Goal: Information Seeking & Learning: Compare options

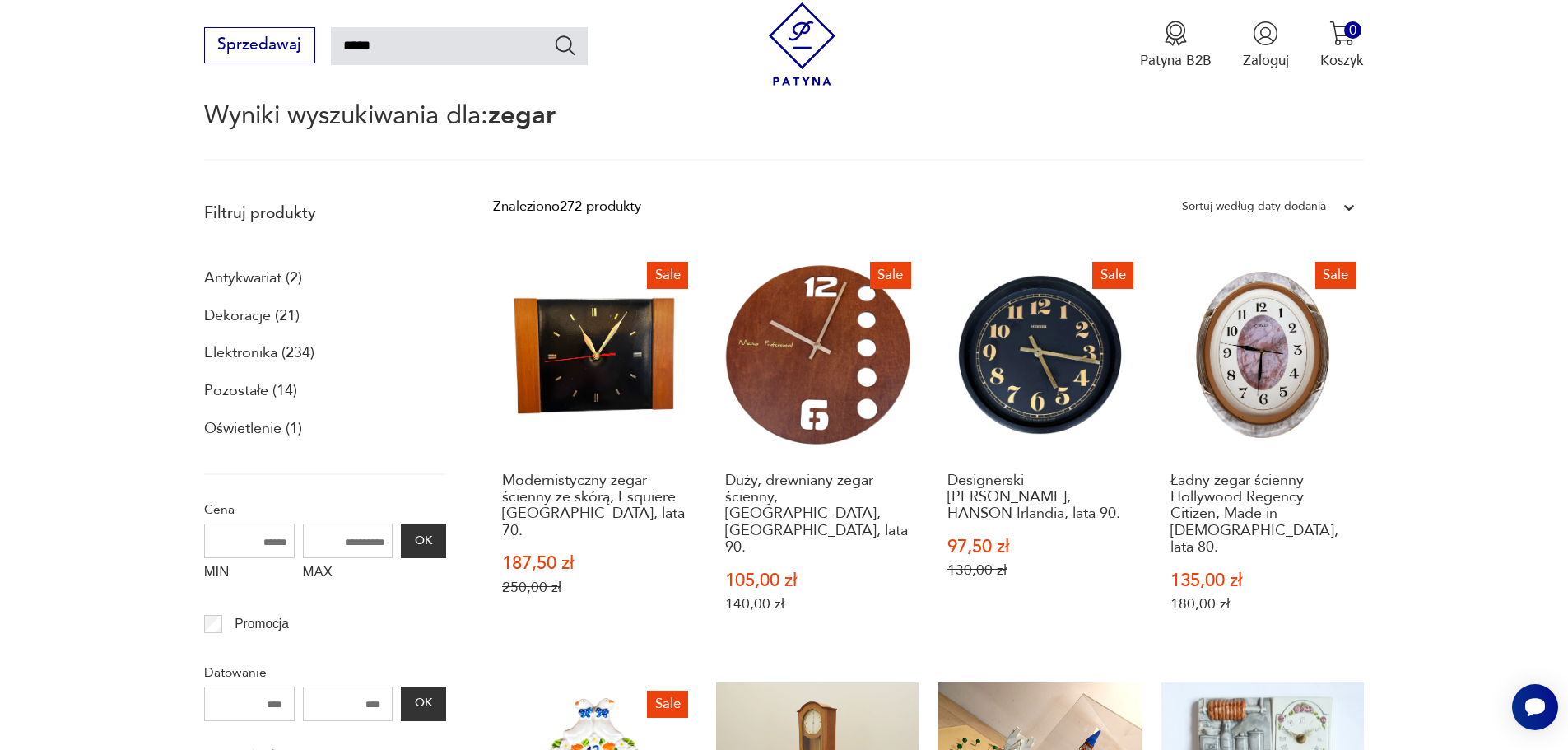
scroll to position [164, 0]
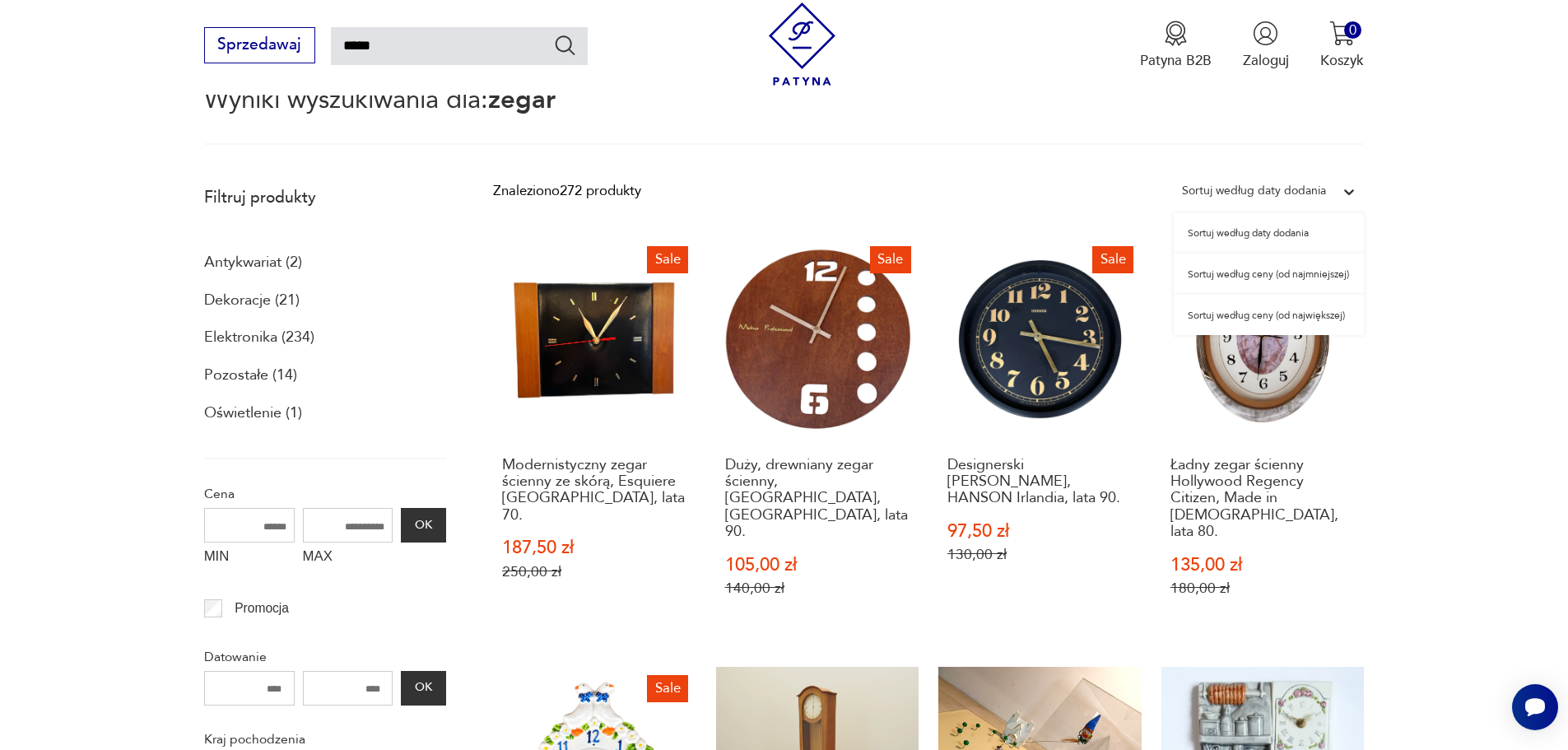
click at [1358, 191] on div at bounding box center [1349, 191] width 30 height 30
click at [1279, 279] on div "Sortuj według ceny (od najmniejszej)" at bounding box center [1269, 274] width 190 height 41
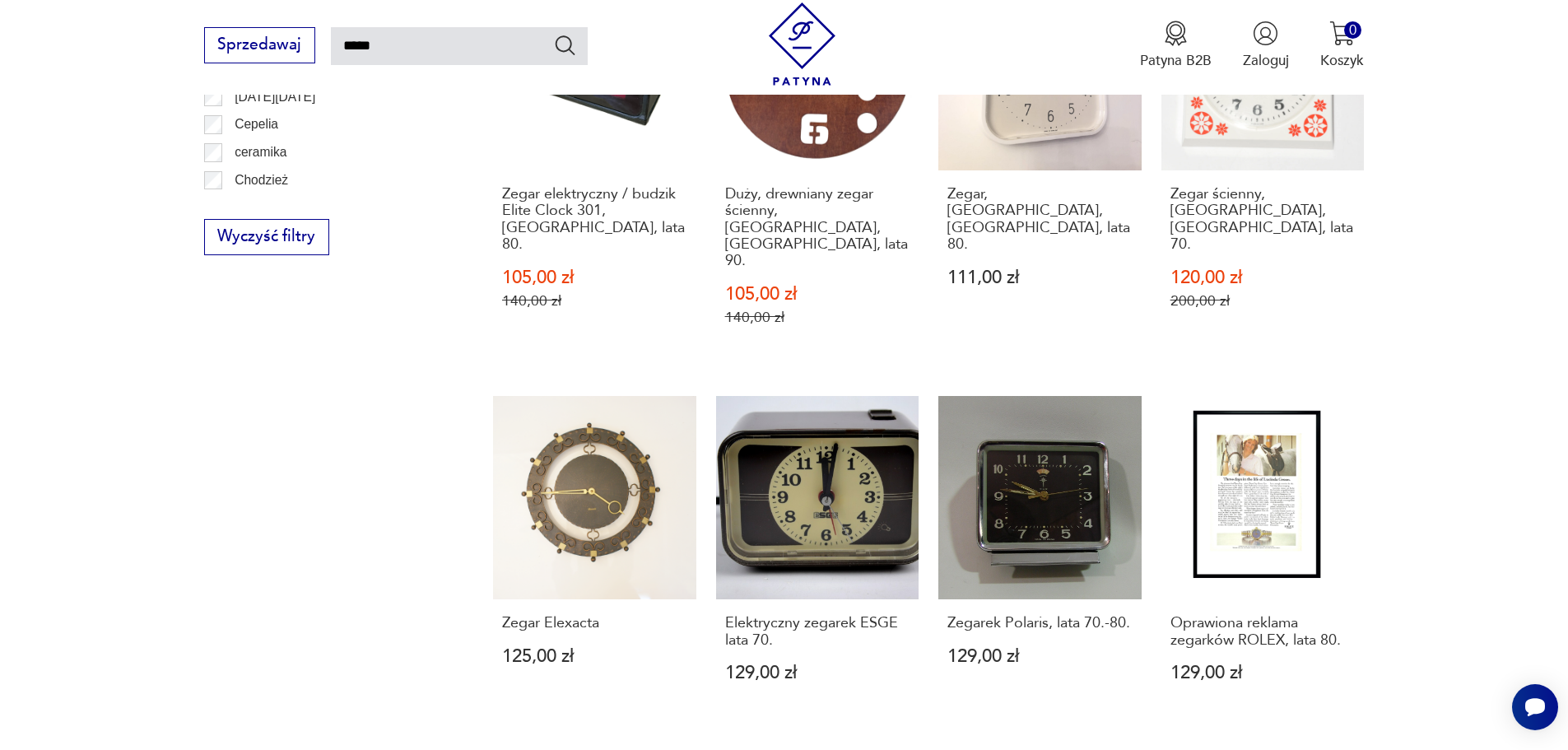
scroll to position [1330, 0]
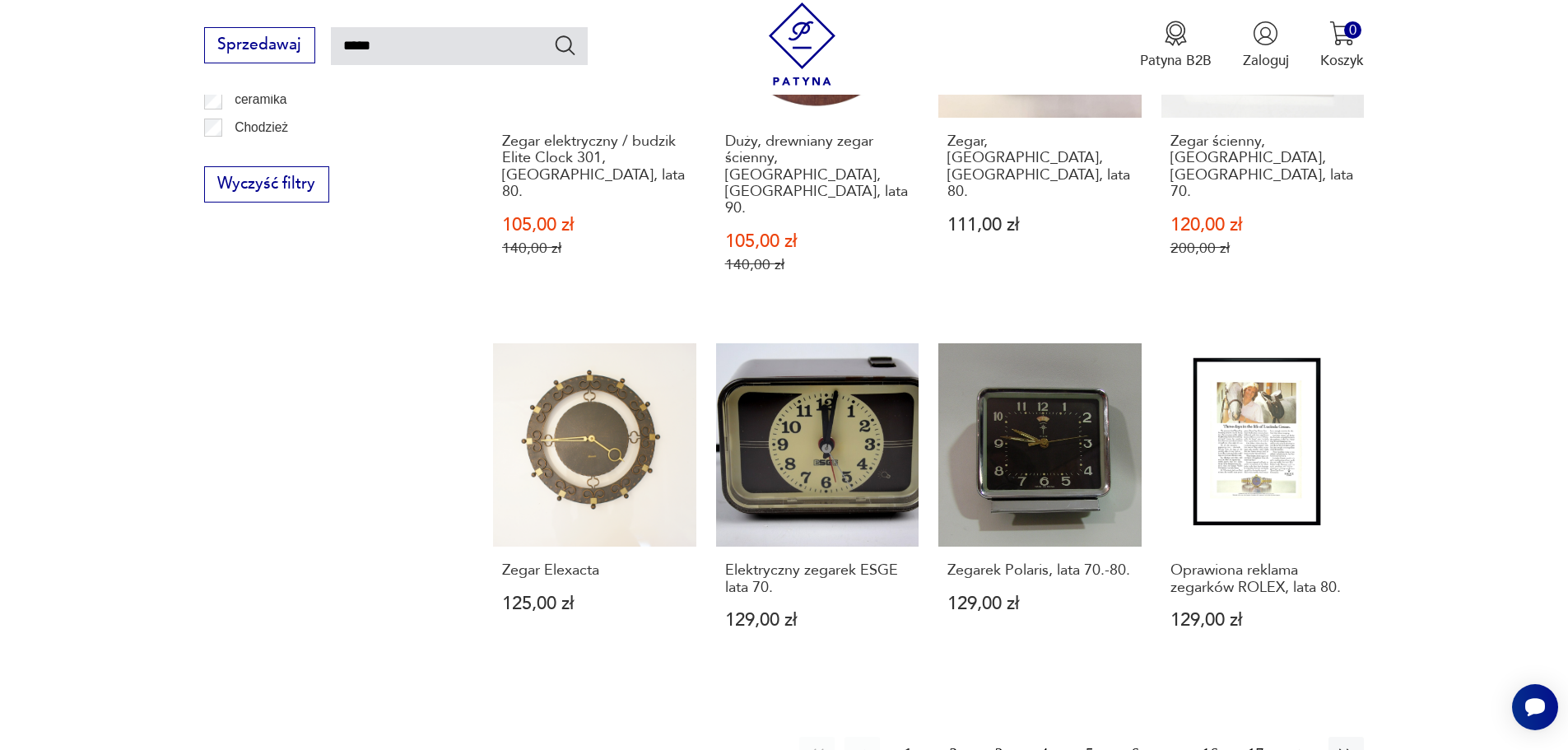
click at [1300, 749] on icon "button" at bounding box center [1301, 754] width 7 height 11
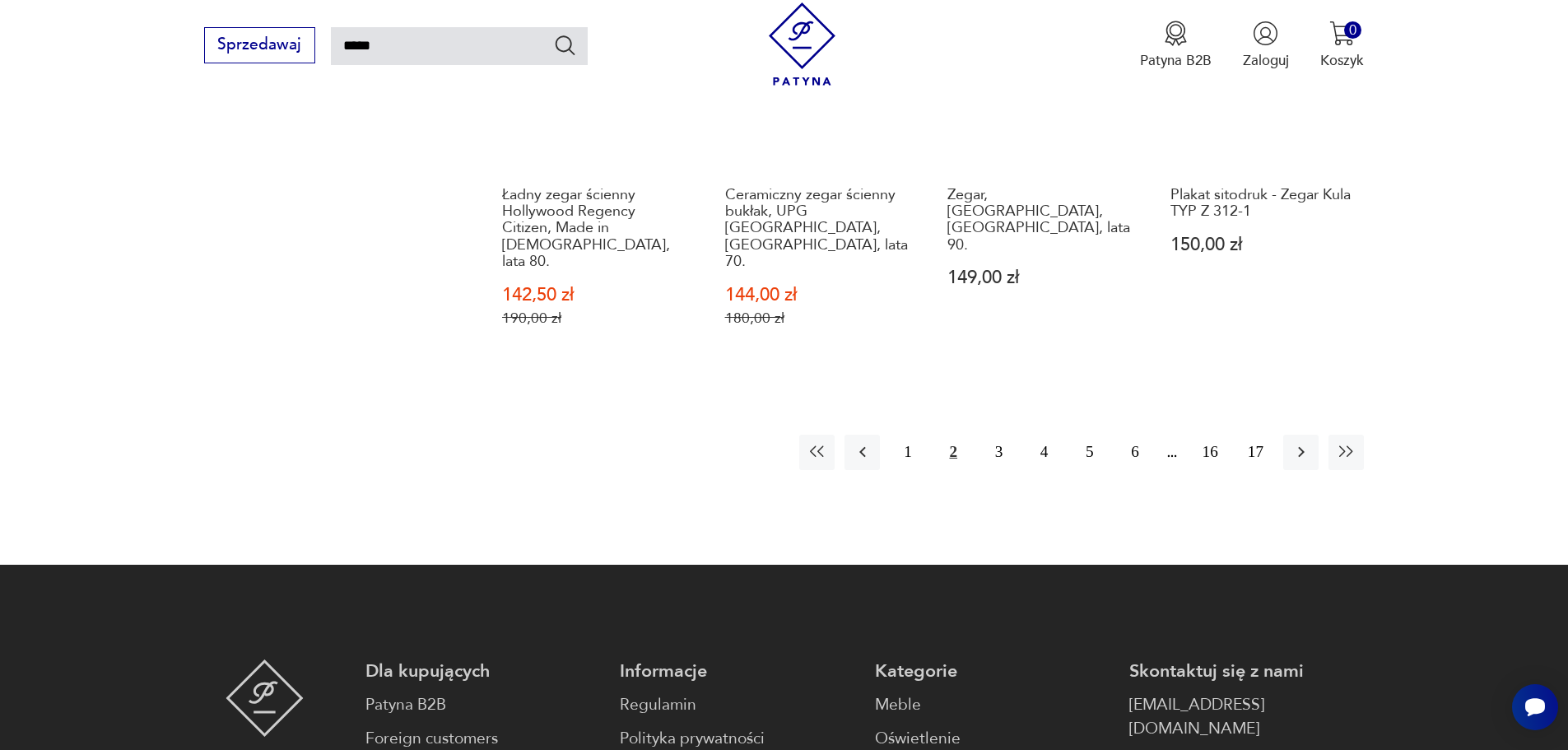
scroll to position [1741, 0]
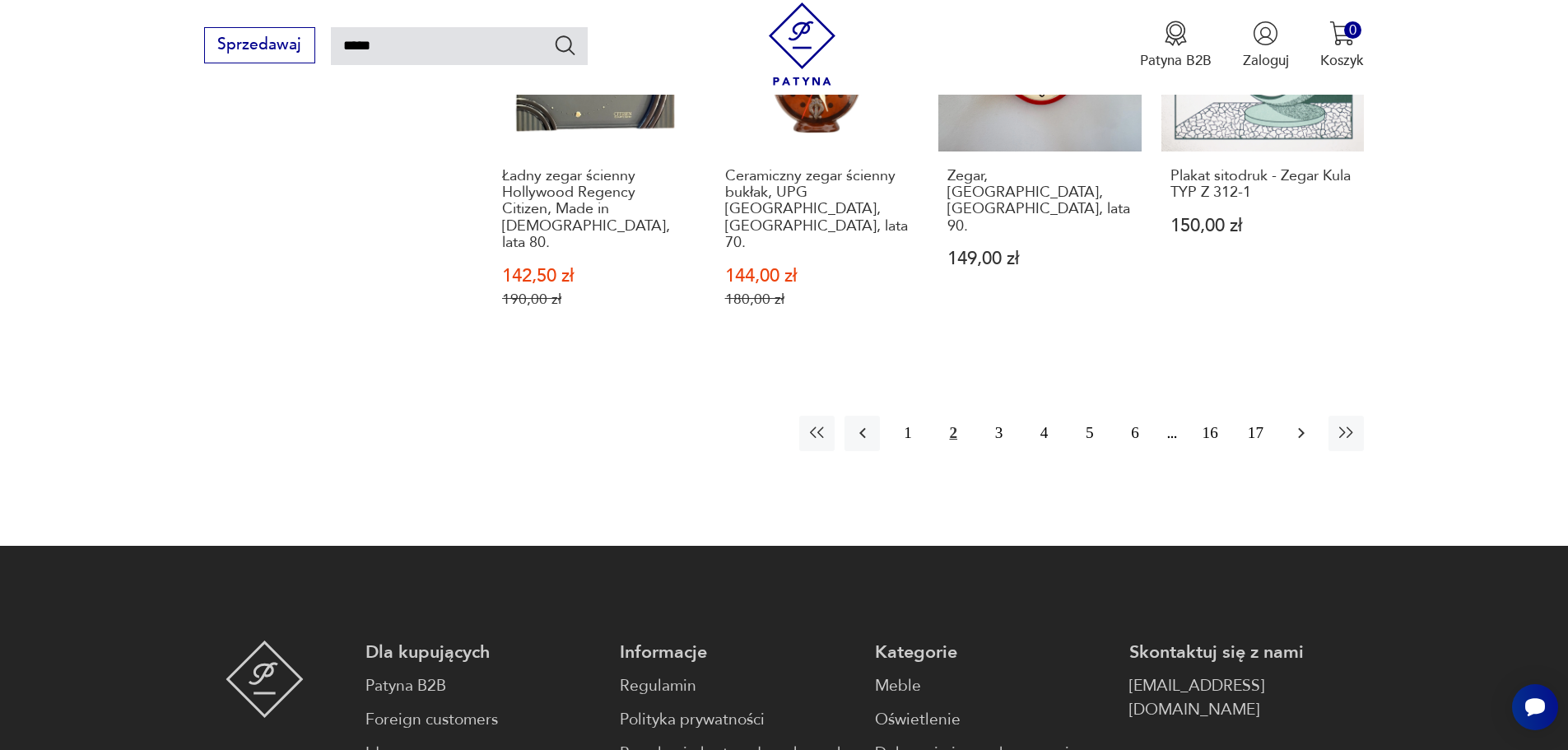
click at [1307, 423] on icon "button" at bounding box center [1301, 433] width 20 height 20
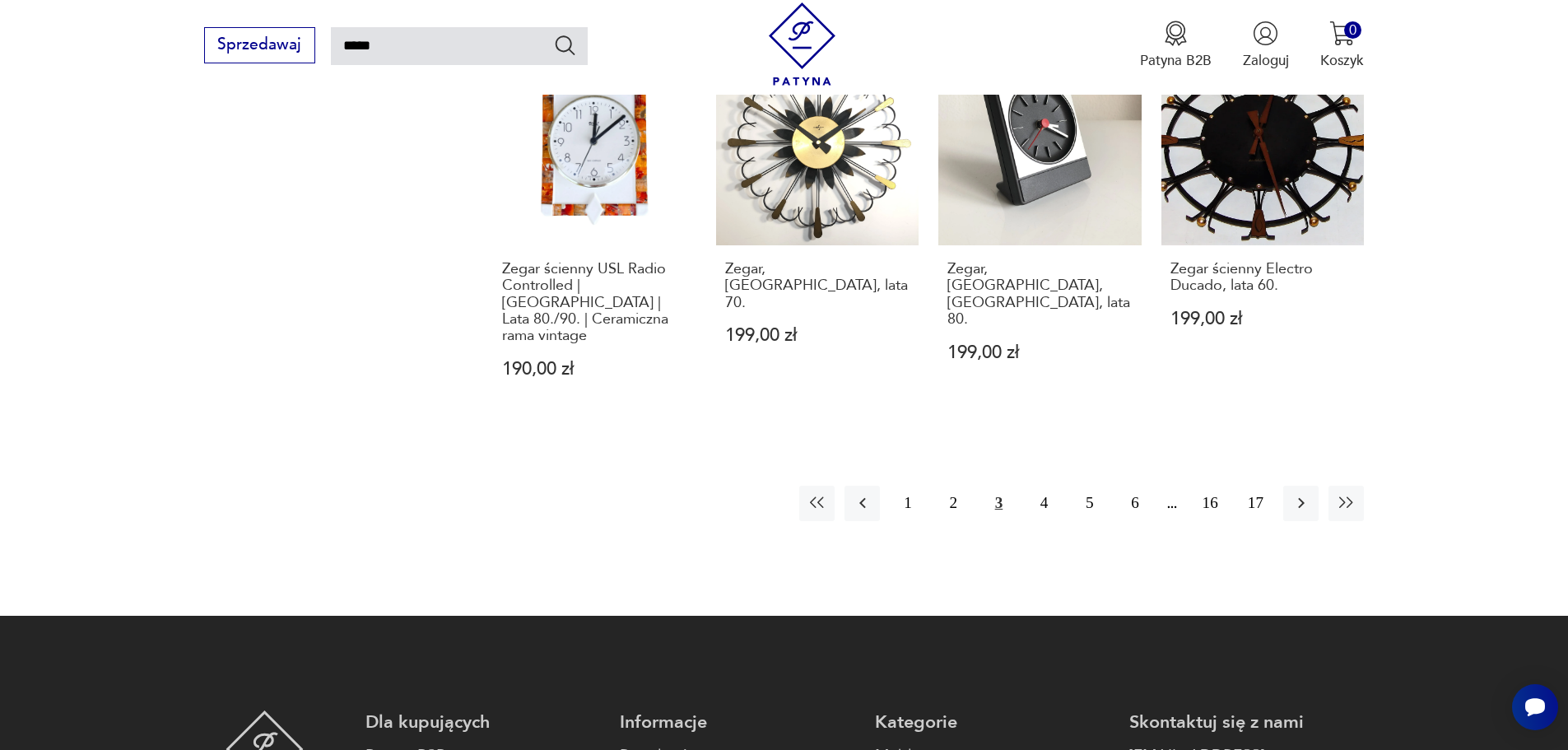
scroll to position [1659, 0]
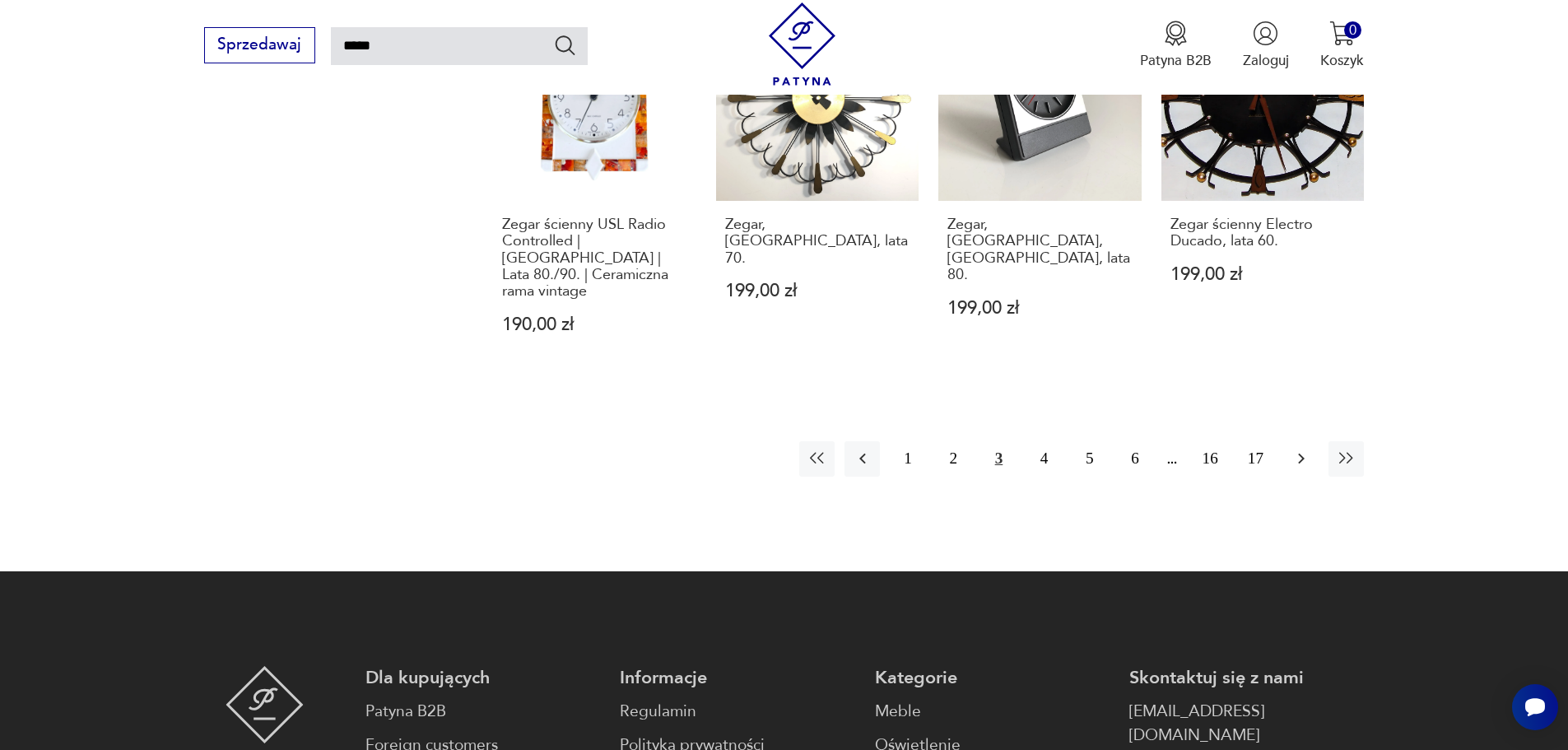
click at [1297, 449] on icon "button" at bounding box center [1301, 459] width 20 height 20
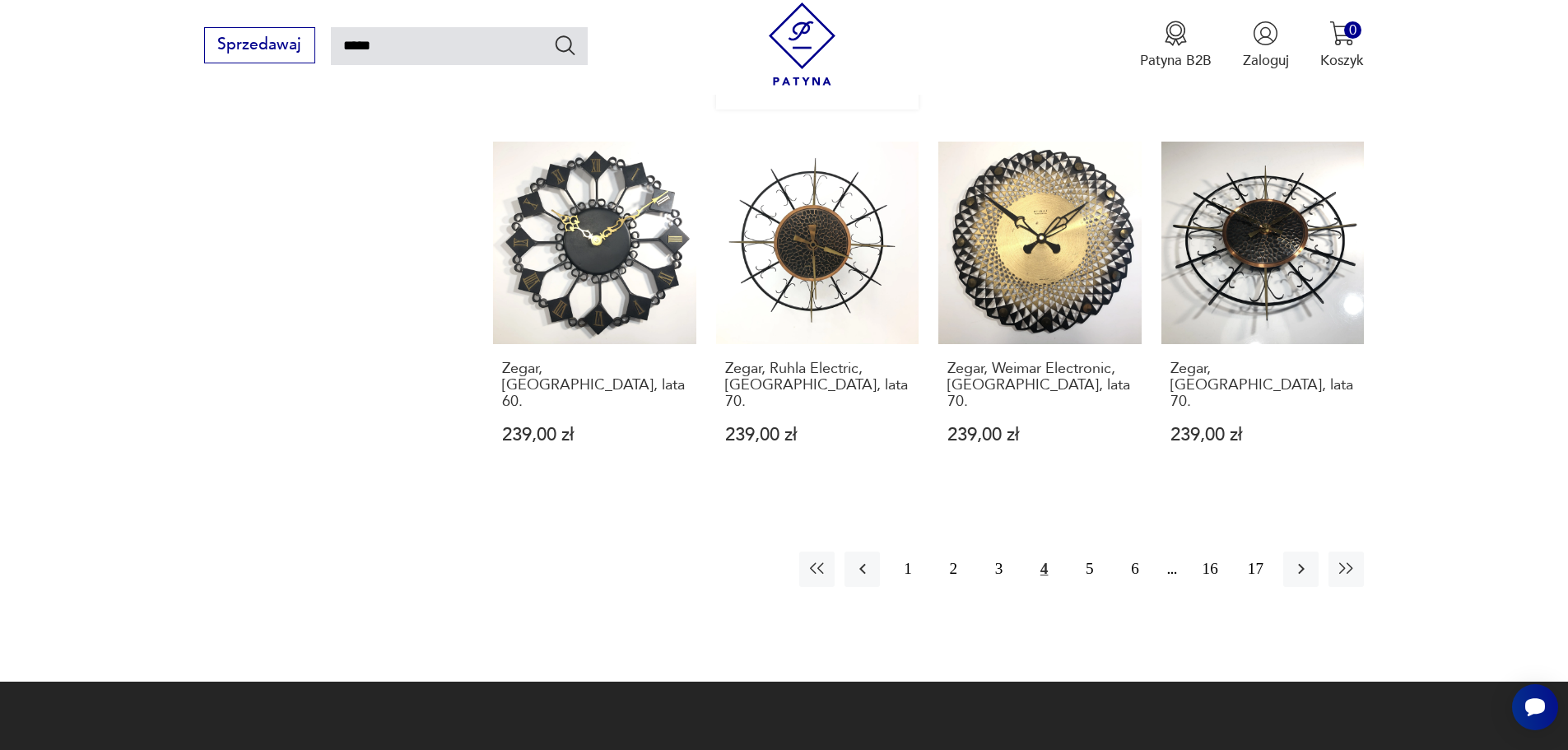
scroll to position [1494, 0]
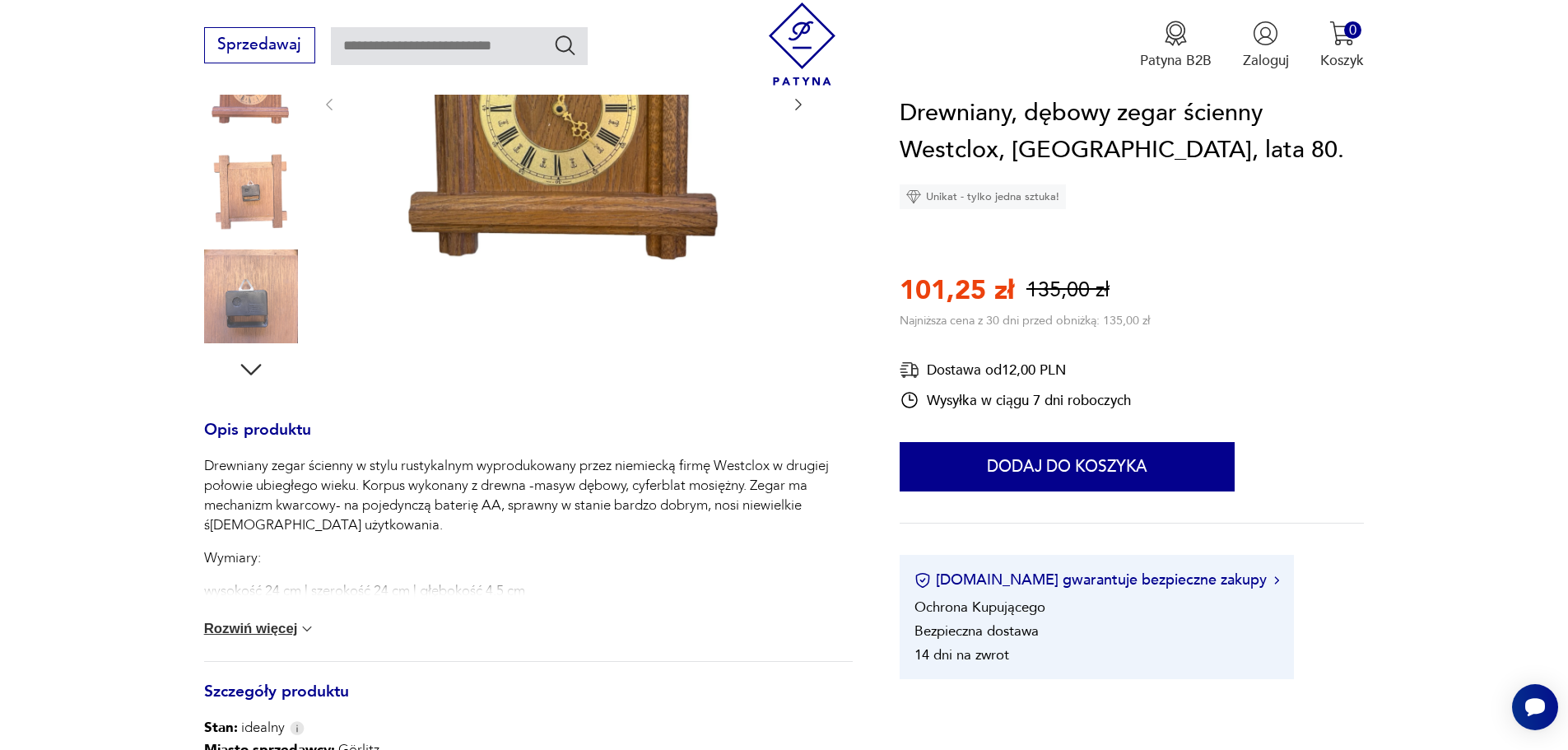
scroll to position [412, 0]
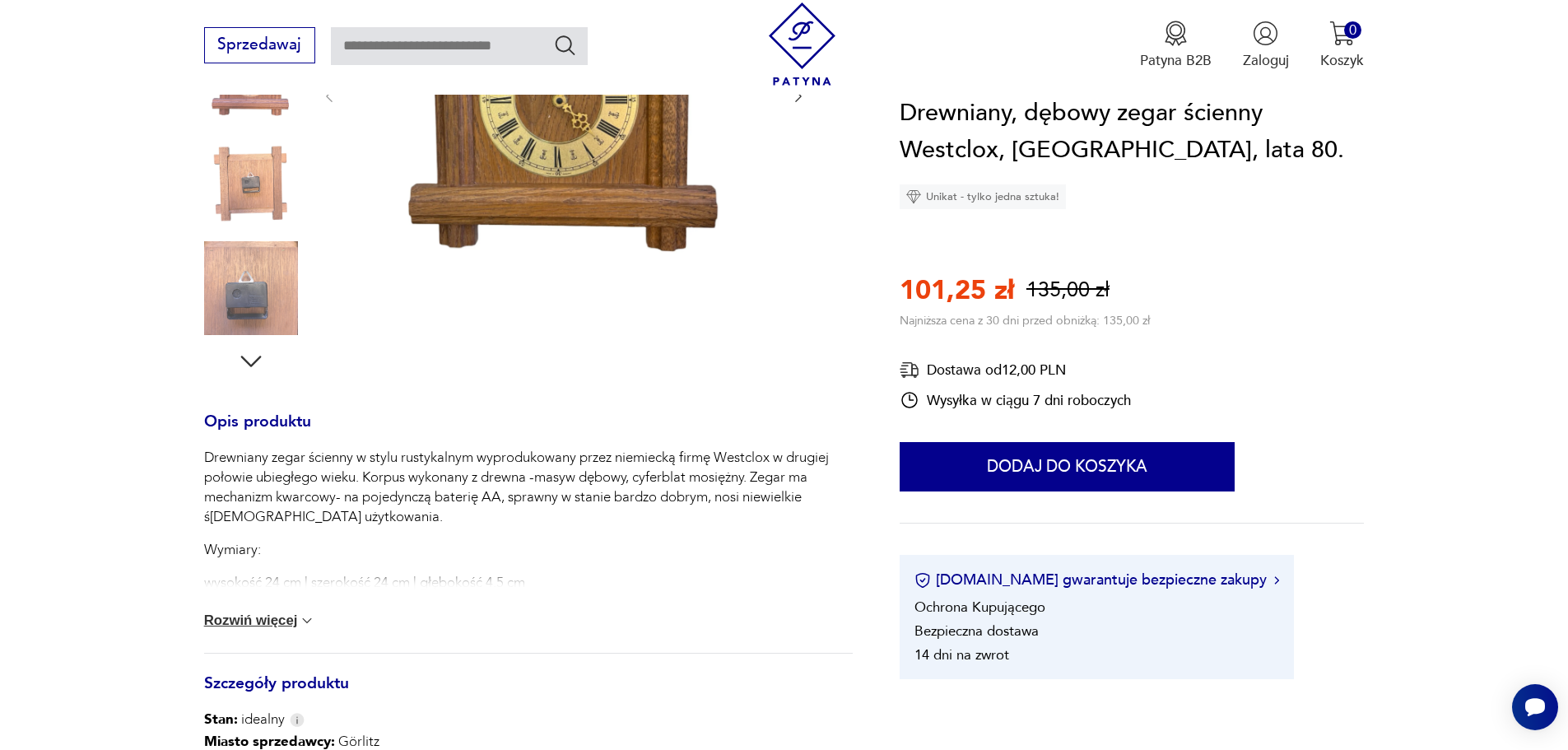
click at [255, 615] on button "Rozwiń więcej" at bounding box center [260, 620] width 112 height 16
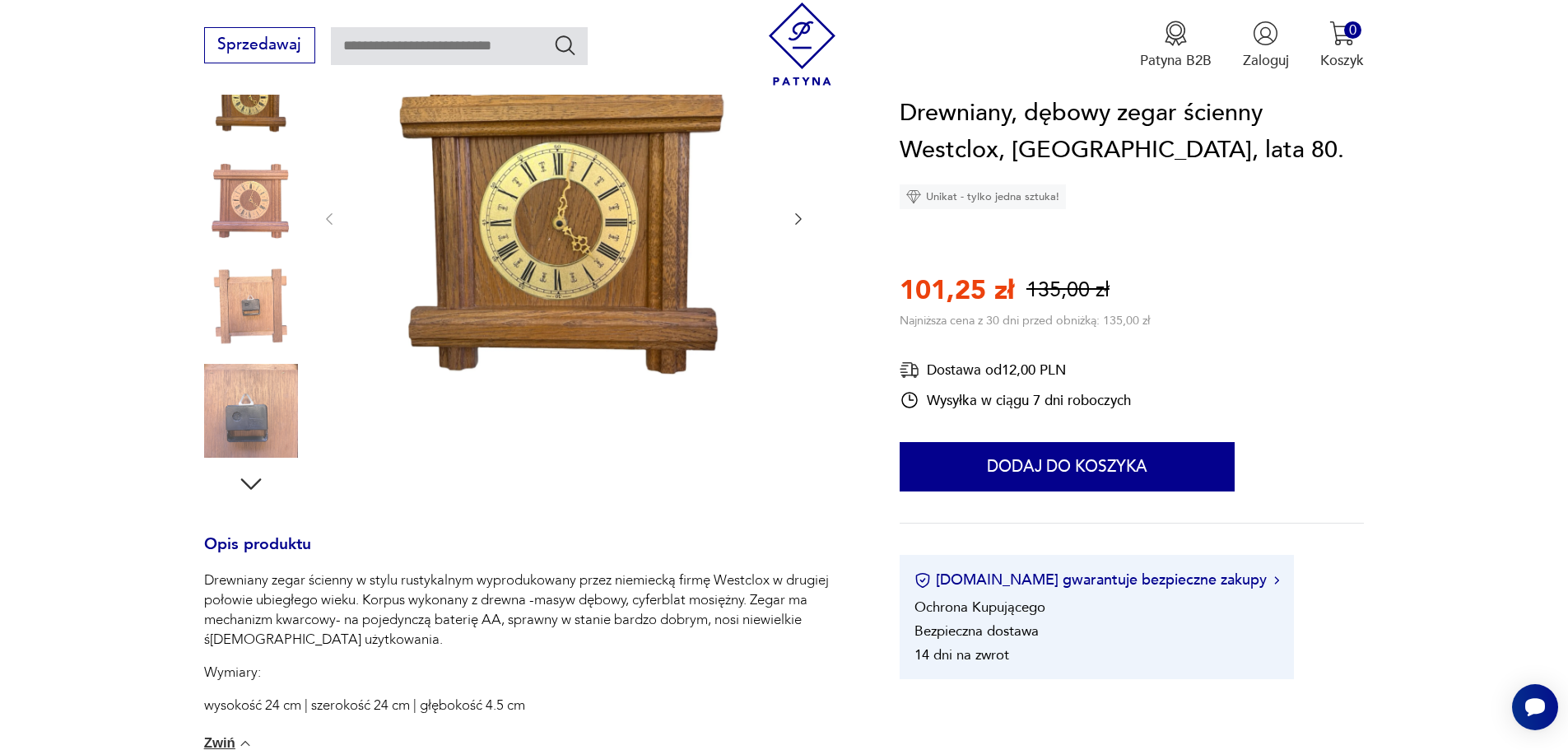
scroll to position [164, 0]
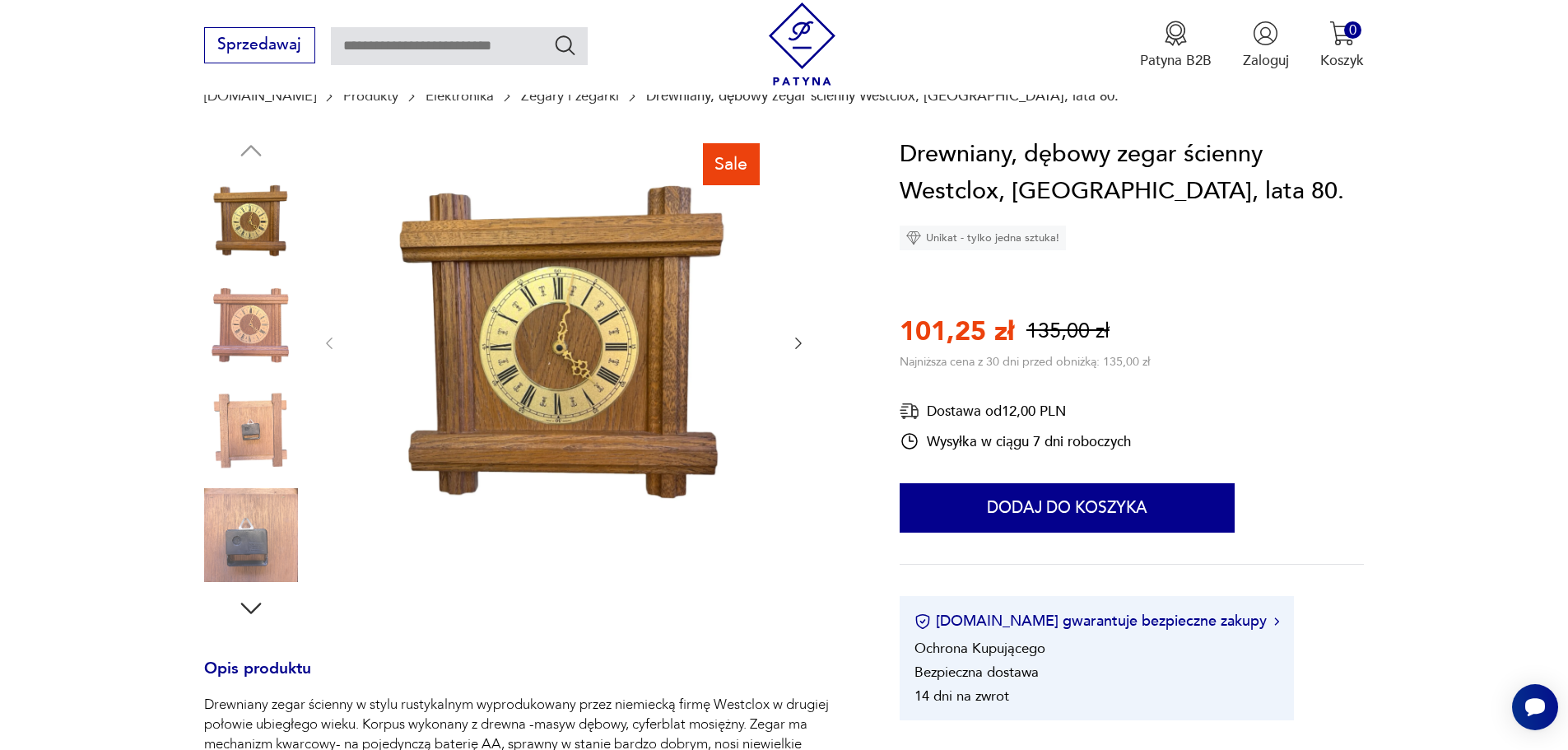
click at [801, 343] on icon "button" at bounding box center [798, 343] width 7 height 12
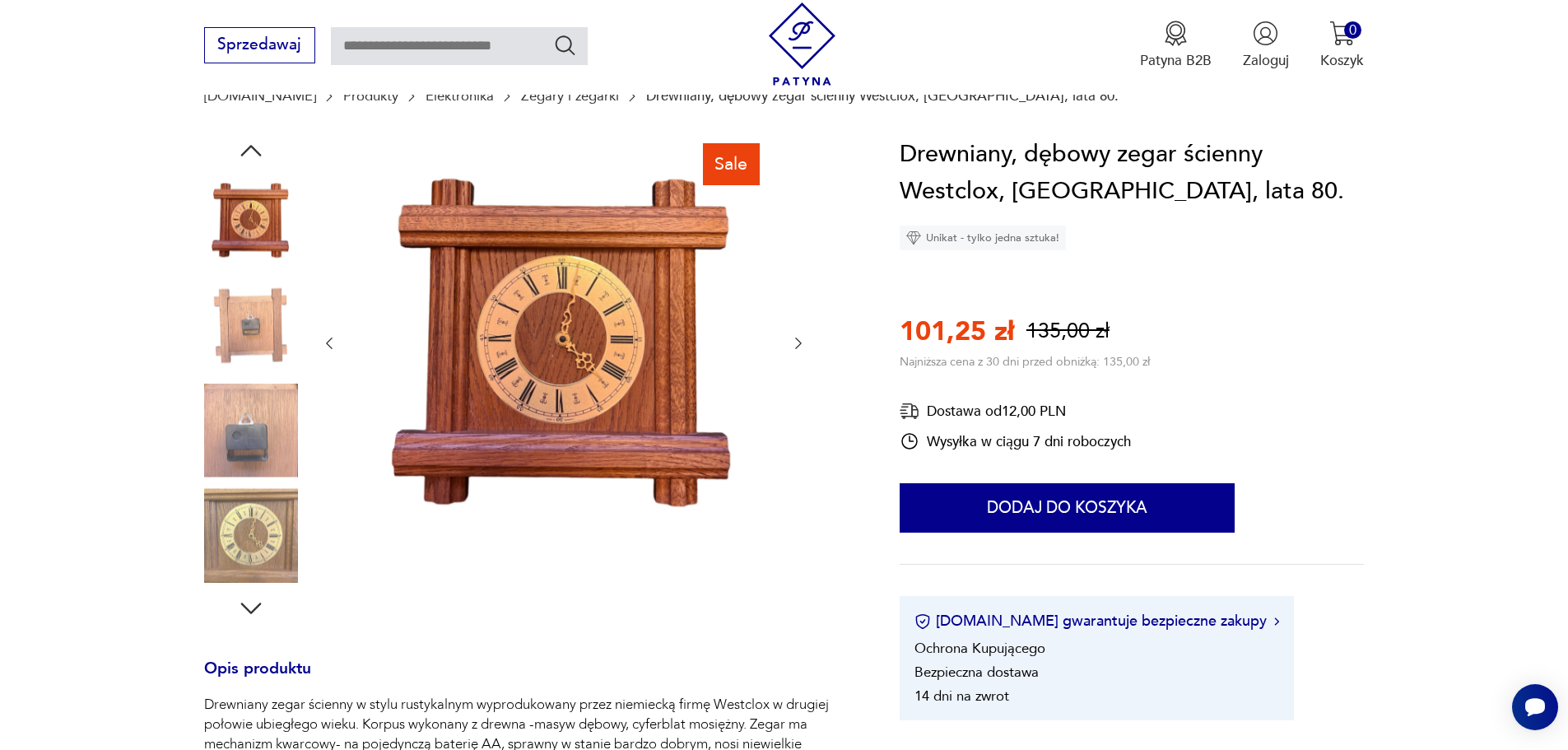
click at [799, 346] on icon "button" at bounding box center [798, 343] width 7 height 12
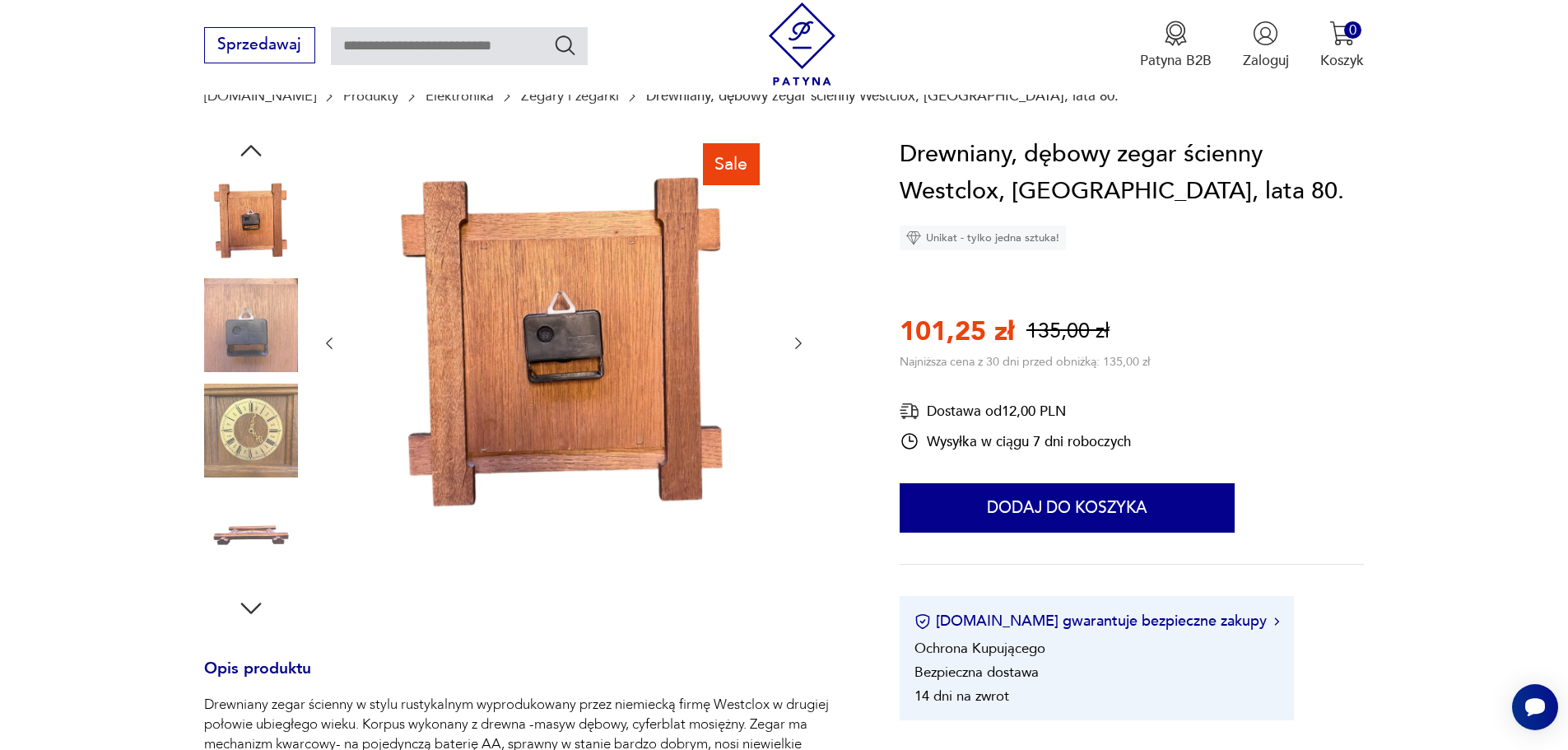
click at [799, 344] on icon "button" at bounding box center [798, 342] width 16 height 16
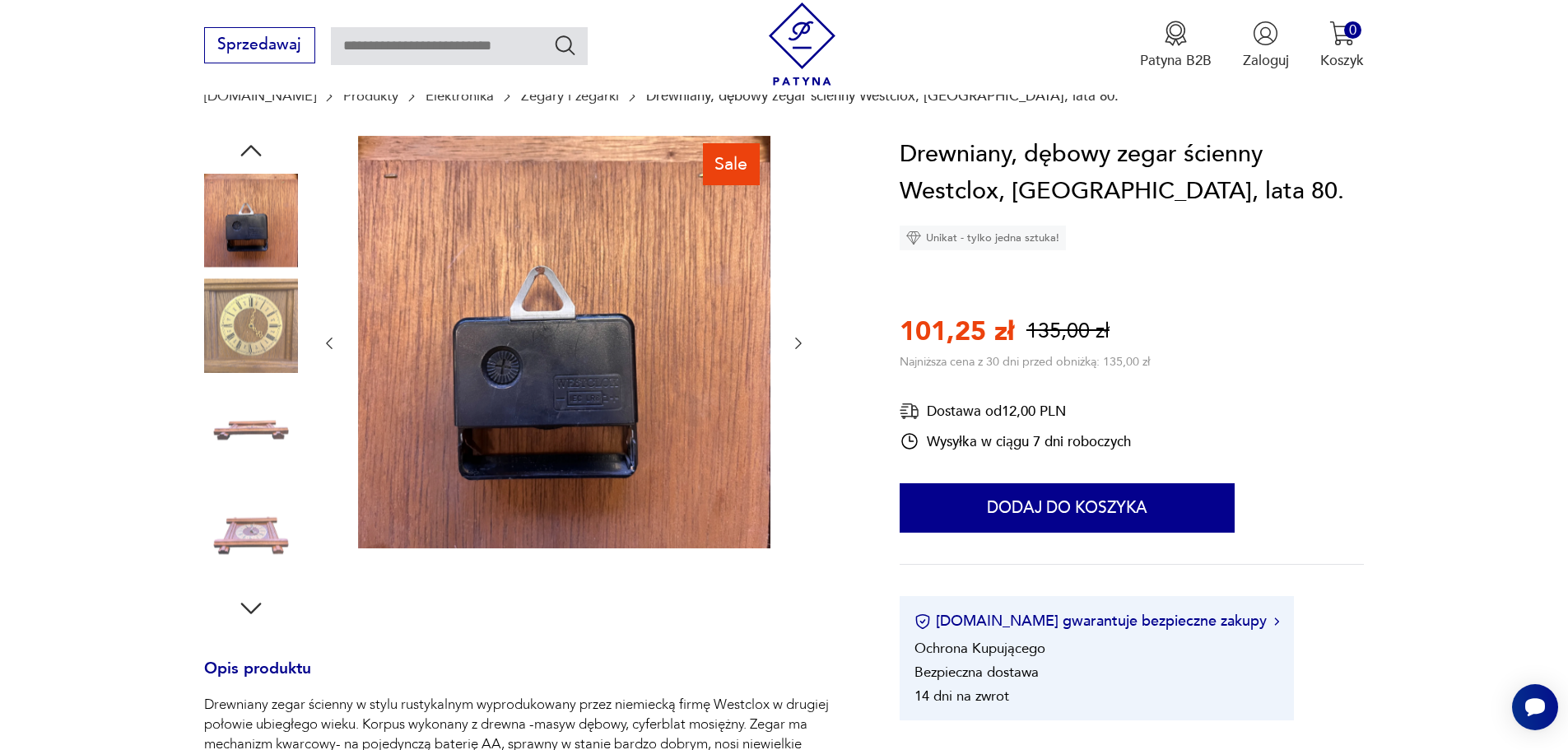
click at [799, 344] on icon "button" at bounding box center [798, 342] width 16 height 16
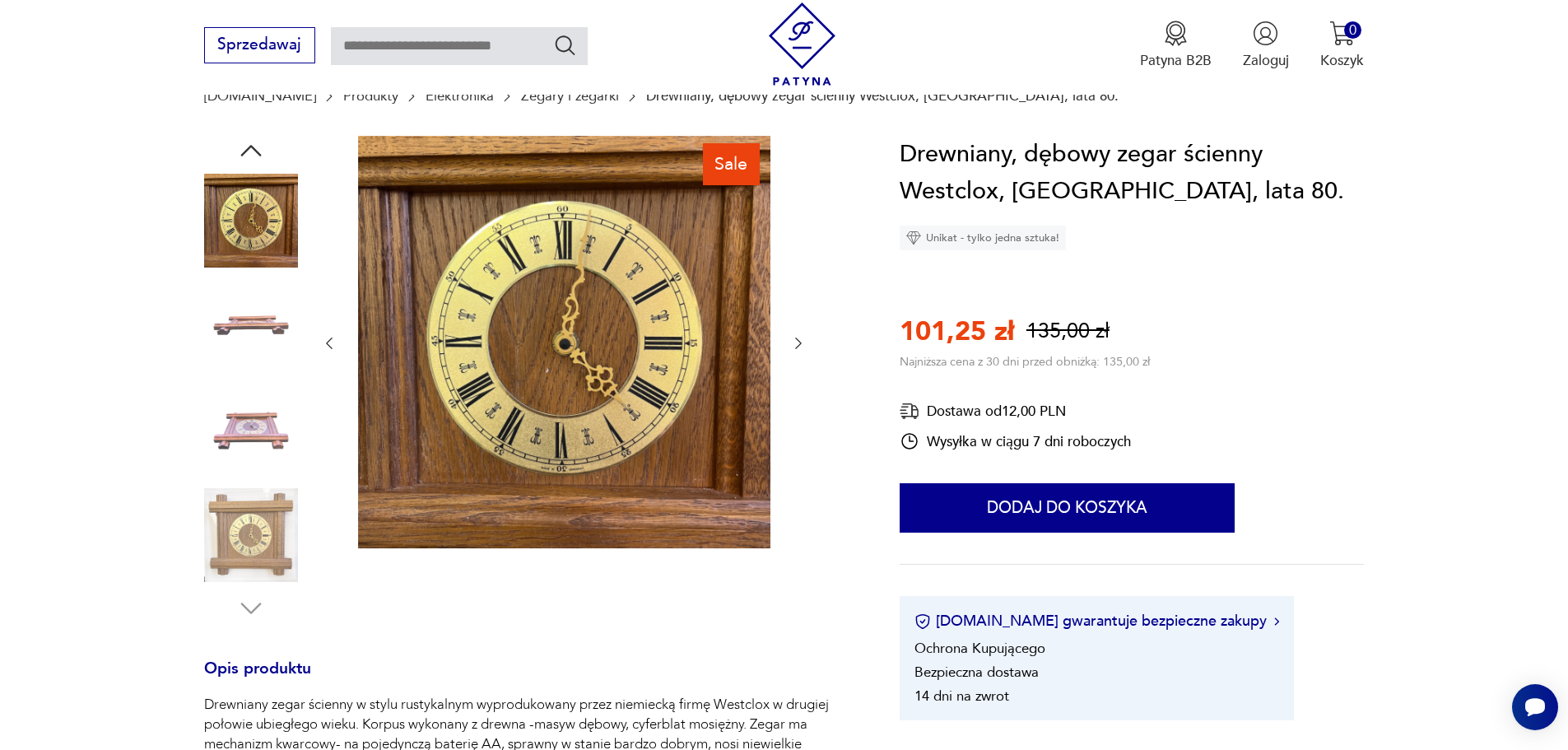
click at [799, 344] on icon "button" at bounding box center [798, 342] width 16 height 16
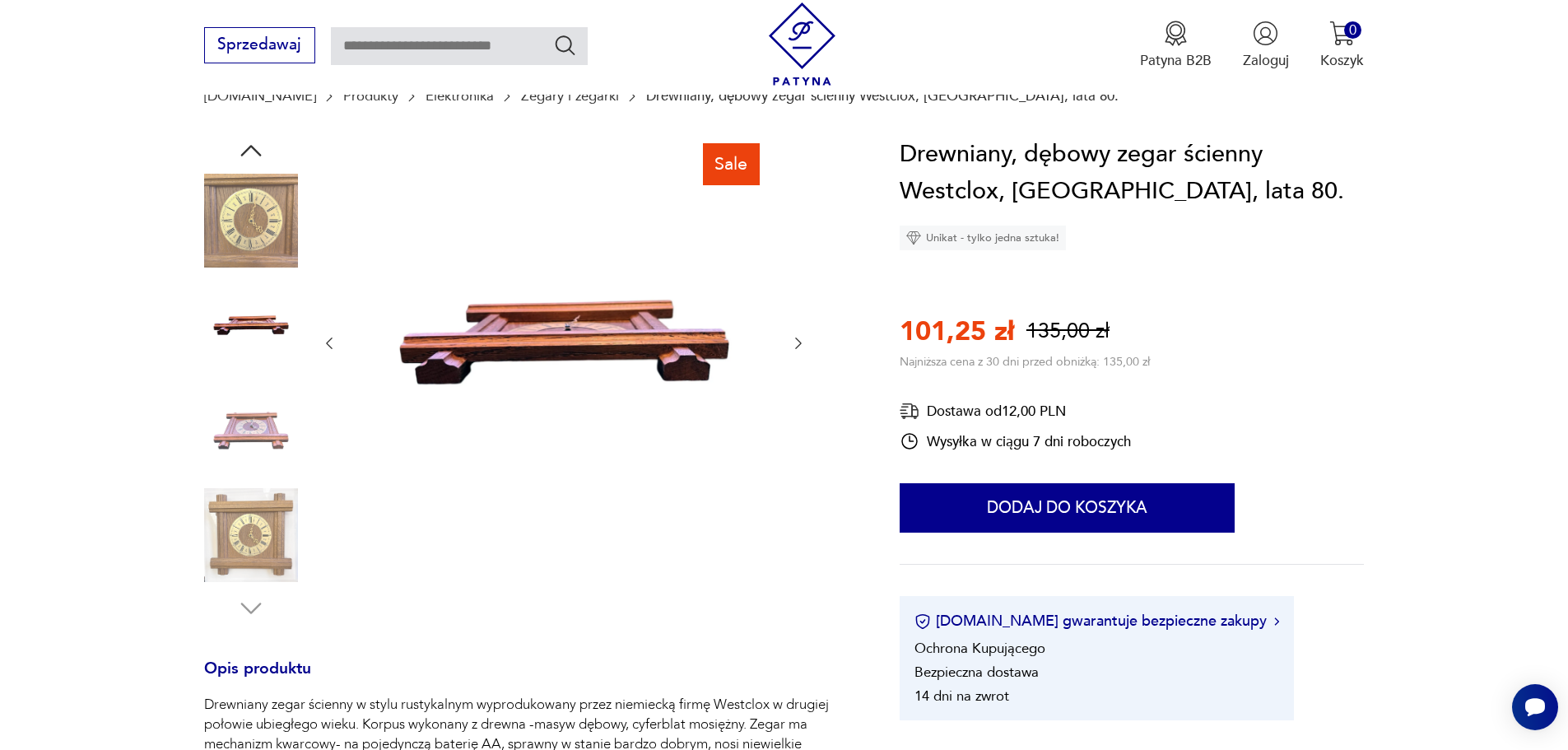
click at [799, 344] on icon "button" at bounding box center [798, 342] width 16 height 16
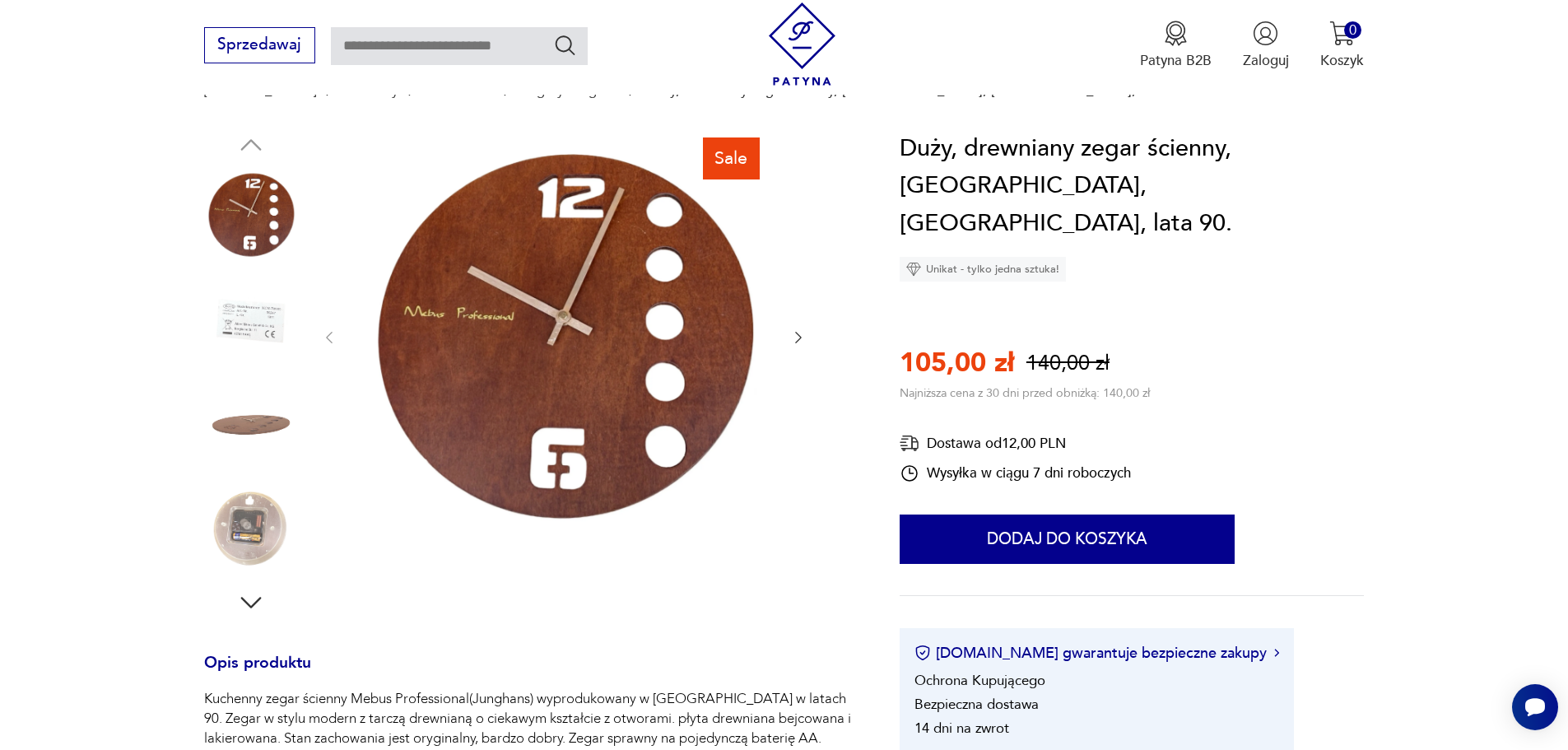
scroll to position [412, 0]
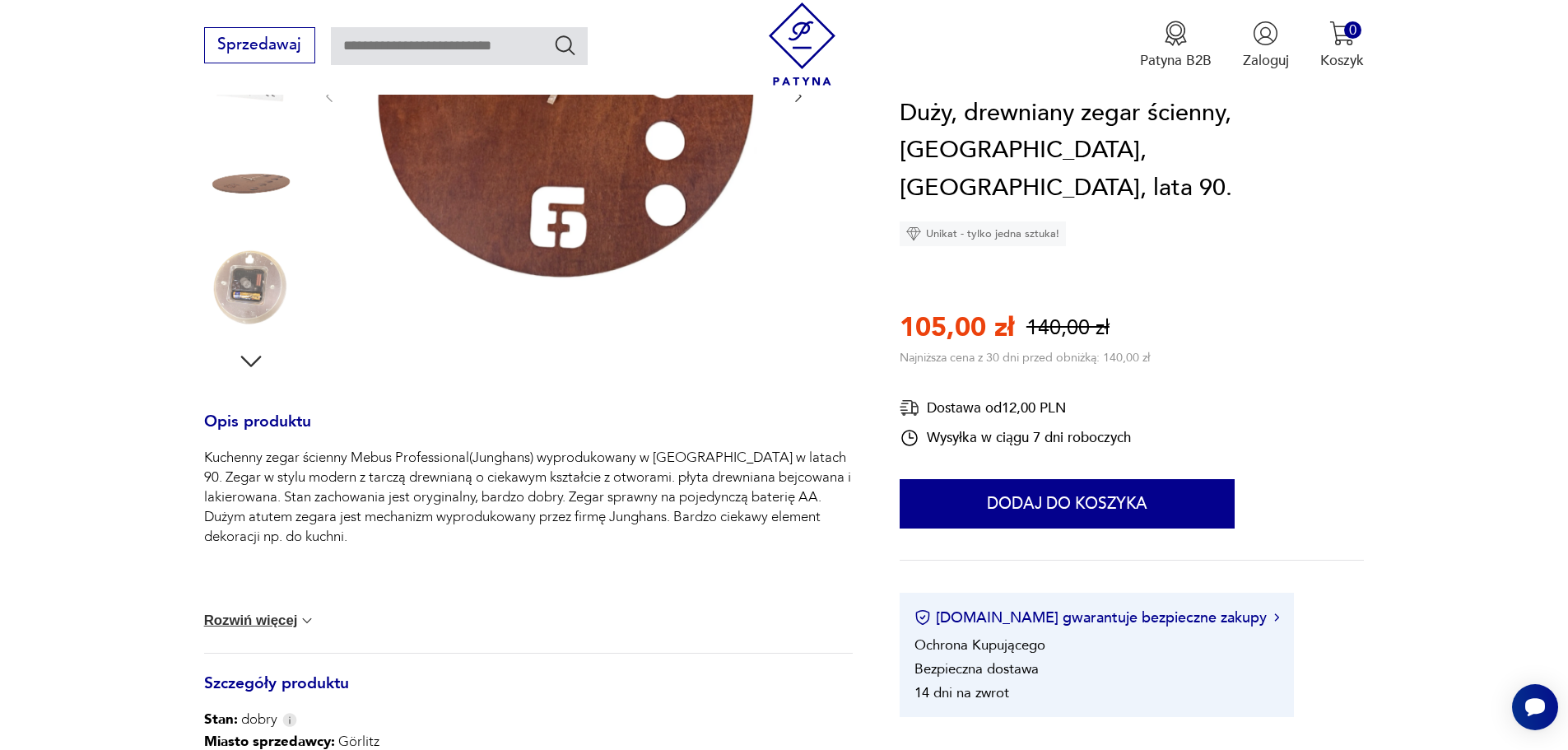
click at [284, 604] on div "Kuchenny zegar ścienny Mebus Professional(Junghans) wyprodukowany w Niemczech w…" at bounding box center [528, 550] width 649 height 205
click at [290, 627] on button "Rozwiń więcej" at bounding box center [260, 620] width 112 height 16
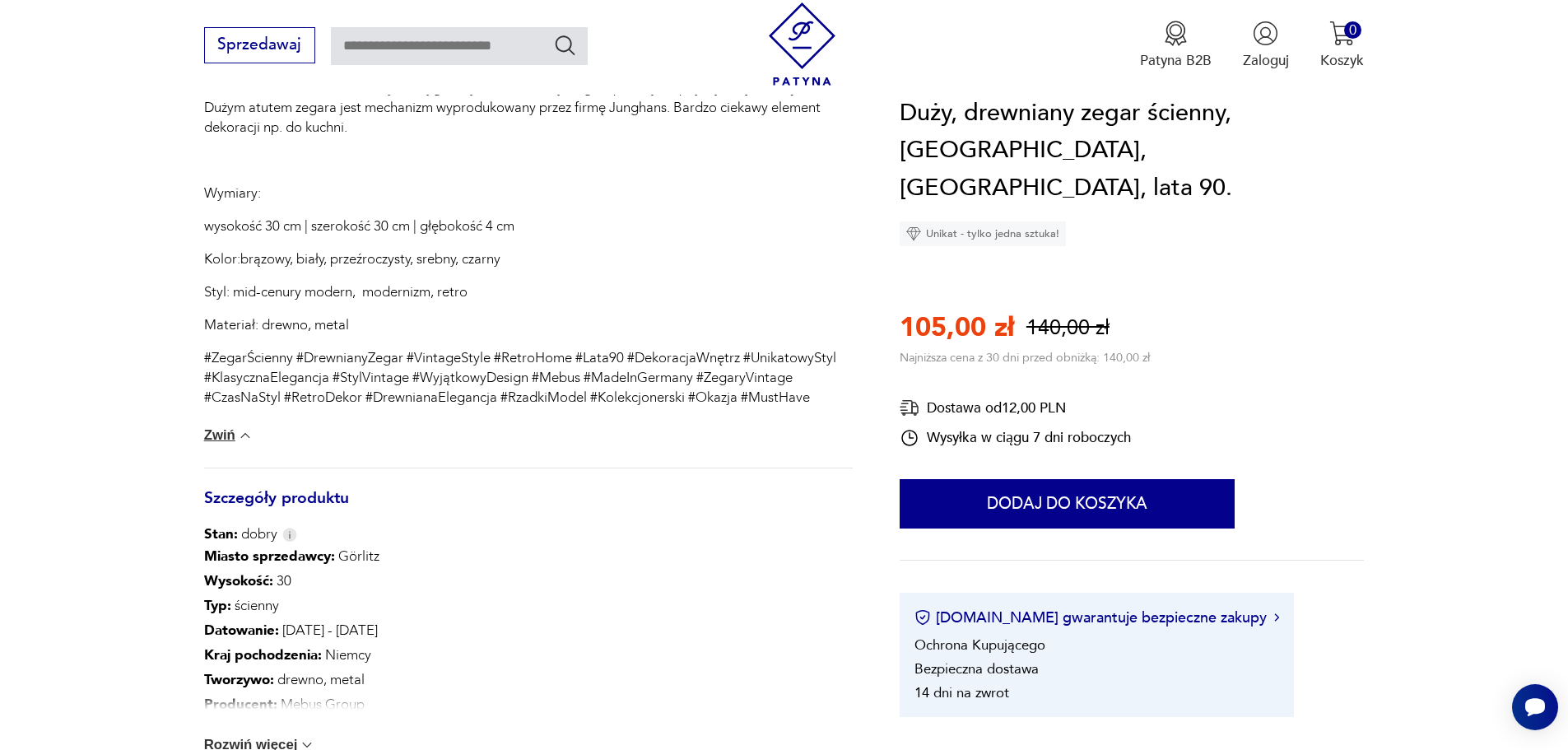
scroll to position [823, 0]
click at [1449, 353] on section "Sale Opis produktu Kuchenny zegar ścienny Mebus Professional(Junghans) wyproduk…" at bounding box center [784, 198] width 1568 height 1442
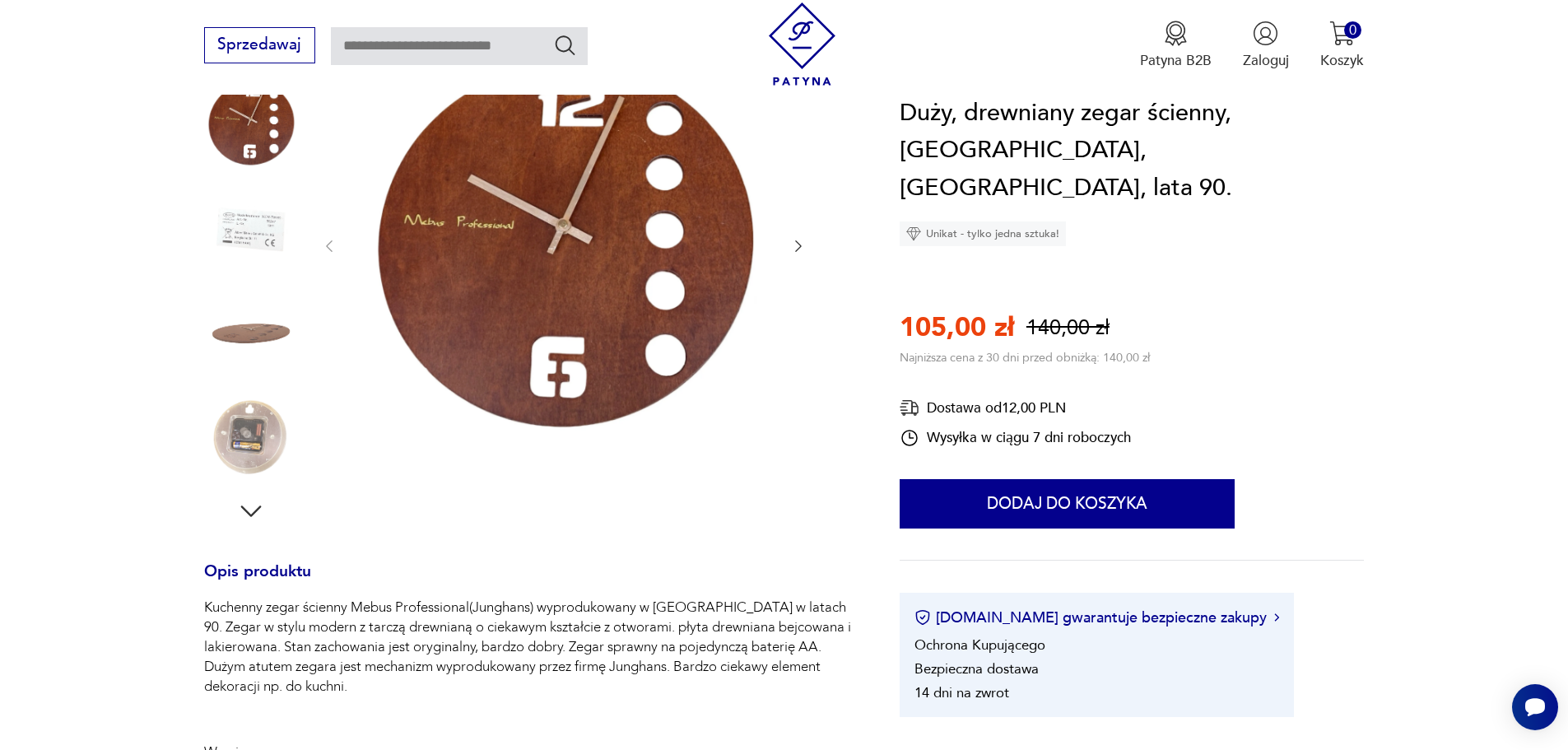
scroll to position [83, 0]
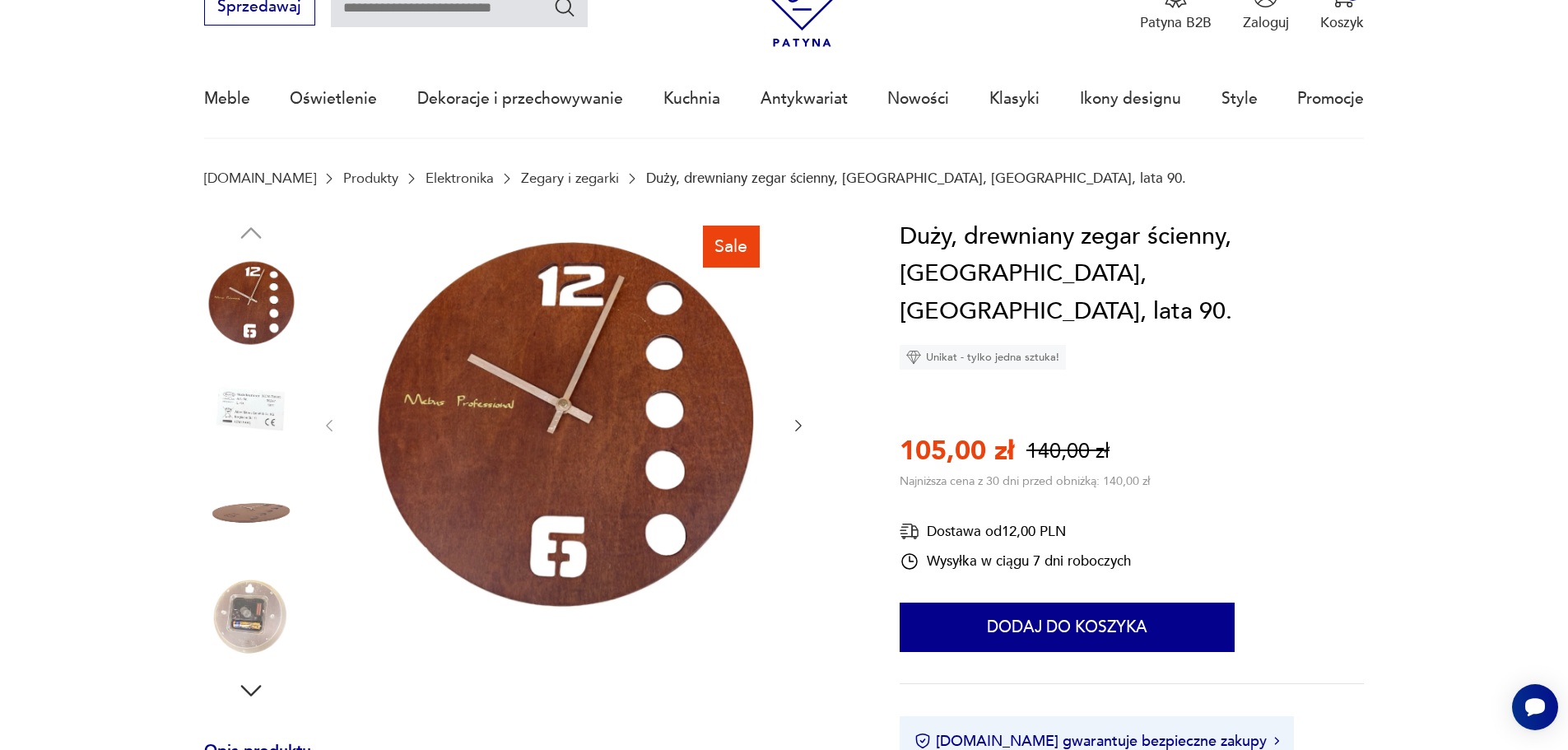
click at [800, 434] on icon "button" at bounding box center [798, 425] width 16 height 16
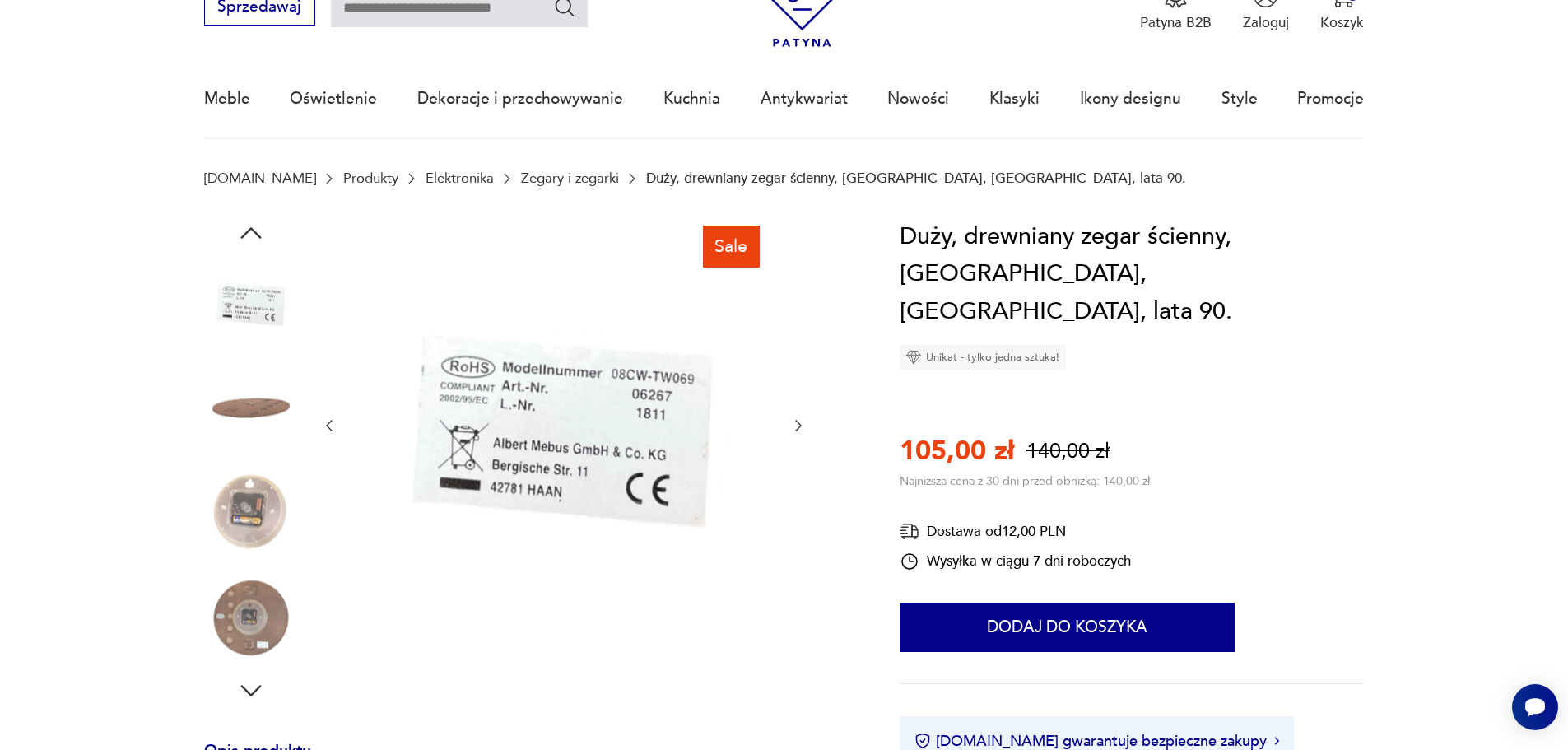
click at [800, 434] on icon "button" at bounding box center [798, 425] width 16 height 16
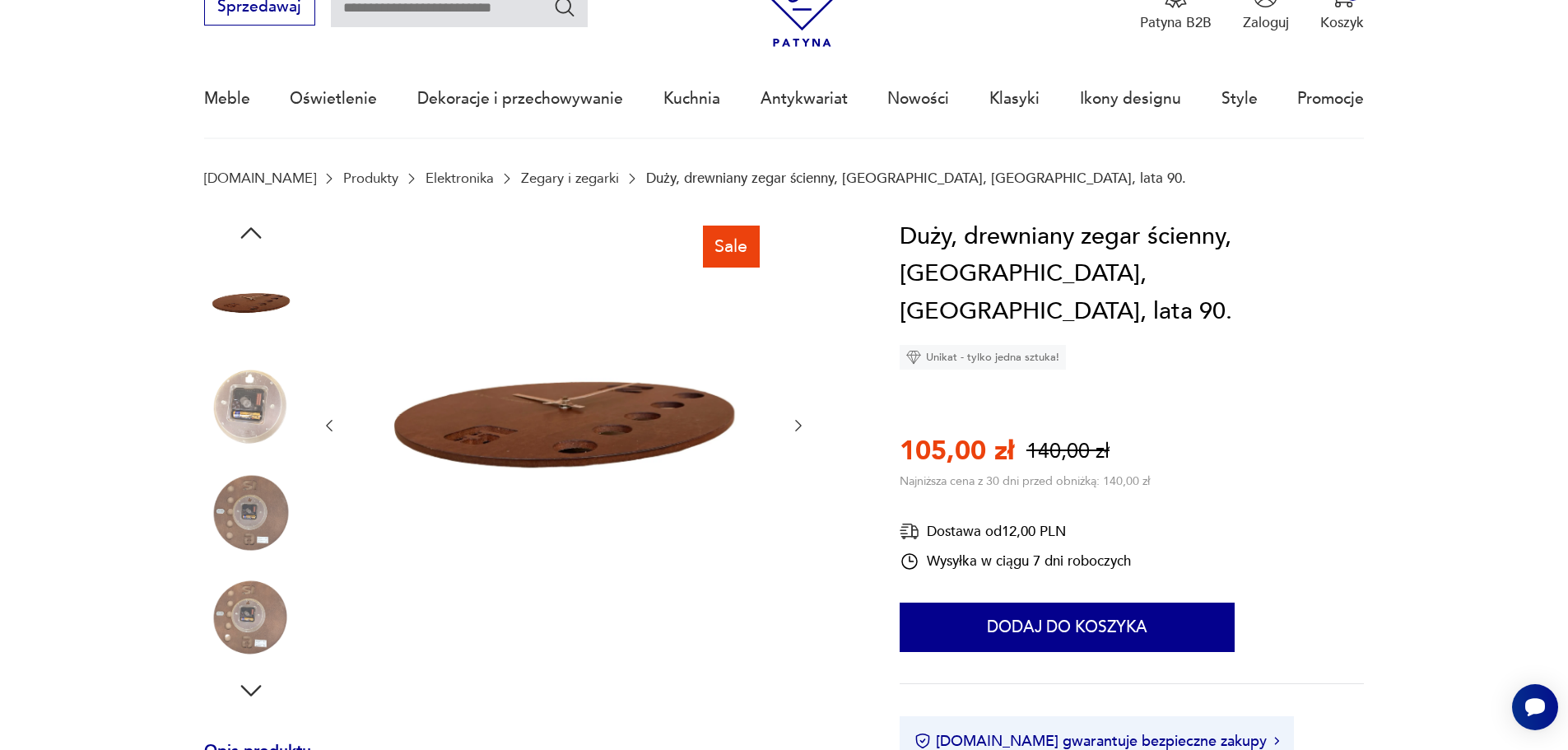
click at [800, 433] on icon "button" at bounding box center [798, 425] width 16 height 16
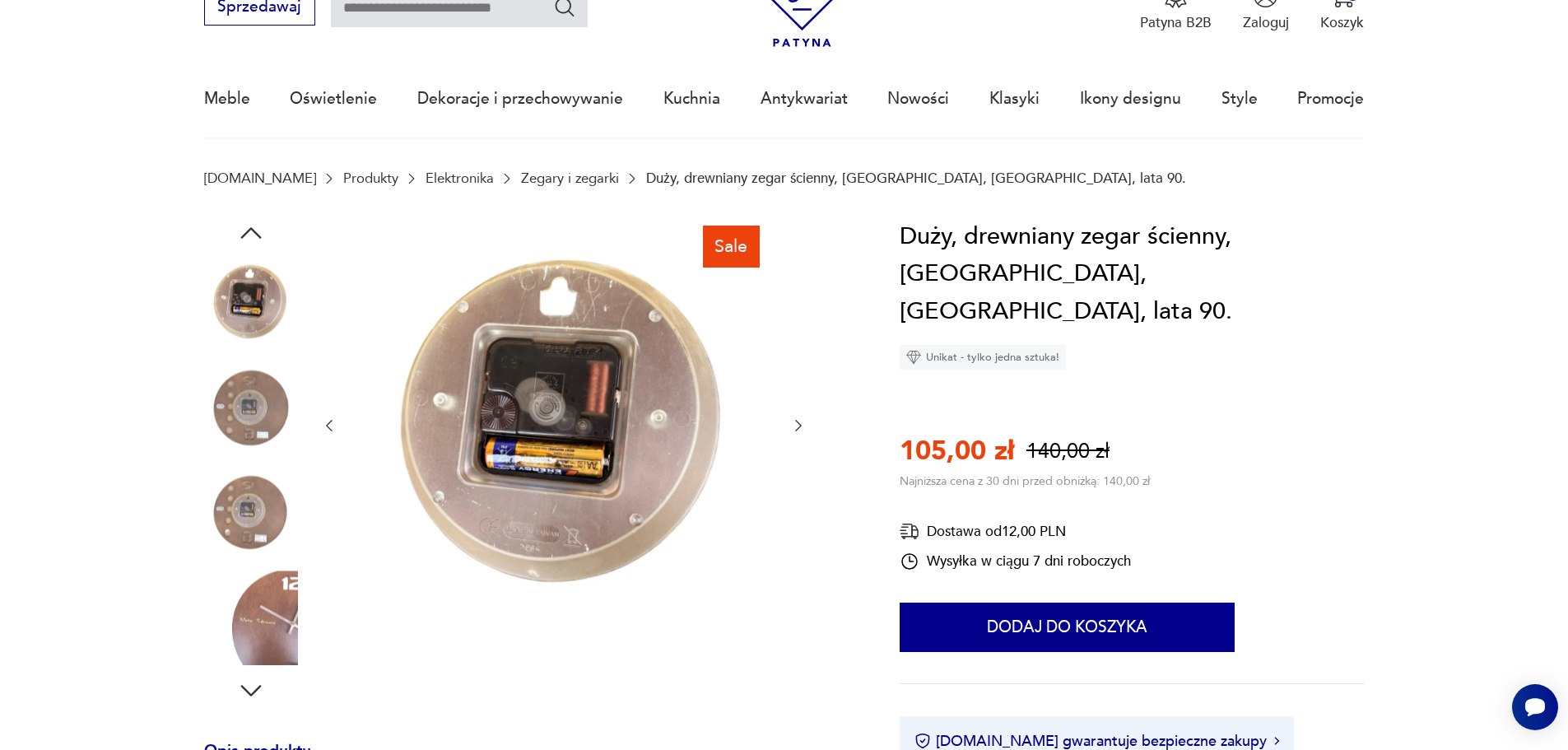
click at [800, 433] on icon "button" at bounding box center [798, 425] width 16 height 16
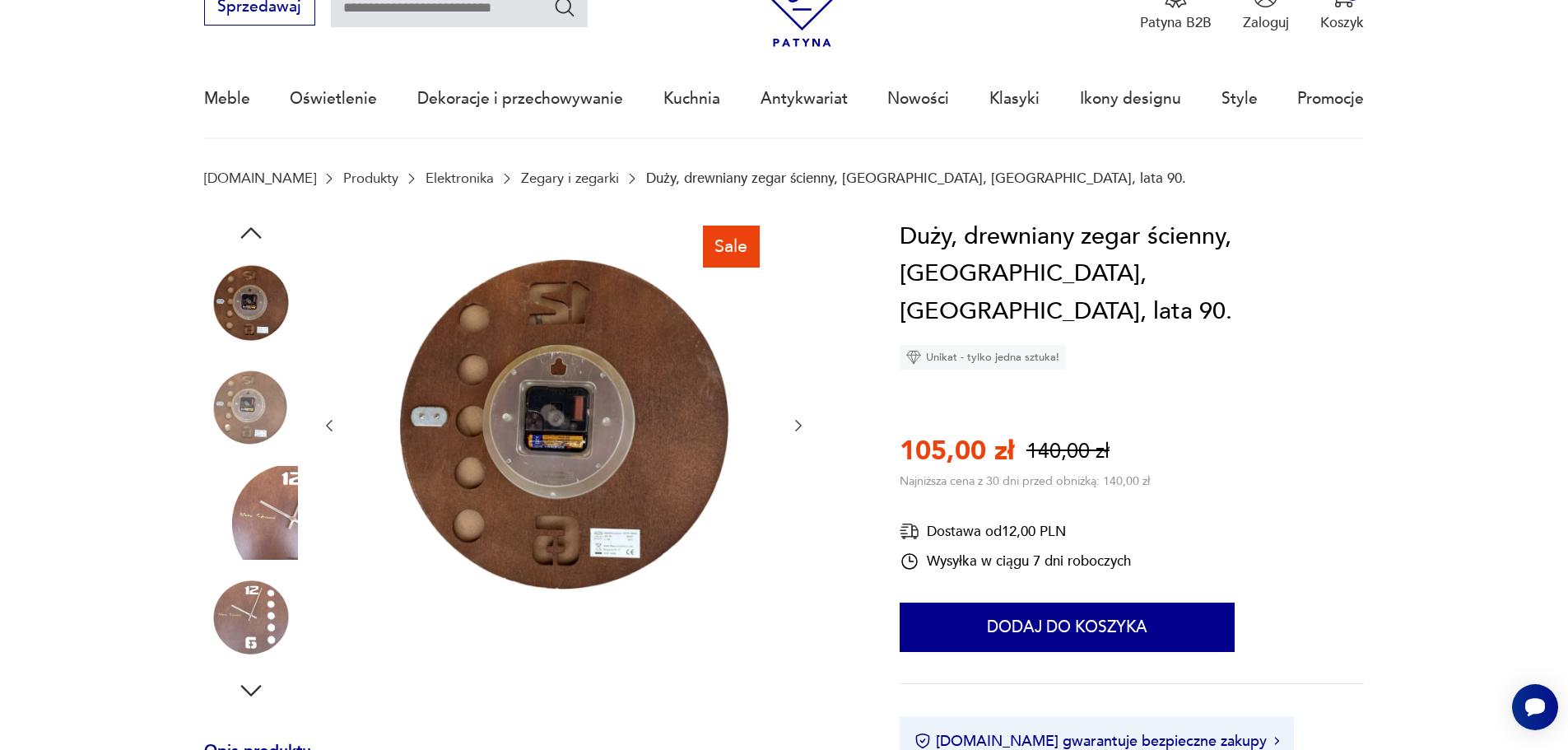
click at [800, 433] on icon "button" at bounding box center [798, 425] width 16 height 16
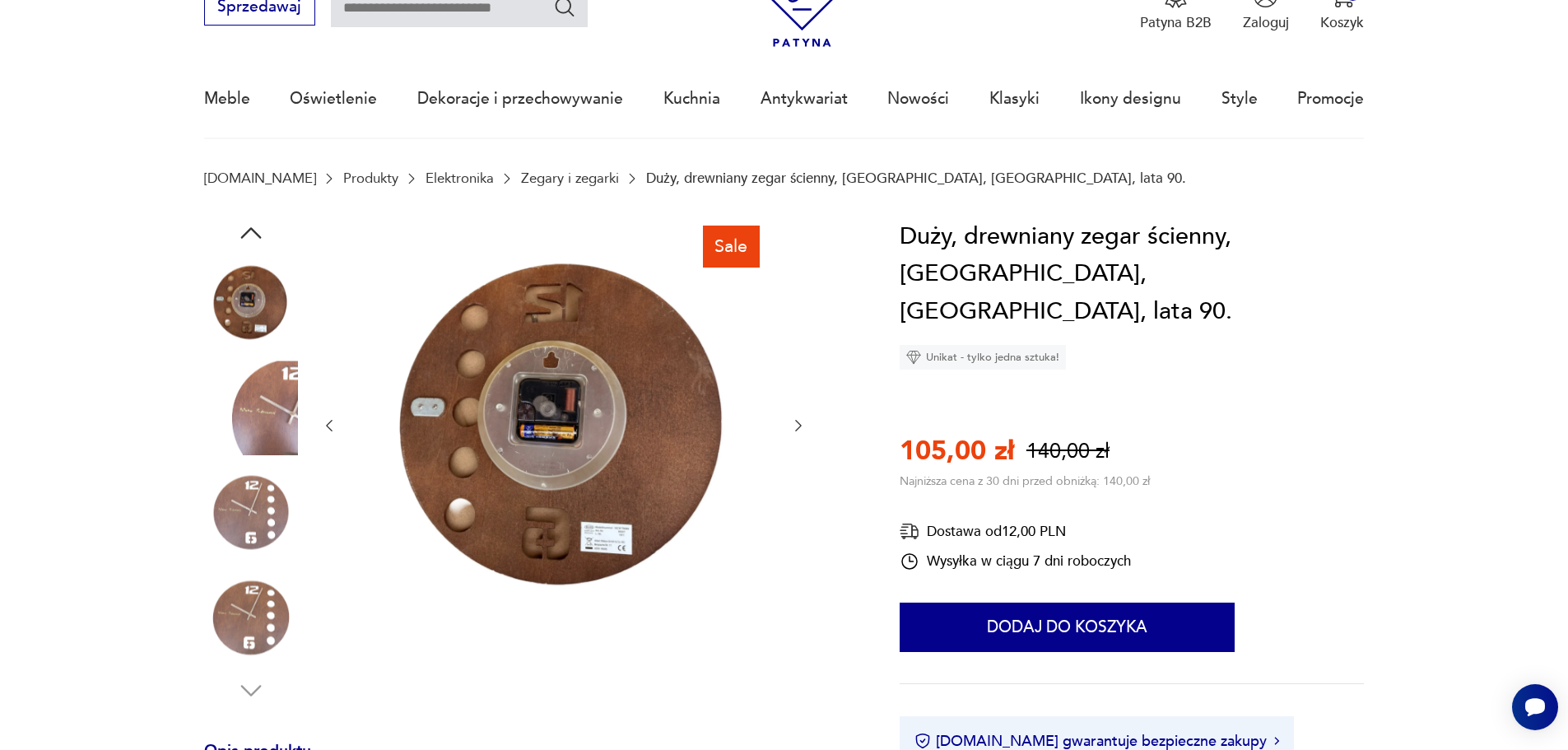
click at [800, 433] on icon "button" at bounding box center [798, 425] width 16 height 16
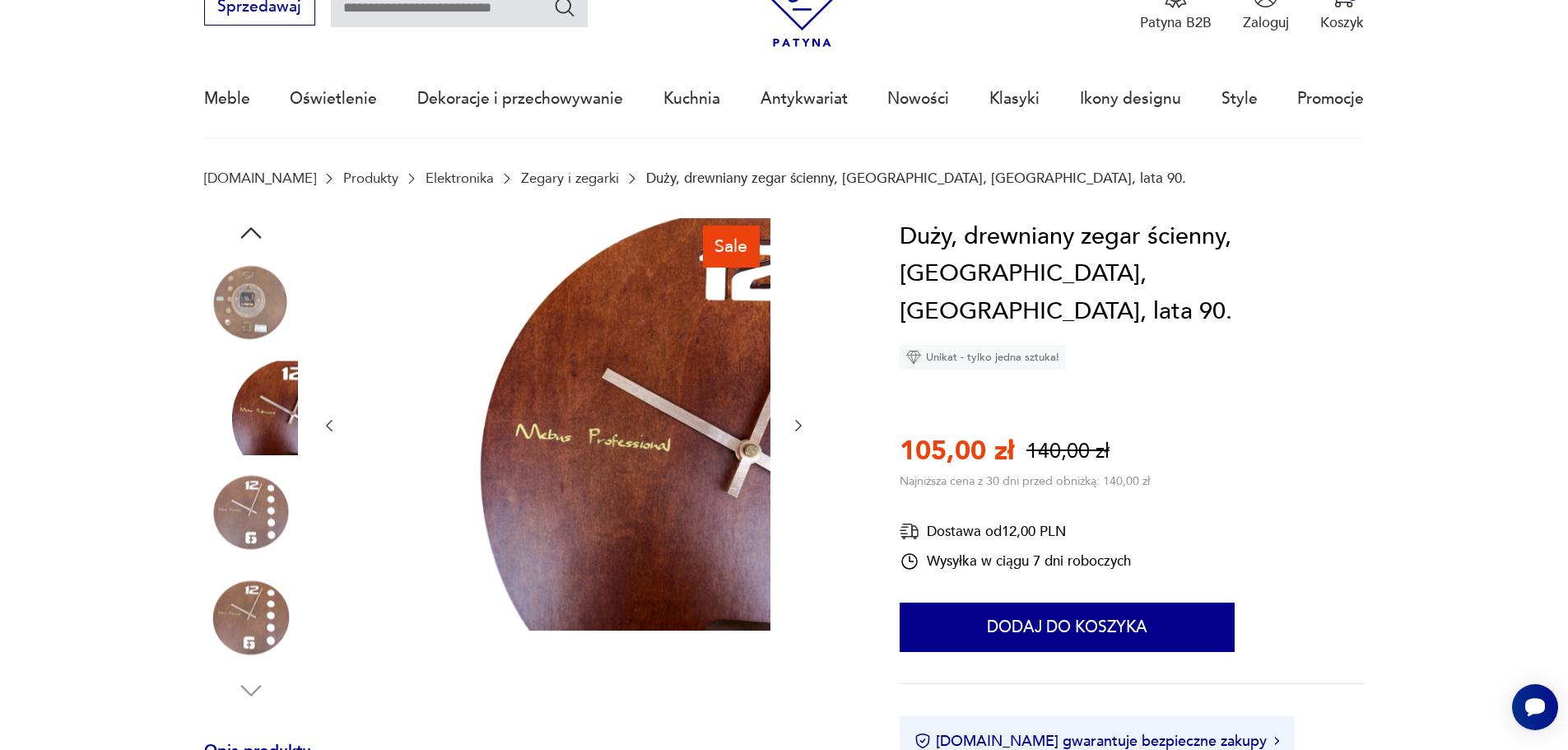
click at [800, 433] on icon "button" at bounding box center [798, 425] width 16 height 16
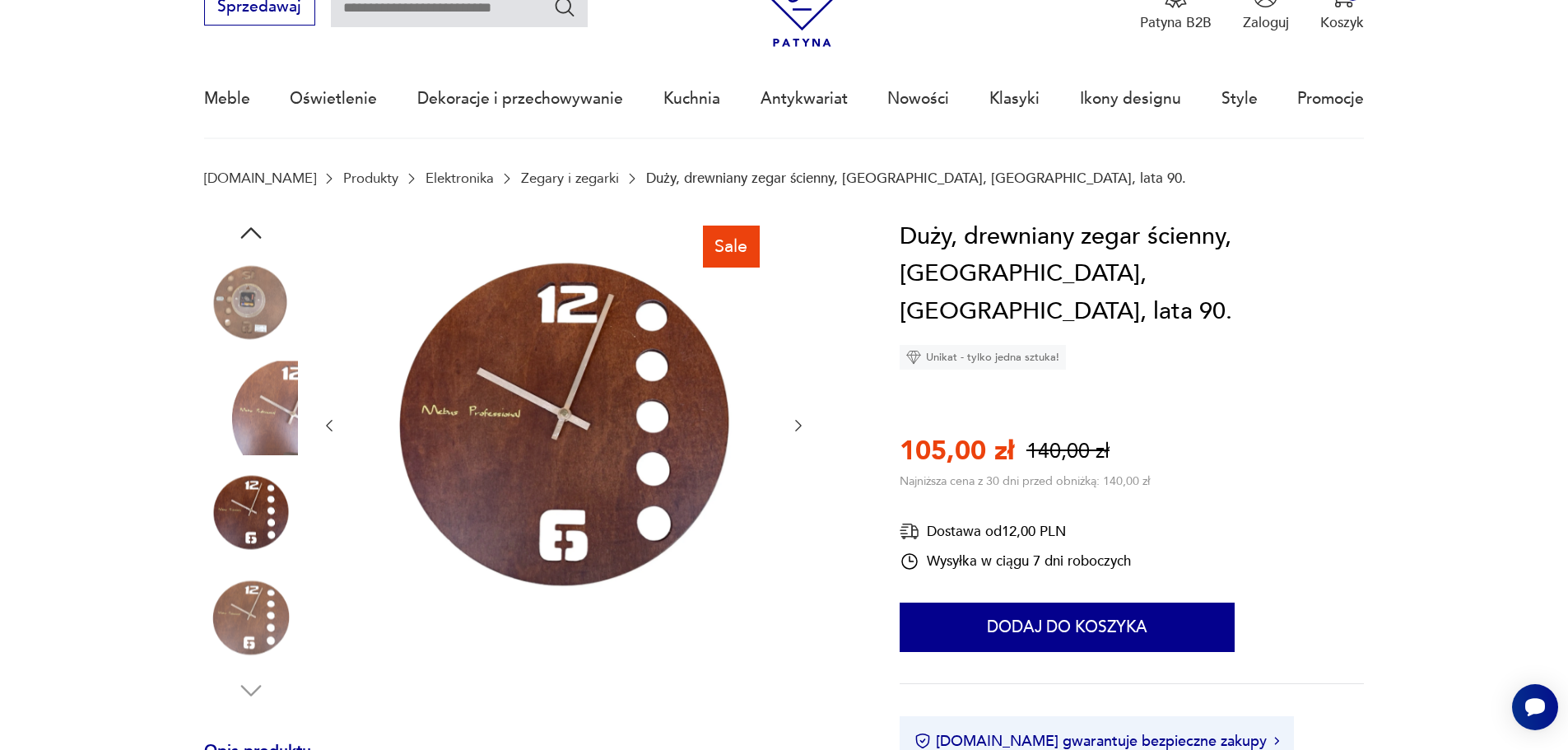
click at [800, 432] on icon "button" at bounding box center [798, 425] width 16 height 16
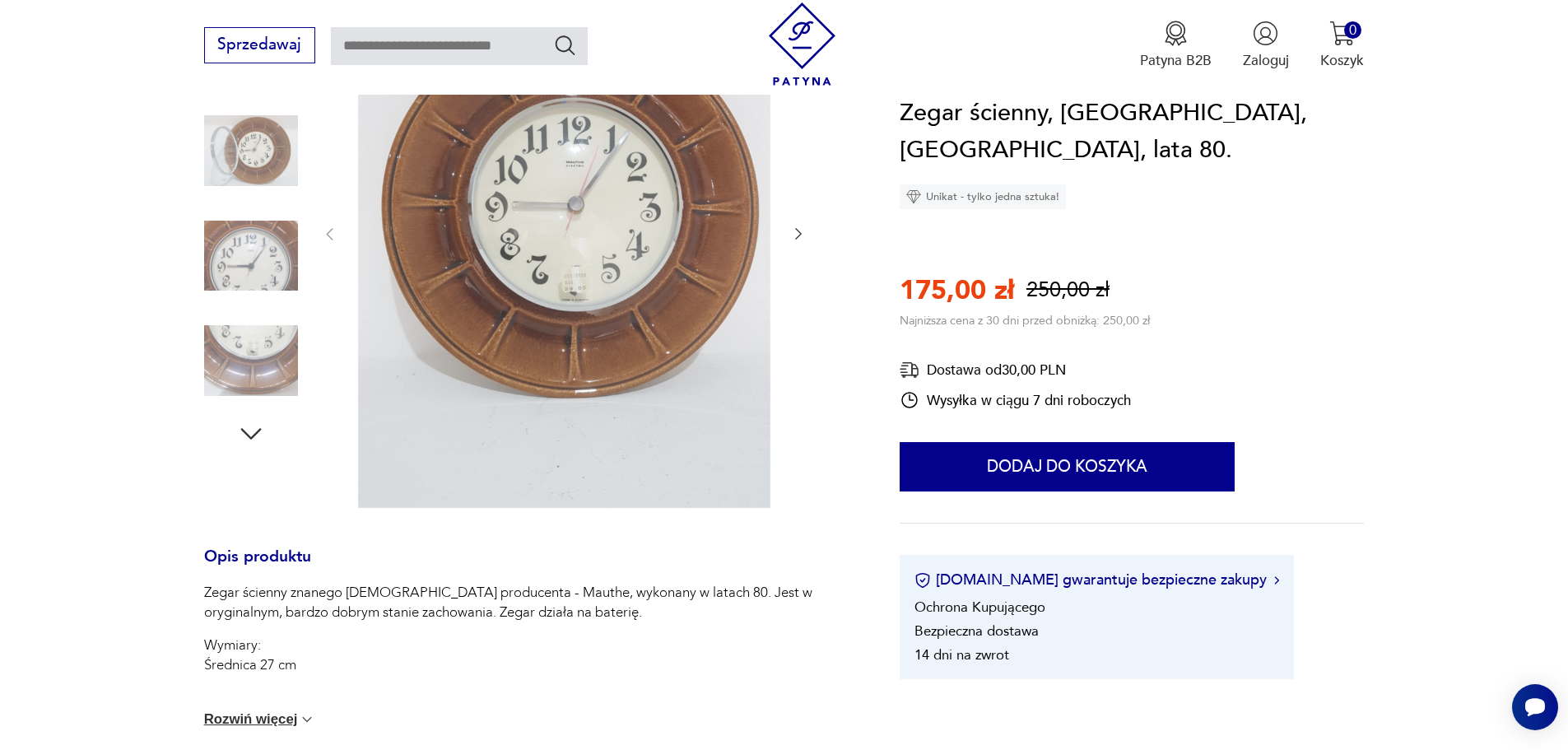
scroll to position [659, 0]
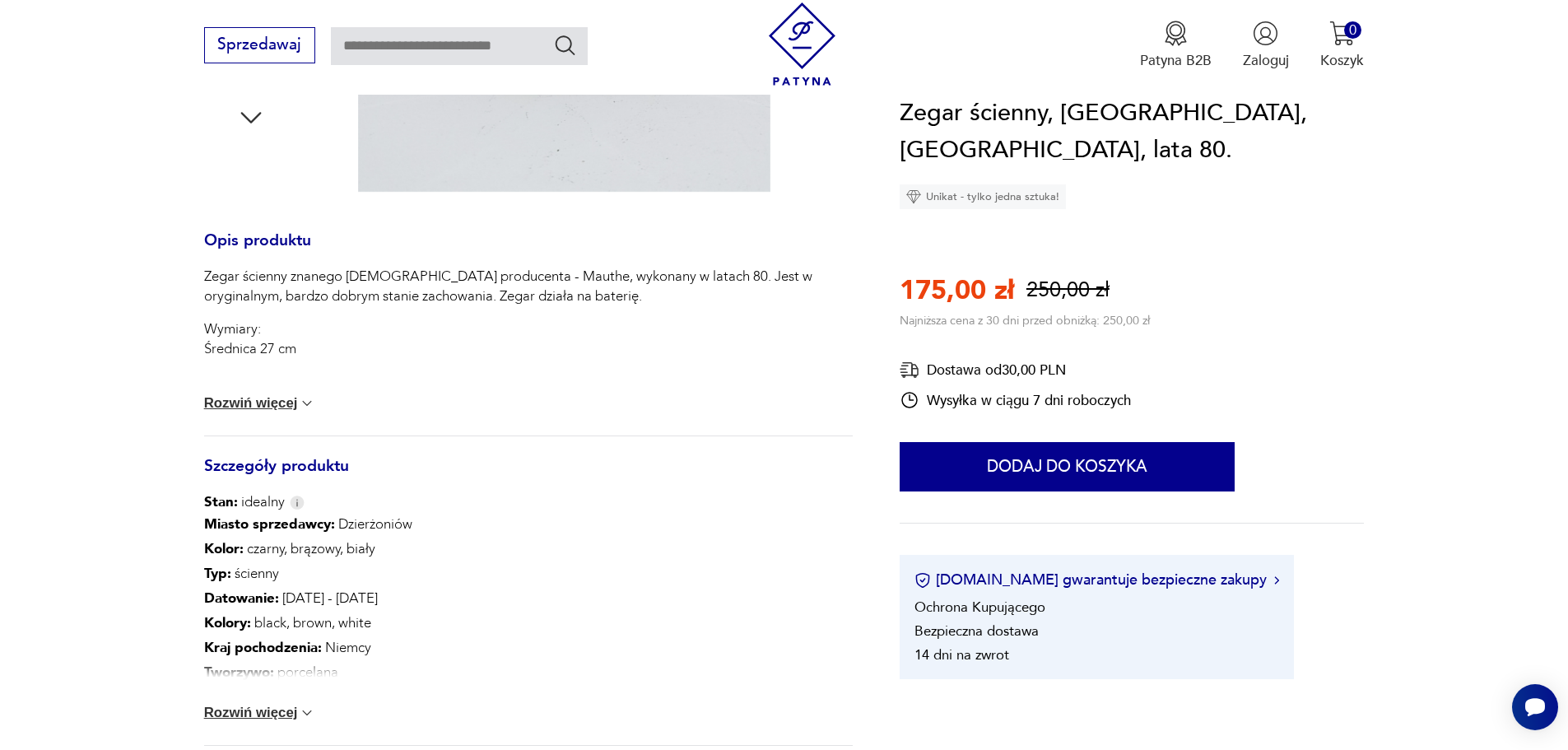
click at [279, 402] on button "Rozwiń więcej" at bounding box center [260, 403] width 112 height 16
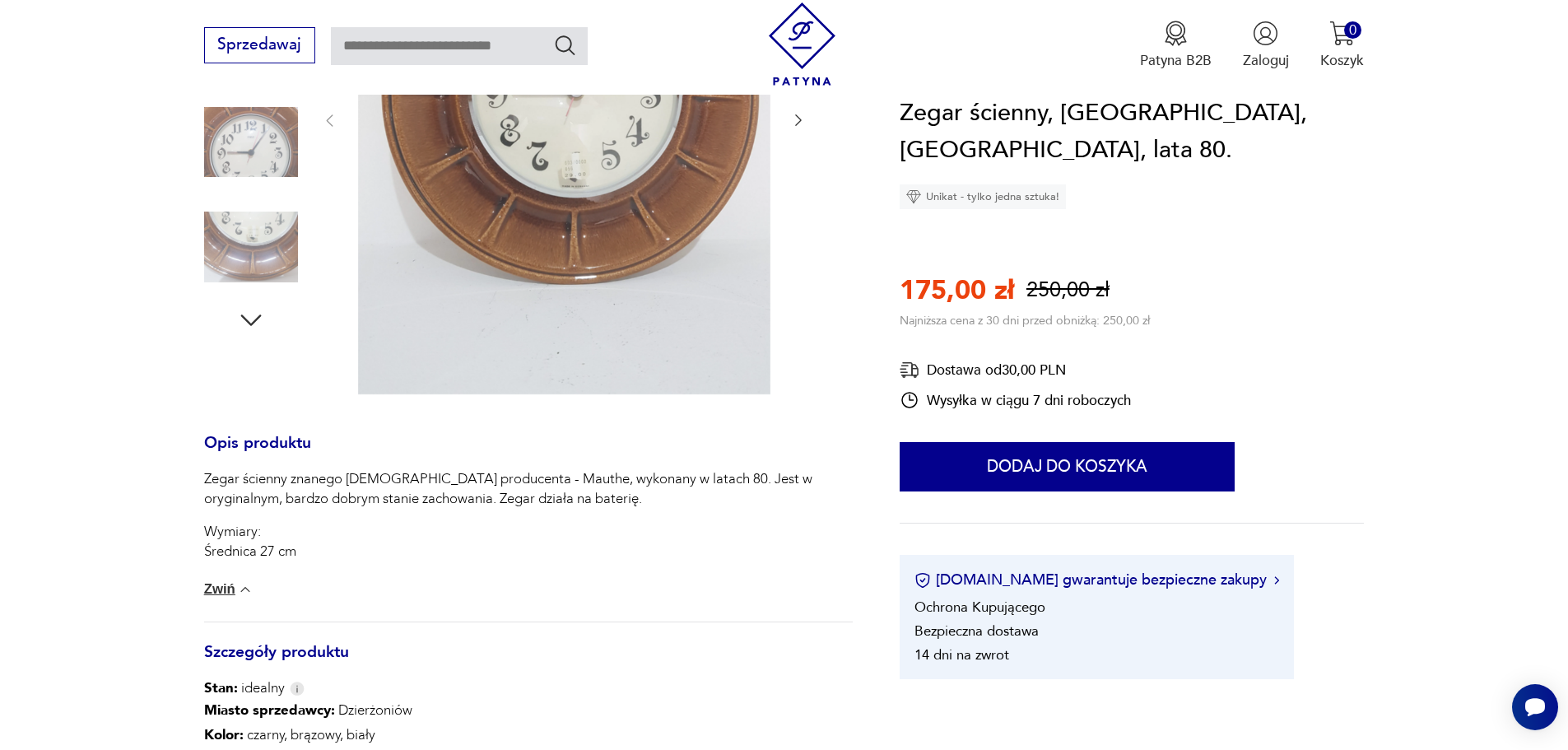
scroll to position [164, 0]
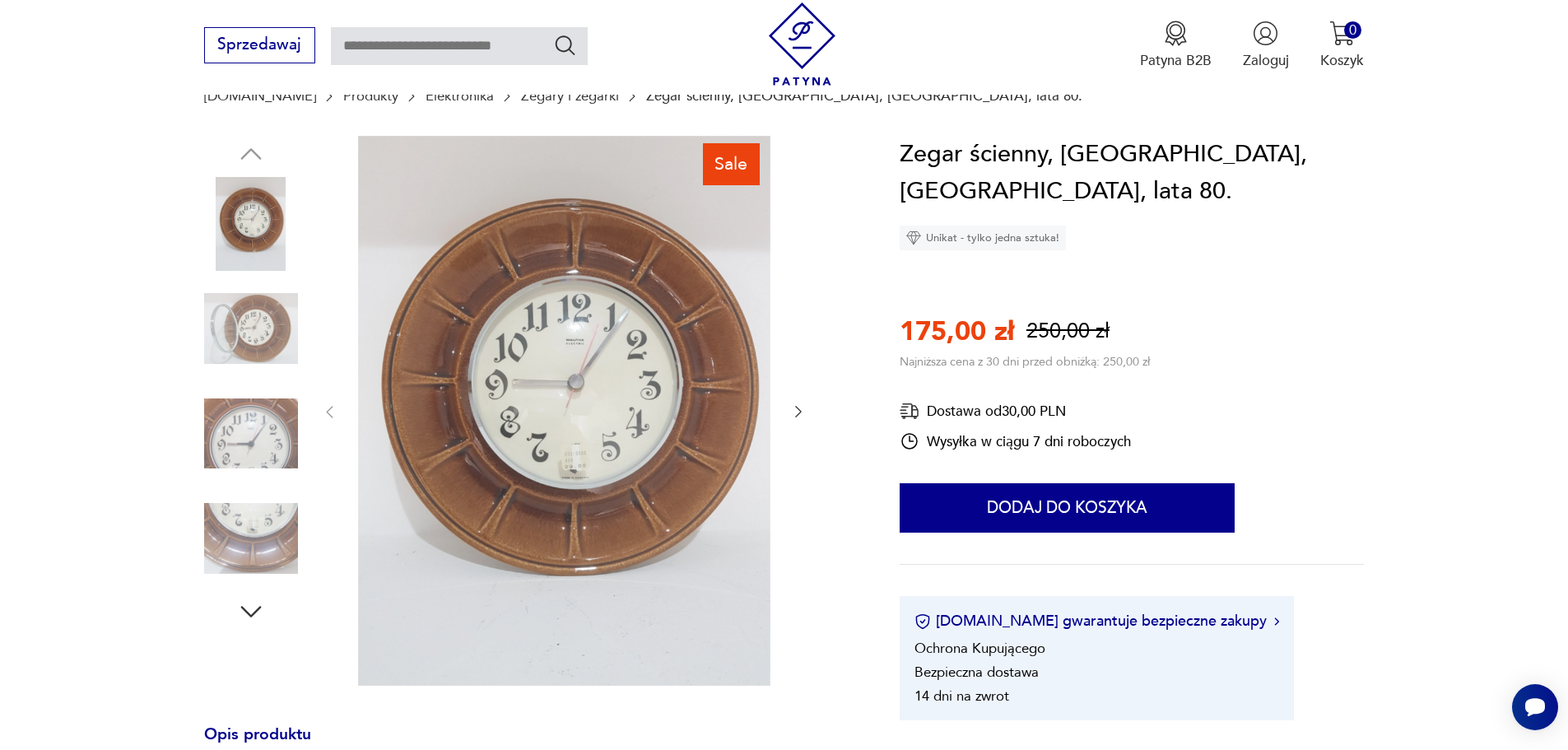
click at [797, 407] on icon "button" at bounding box center [798, 412] width 16 height 16
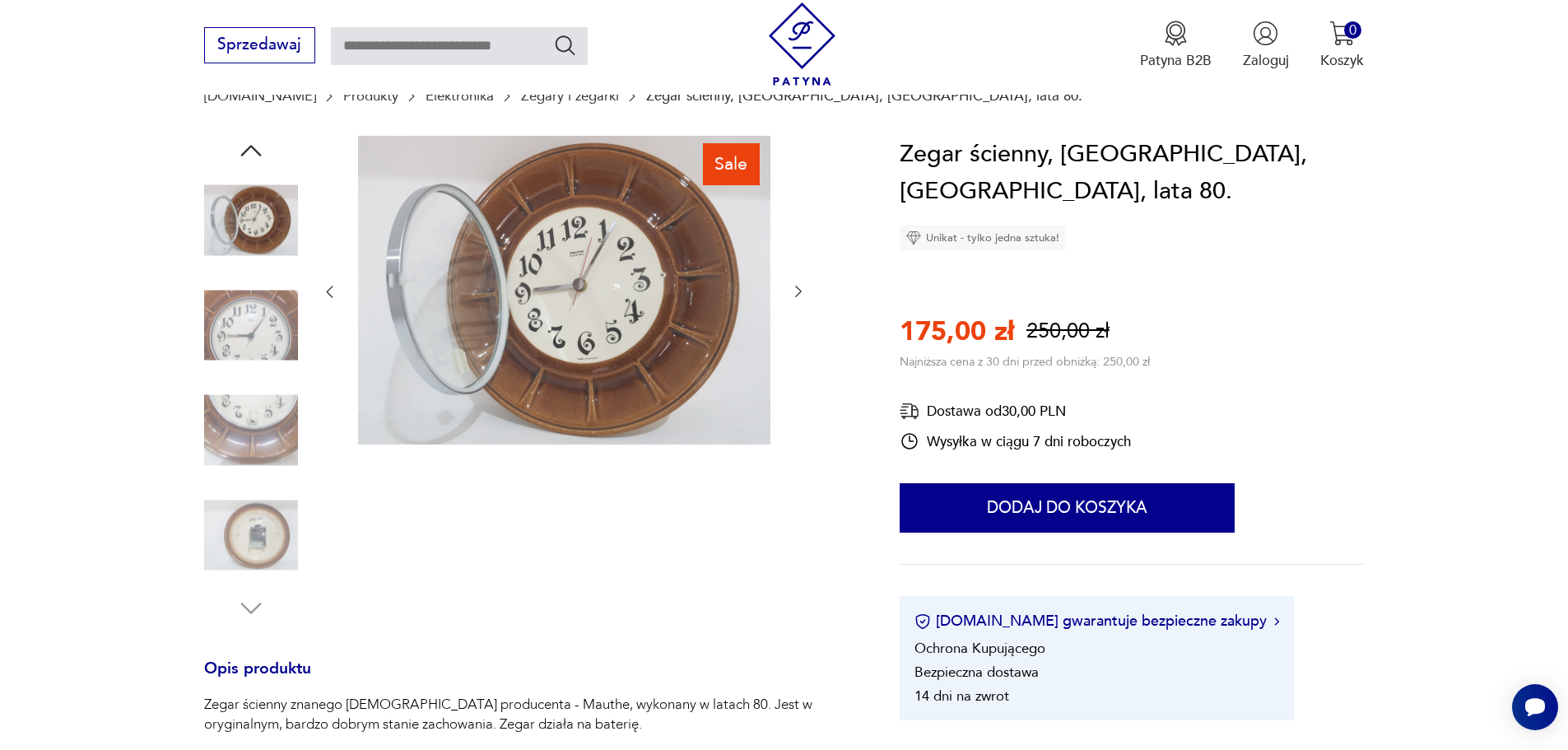
click at [796, 292] on icon "button" at bounding box center [798, 291] width 16 height 16
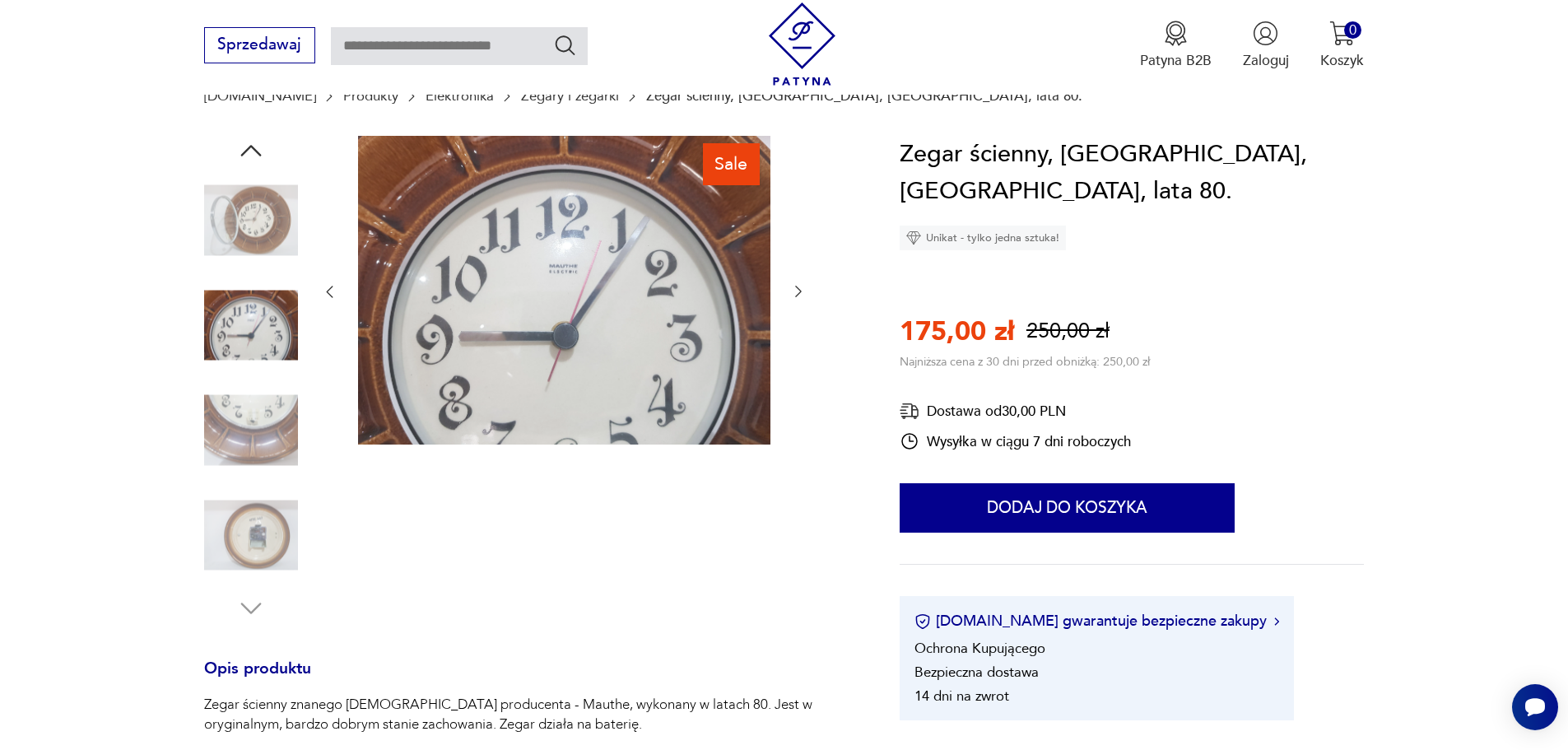
click at [796, 292] on icon "button" at bounding box center [798, 291] width 16 height 16
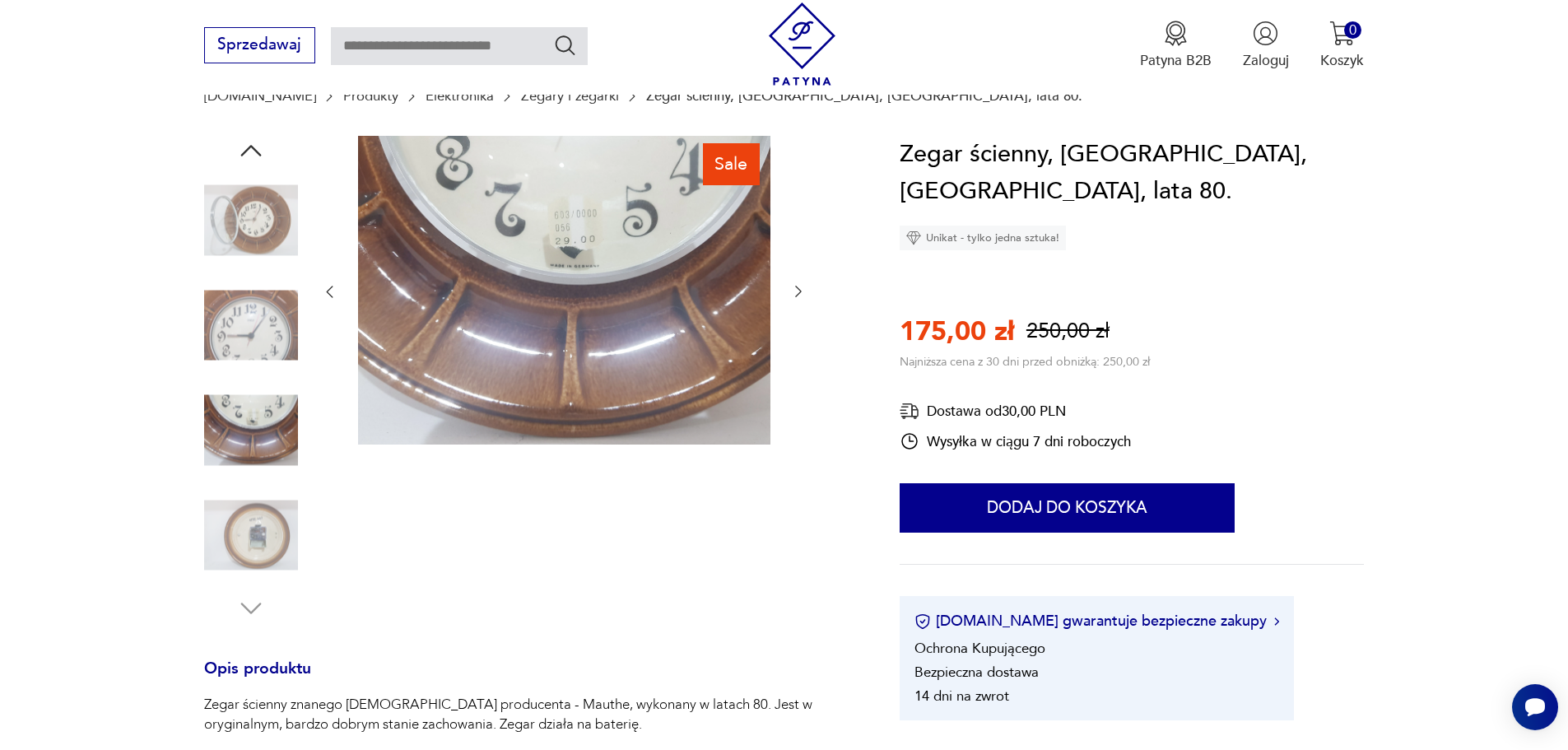
click at [795, 291] on icon "button" at bounding box center [798, 291] width 16 height 16
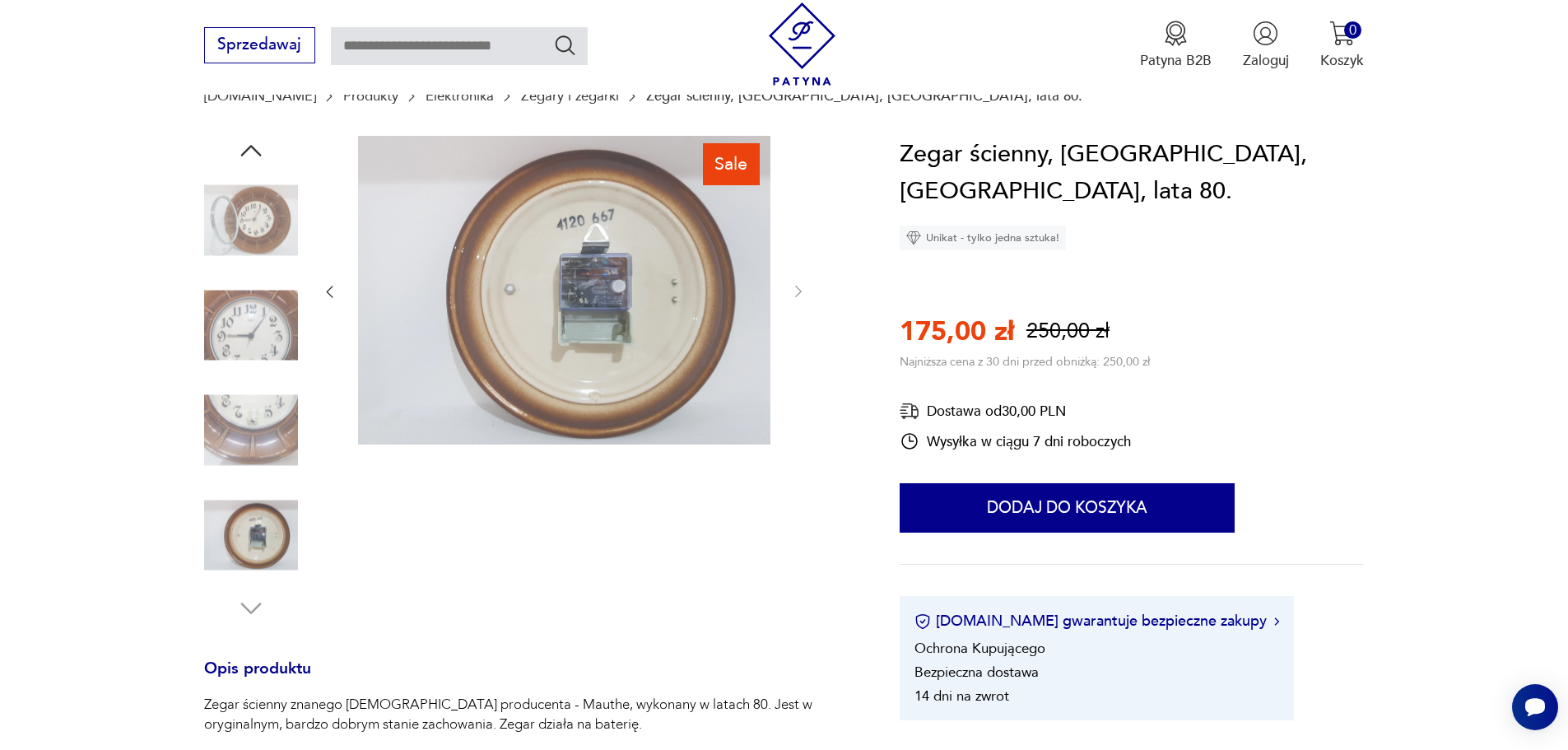
click at [325, 290] on icon "button" at bounding box center [329, 291] width 16 height 16
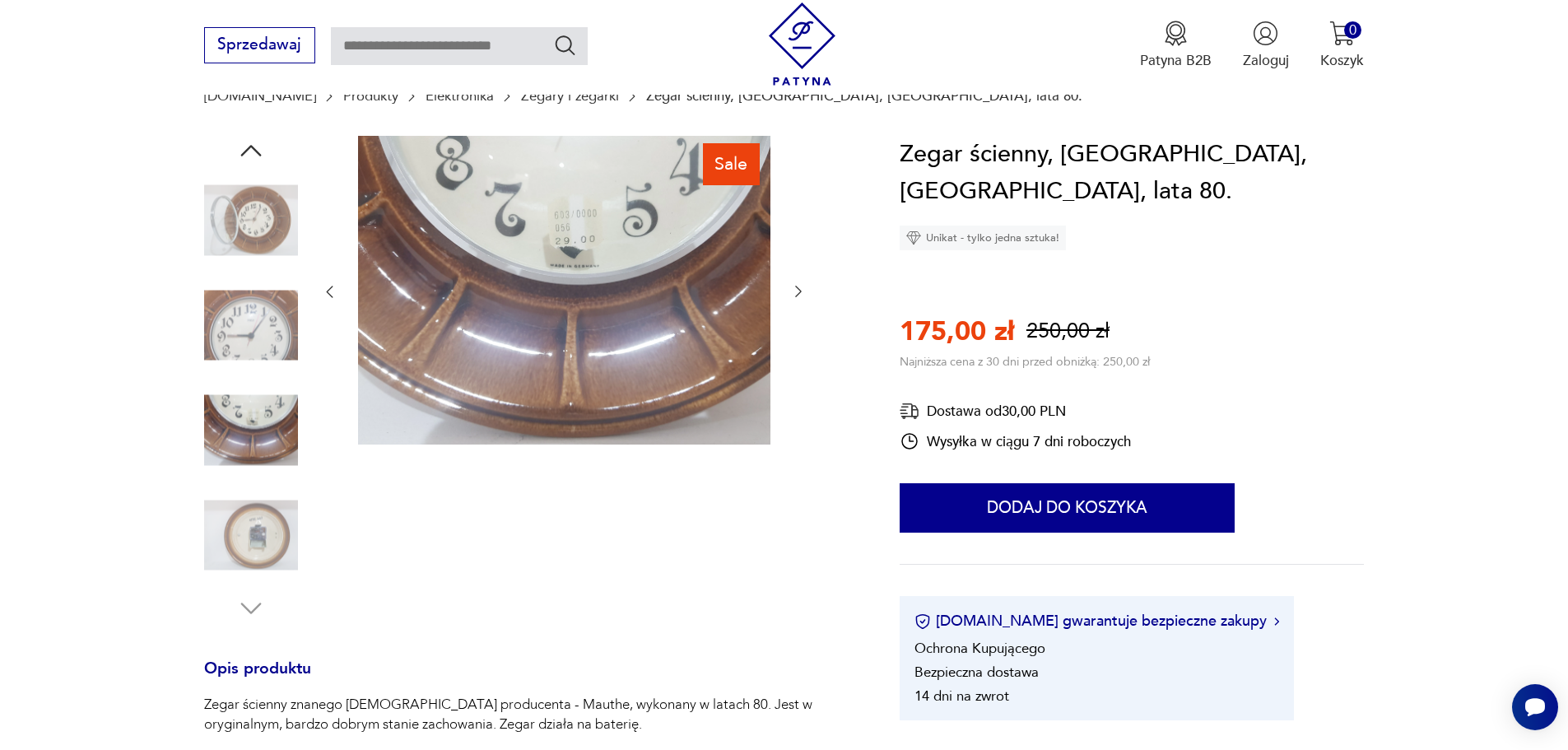
click at [325, 290] on icon "button" at bounding box center [329, 291] width 16 height 16
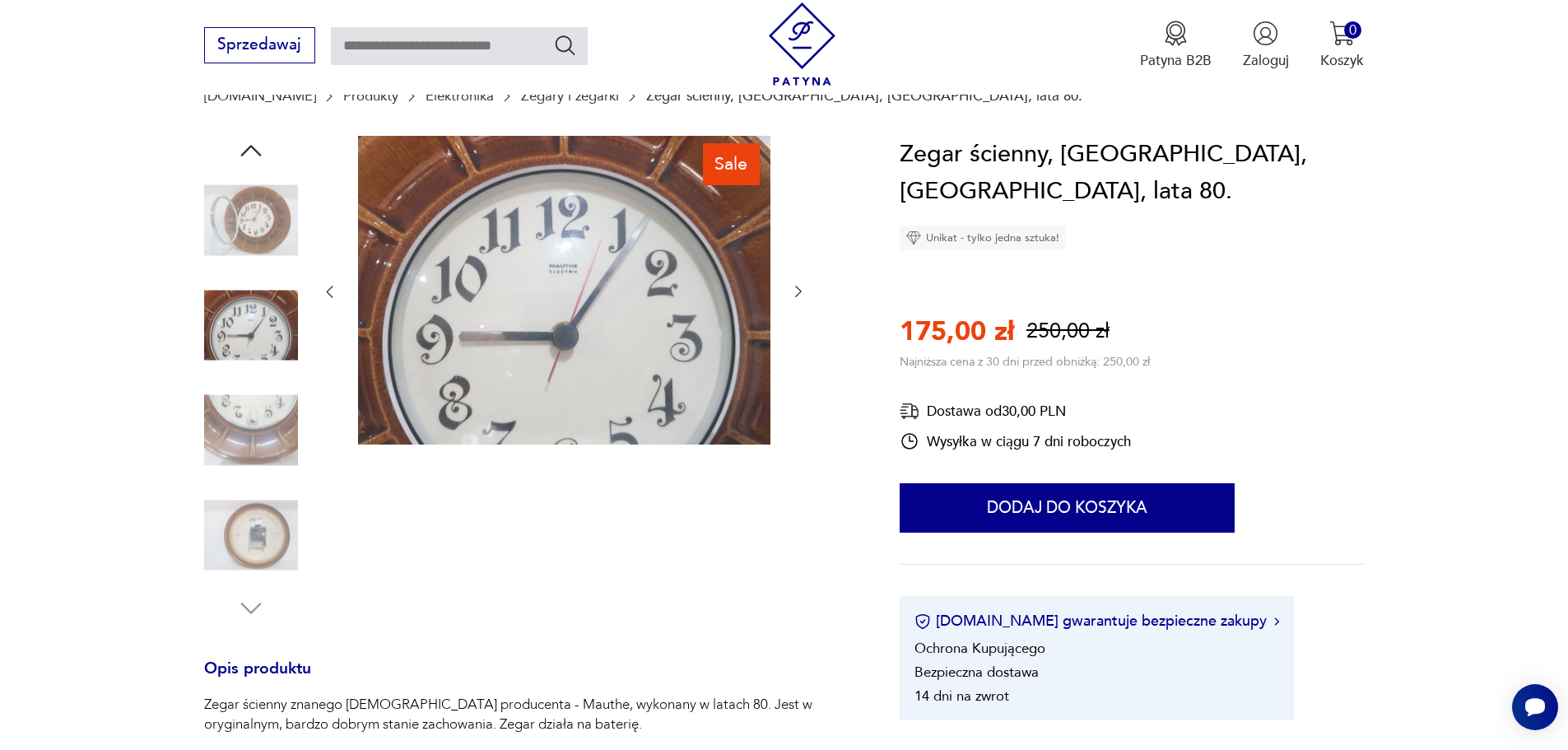
click at [325, 290] on icon "button" at bounding box center [329, 291] width 16 height 16
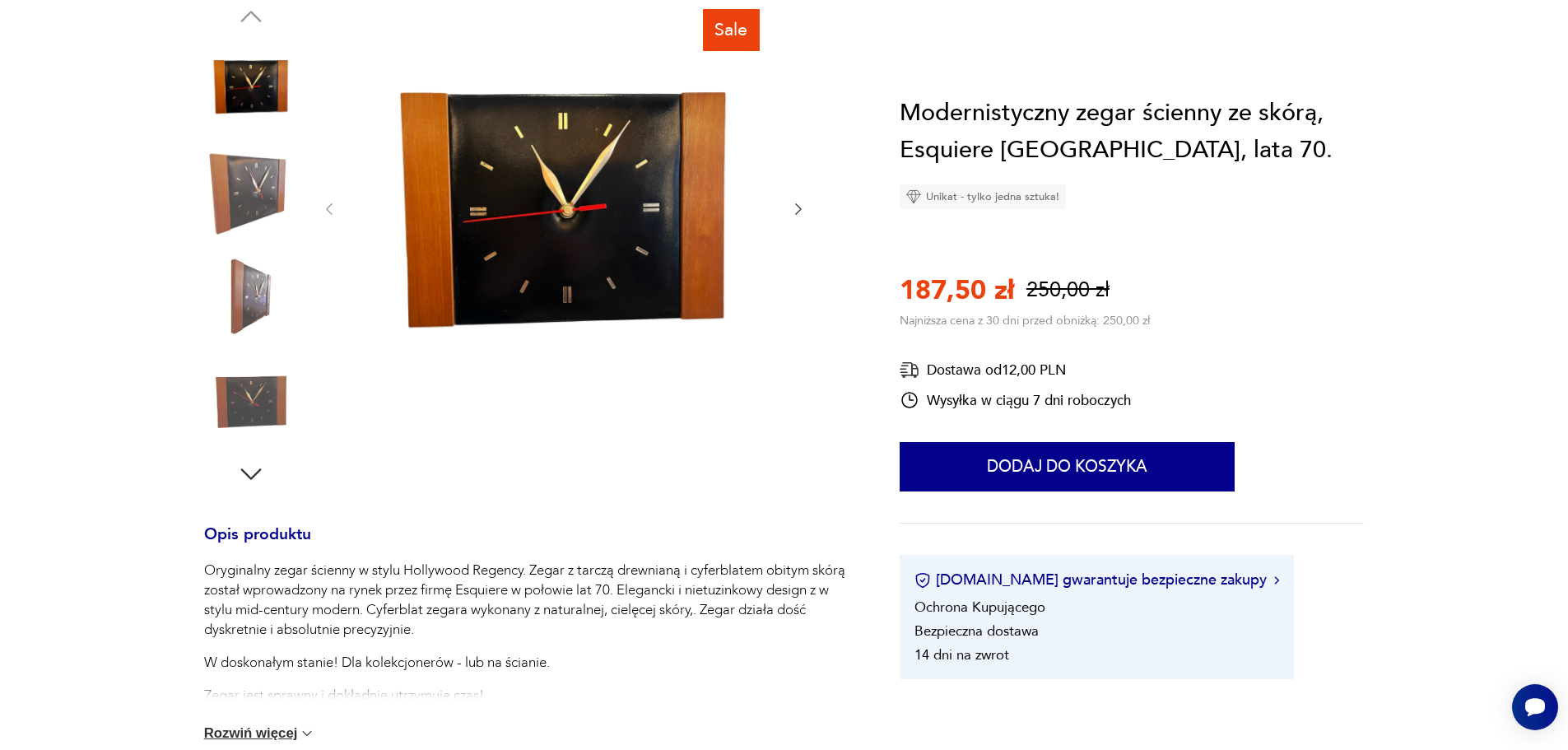
scroll to position [329, 0]
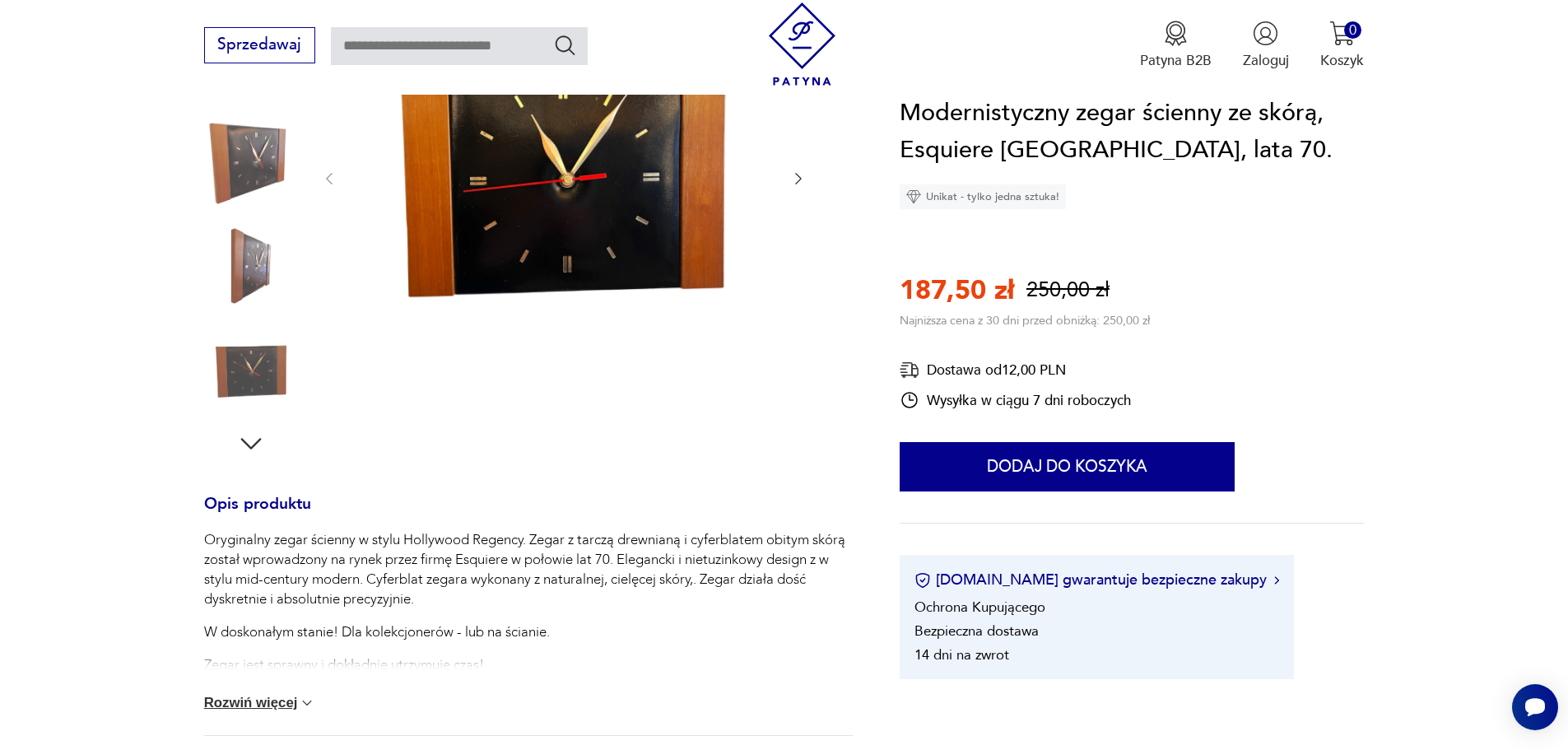
click at [272, 708] on button "Rozwiń więcej" at bounding box center [260, 703] width 112 height 16
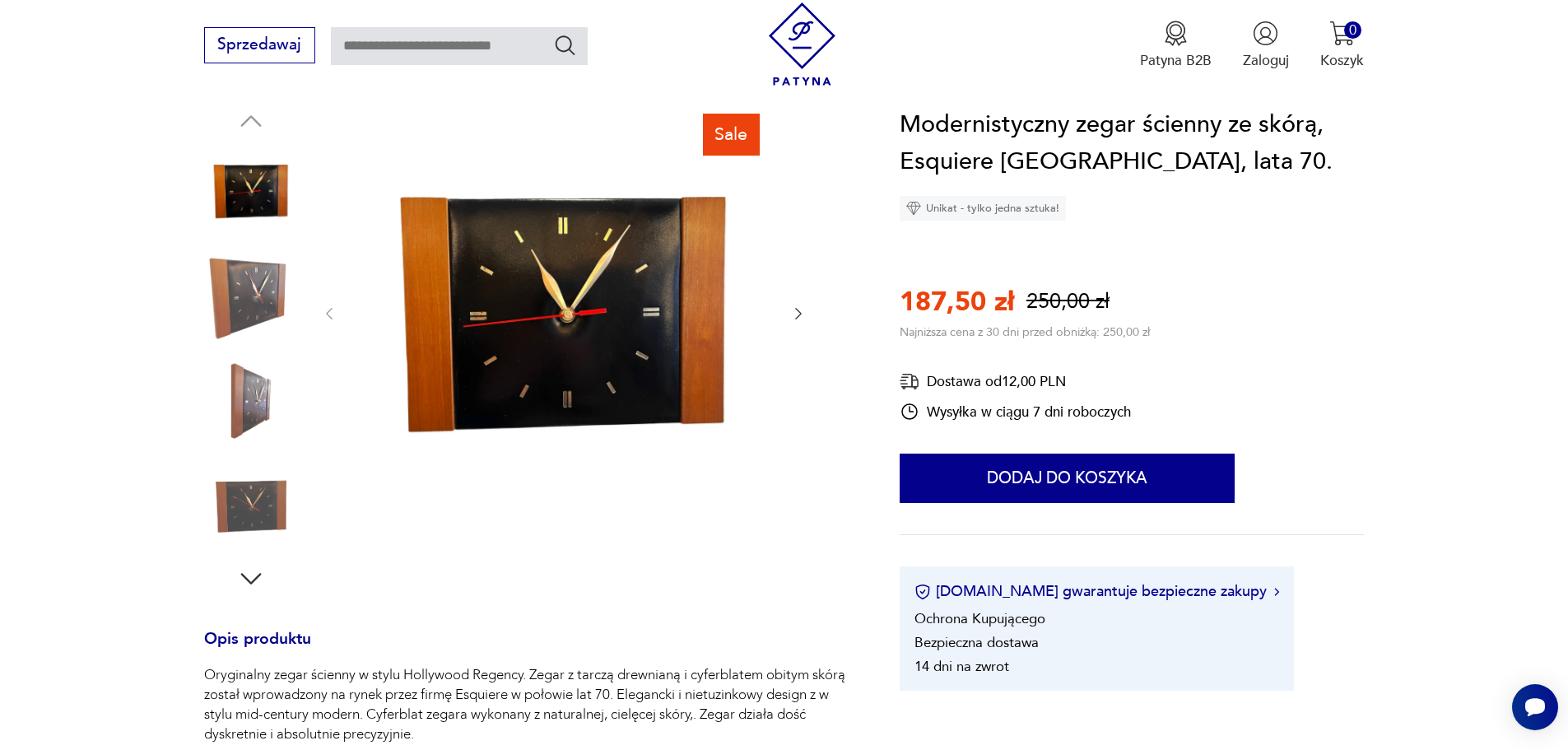
scroll to position [164, 0]
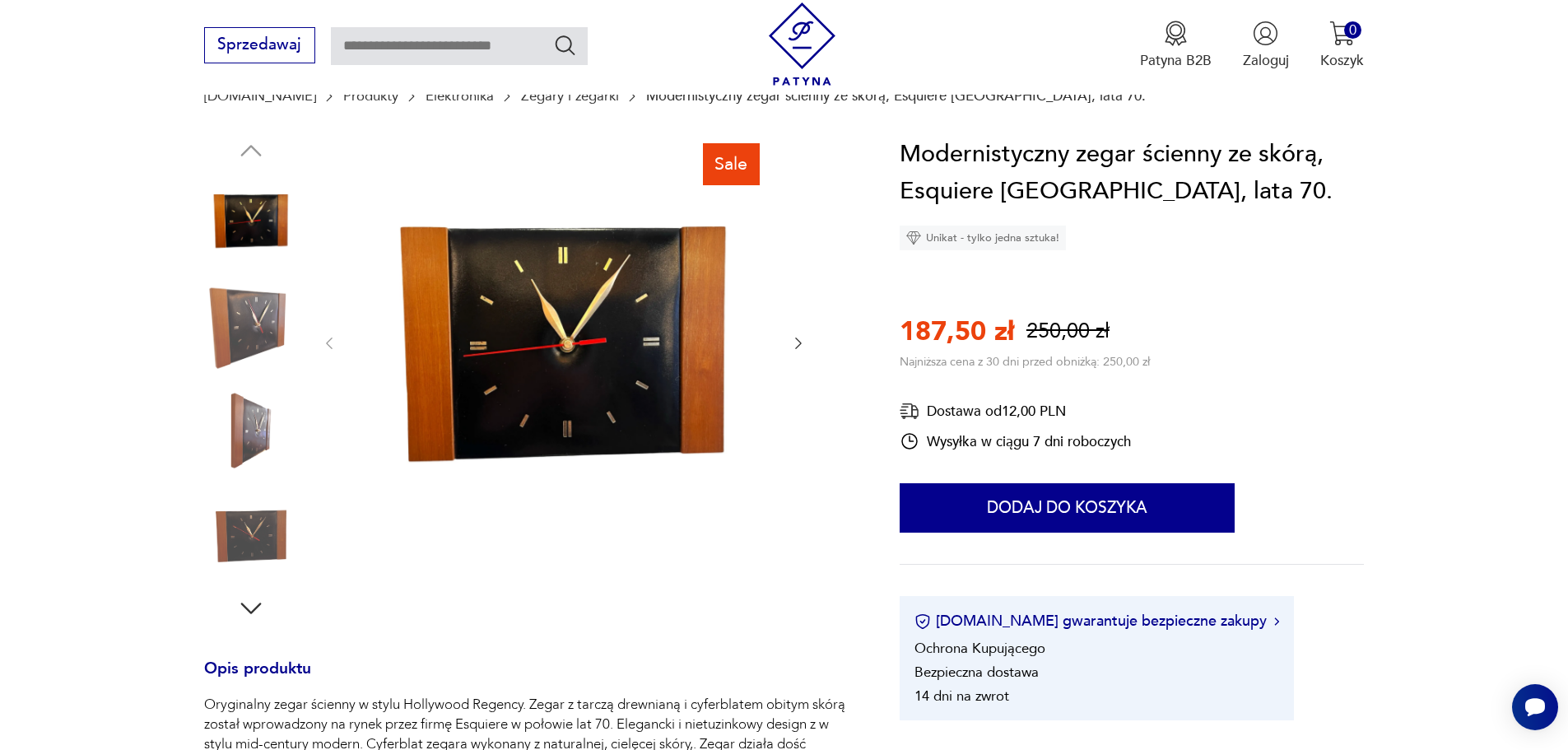
click at [800, 342] on icon "button" at bounding box center [798, 343] width 7 height 12
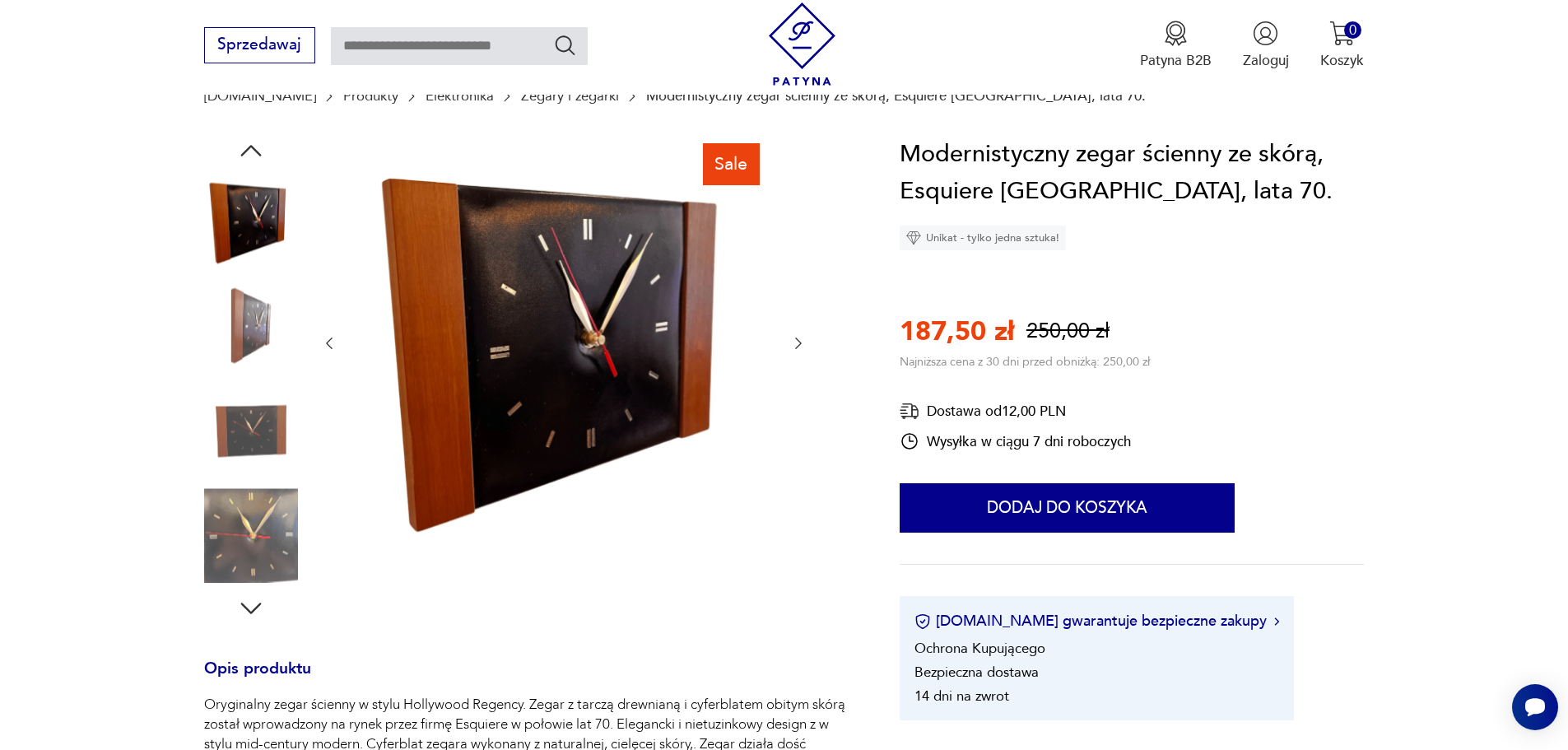
click at [800, 341] on icon "button" at bounding box center [798, 343] width 7 height 12
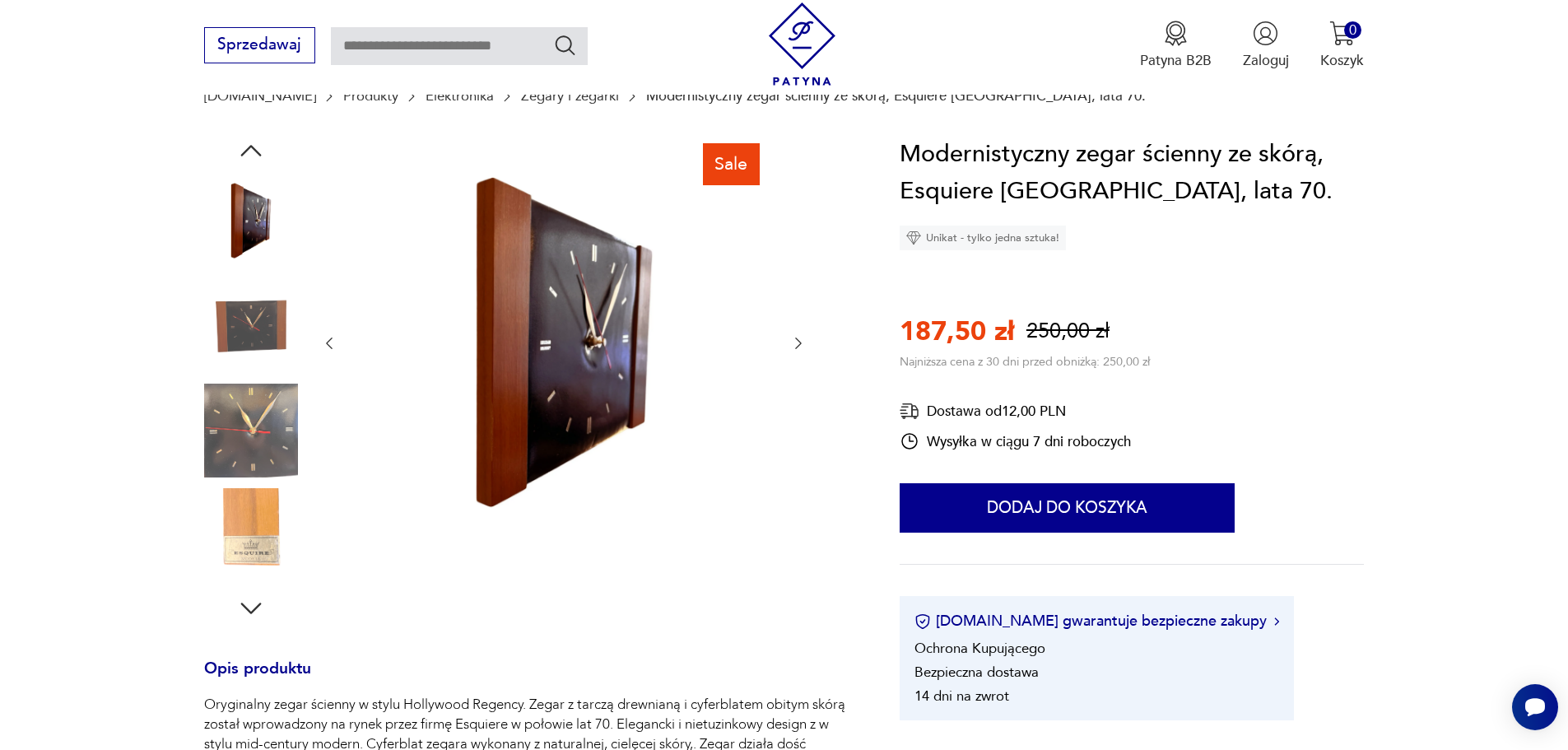
click at [800, 341] on icon "button" at bounding box center [798, 343] width 7 height 12
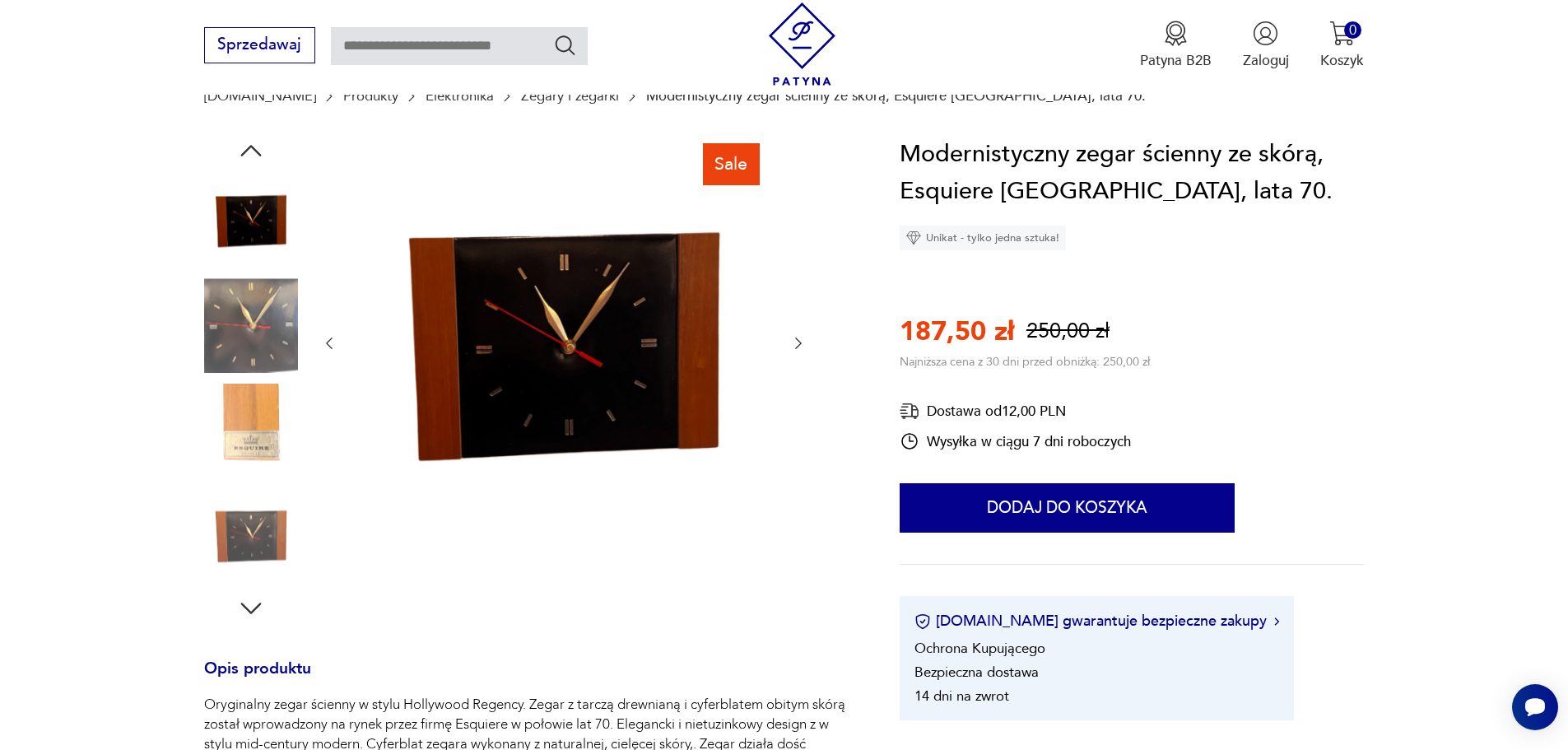
click at [800, 341] on icon "button" at bounding box center [798, 343] width 7 height 12
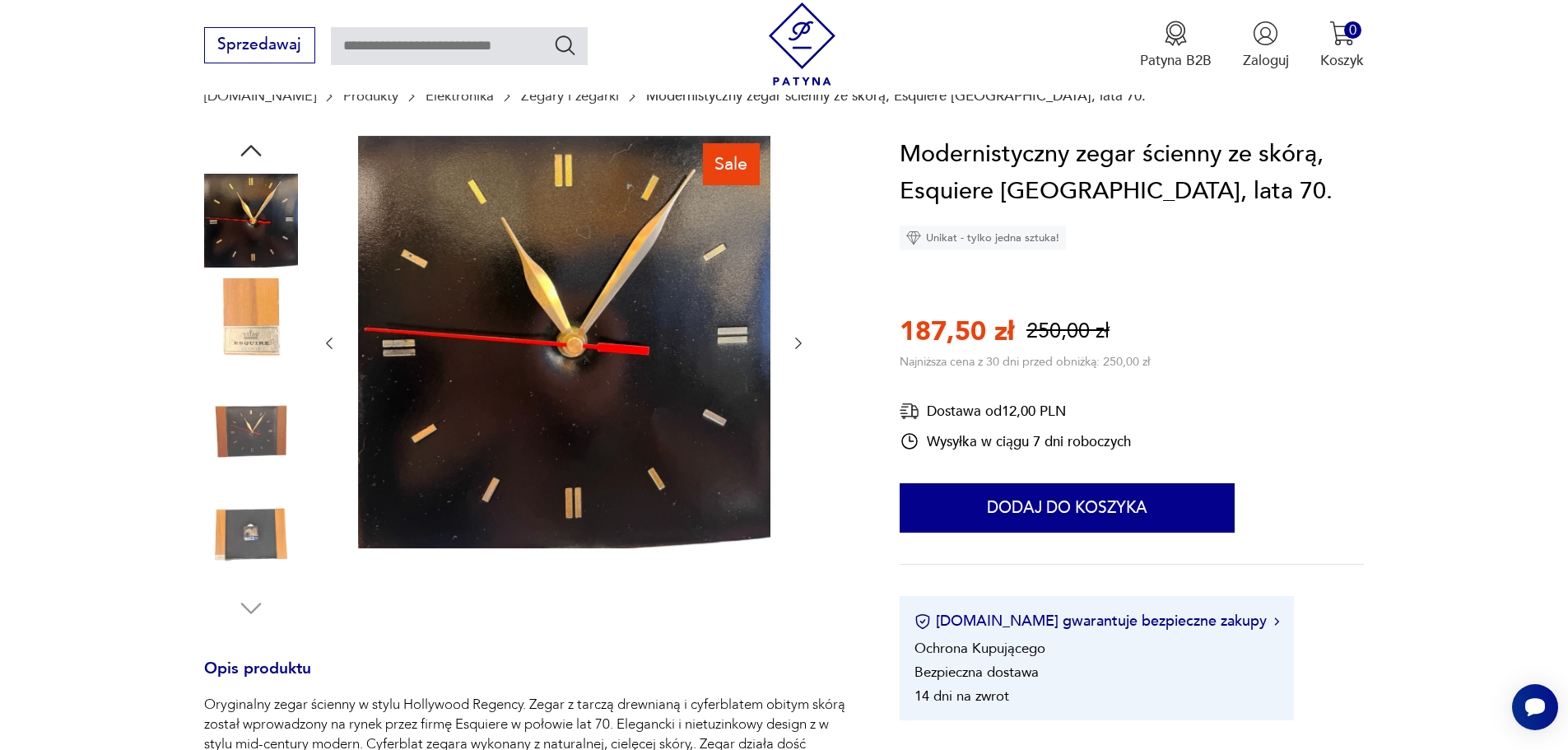
click at [800, 341] on icon "button" at bounding box center [798, 343] width 7 height 12
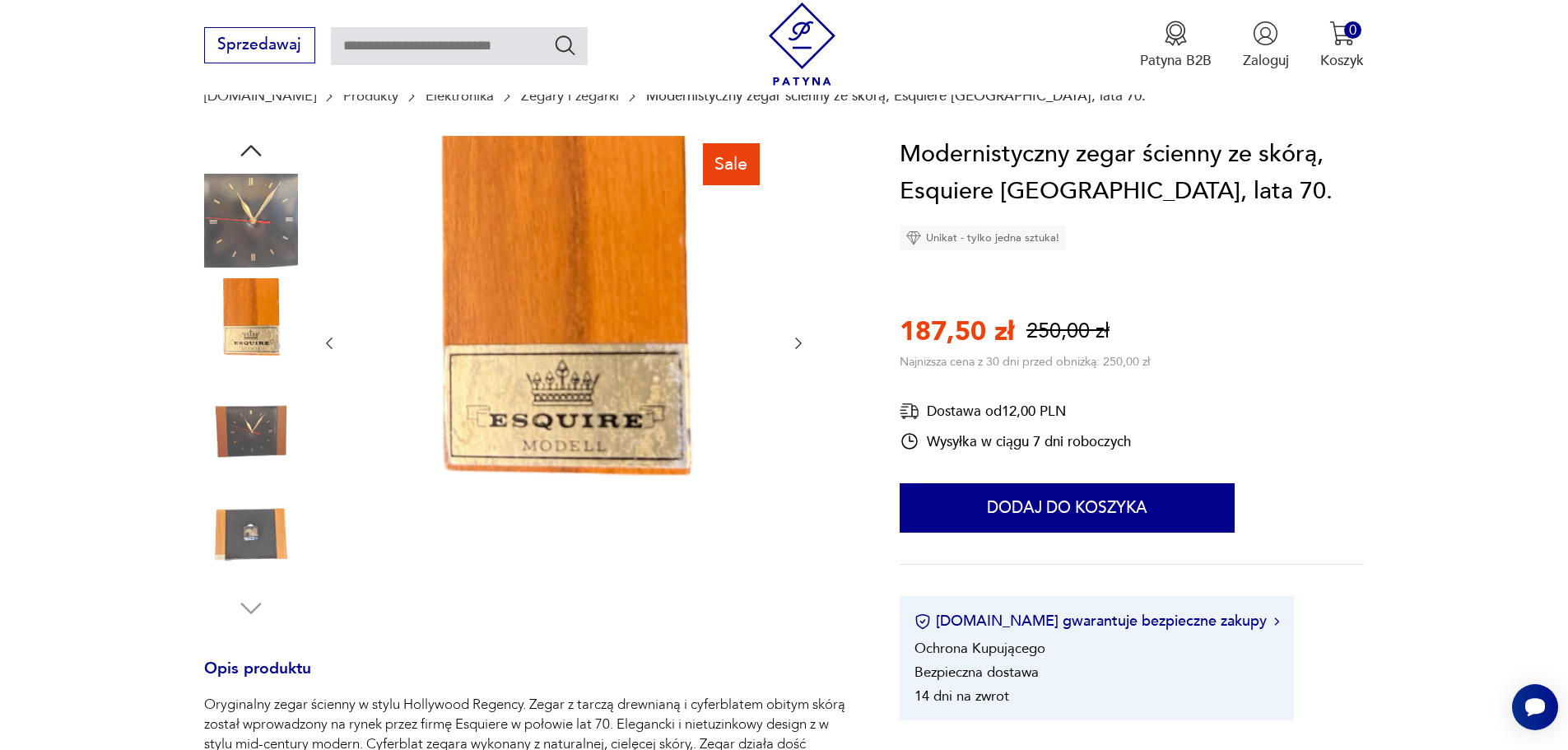
click at [800, 341] on icon "button" at bounding box center [798, 343] width 7 height 12
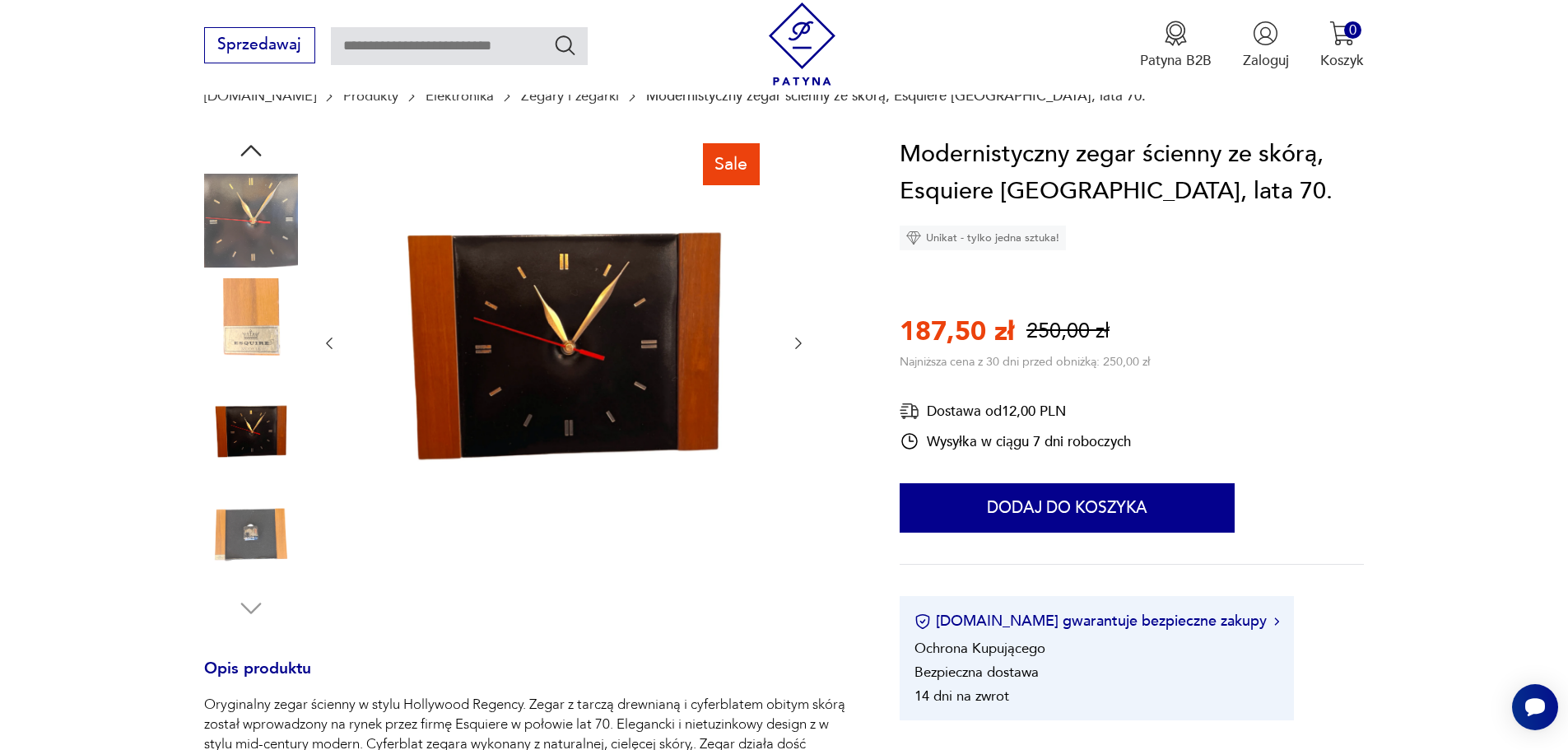
click at [800, 341] on icon "button" at bounding box center [798, 343] width 7 height 12
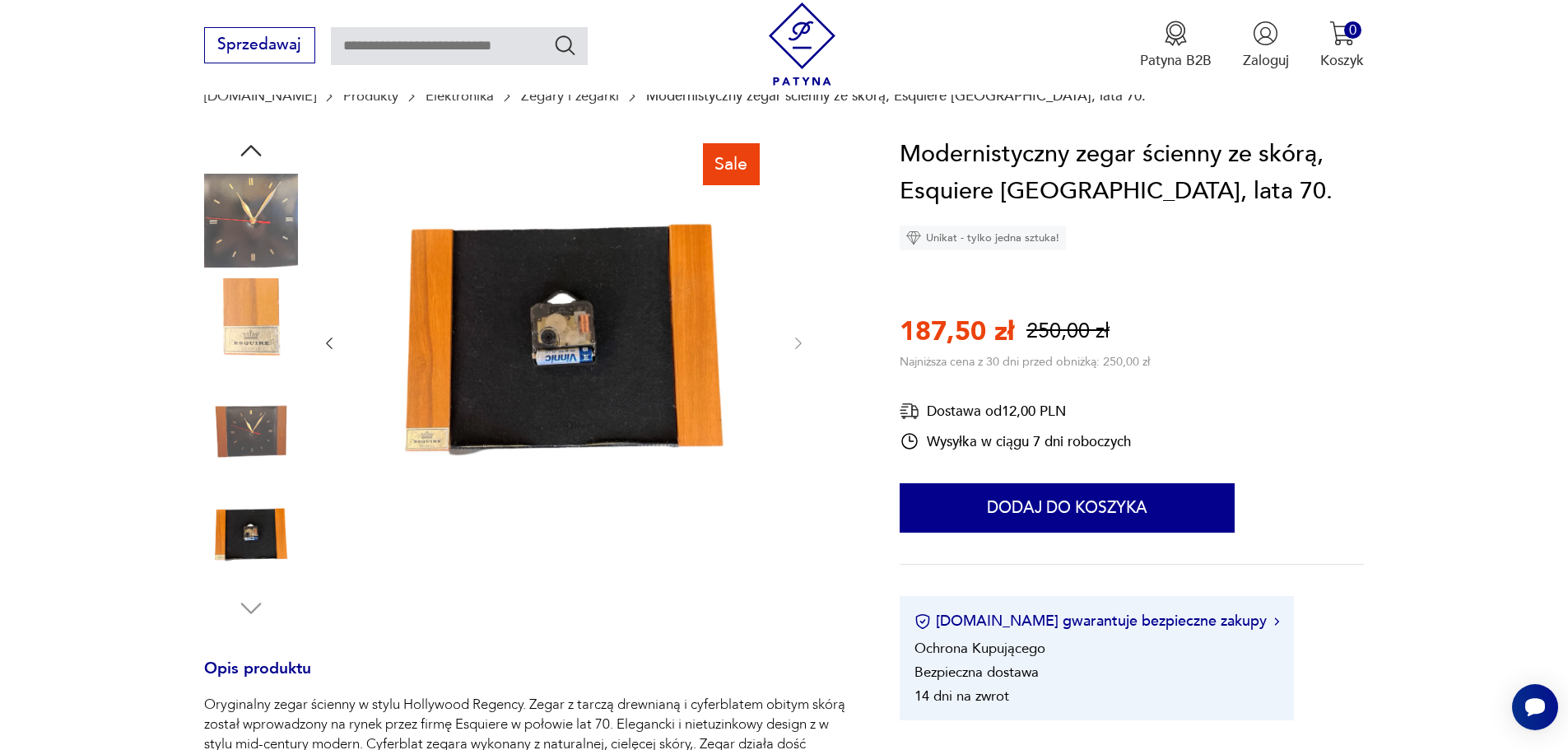
click at [327, 350] on icon "button" at bounding box center [329, 342] width 16 height 16
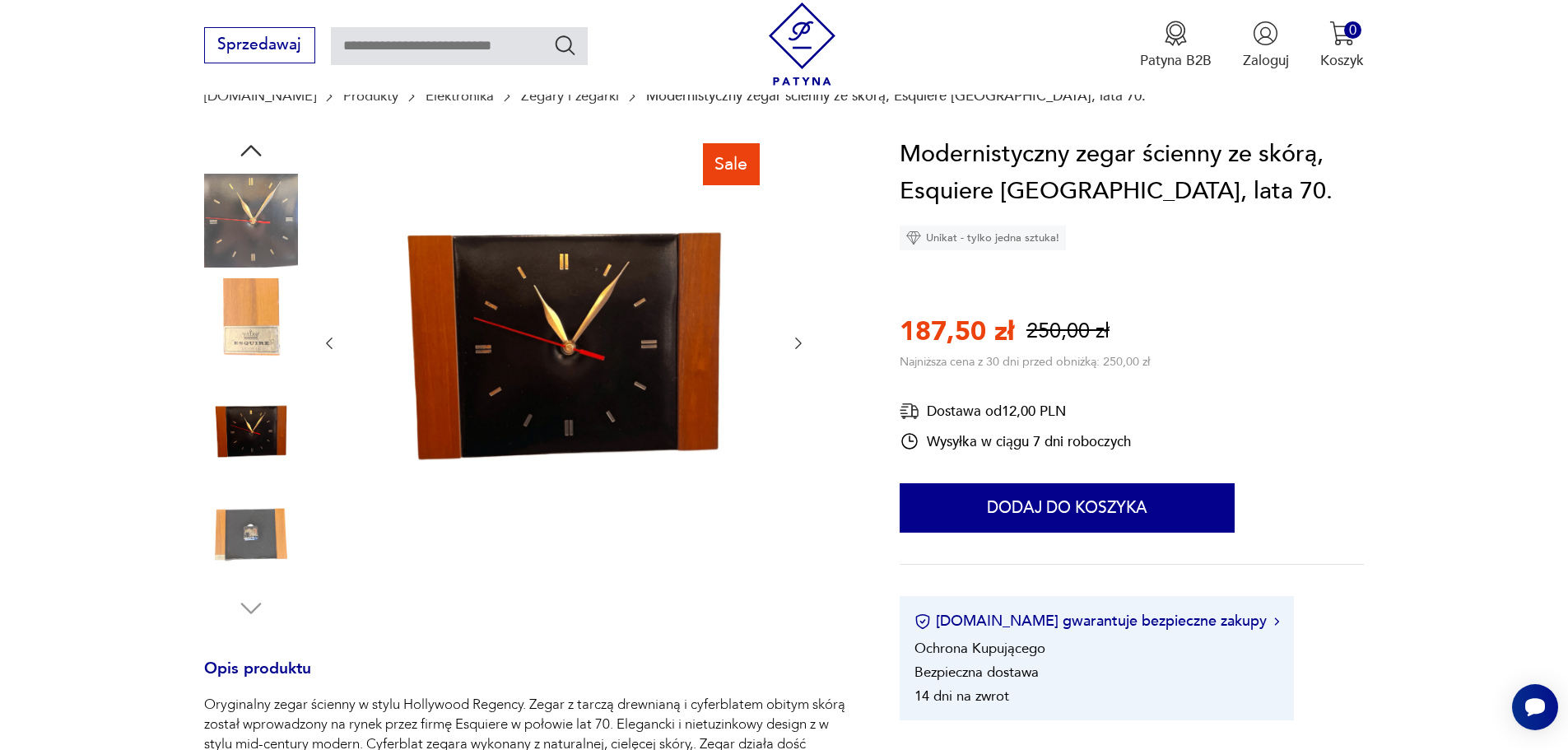
click at [328, 350] on icon "button" at bounding box center [329, 342] width 16 height 16
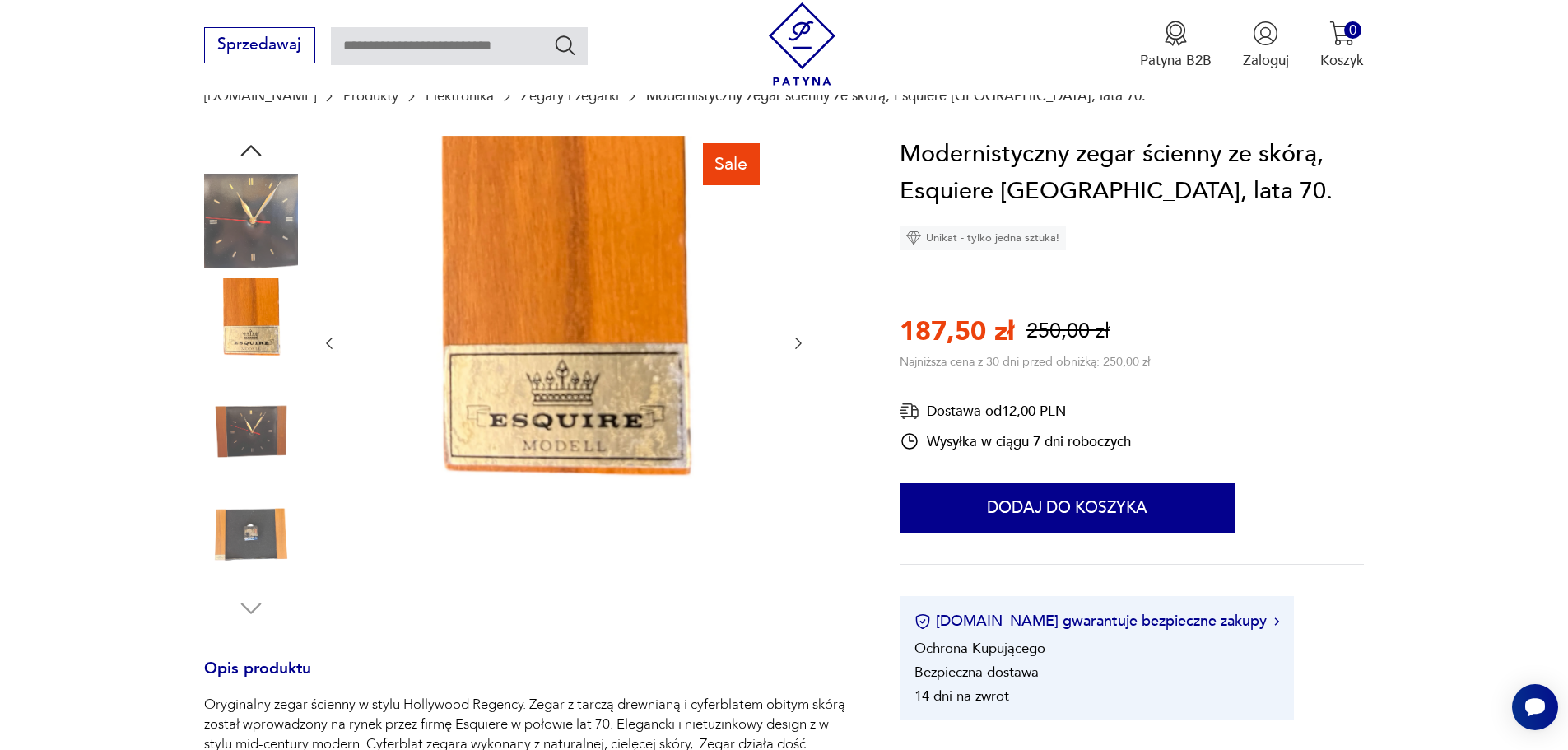
click at [328, 350] on icon "button" at bounding box center [329, 342] width 16 height 16
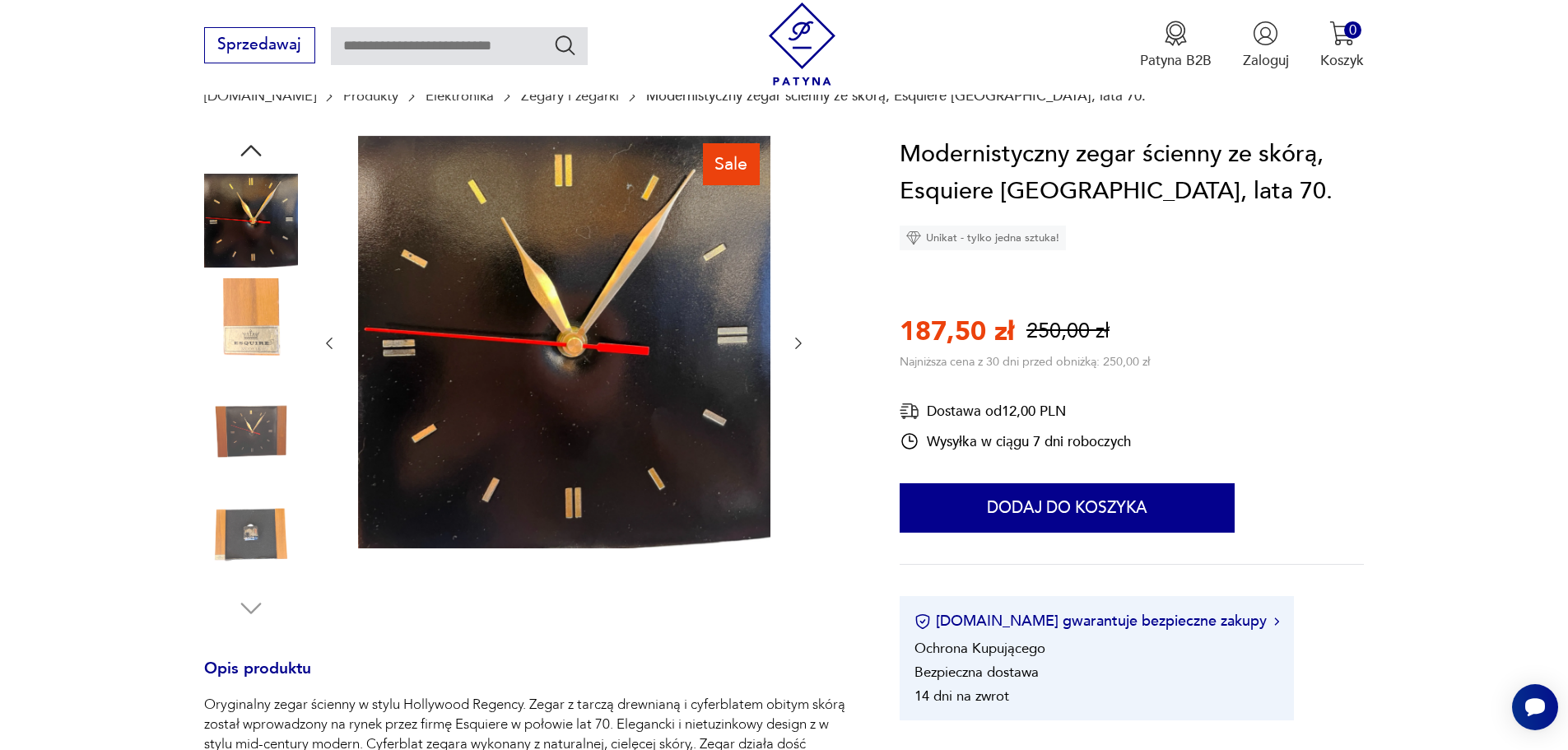
click at [328, 350] on icon "button" at bounding box center [329, 342] width 16 height 16
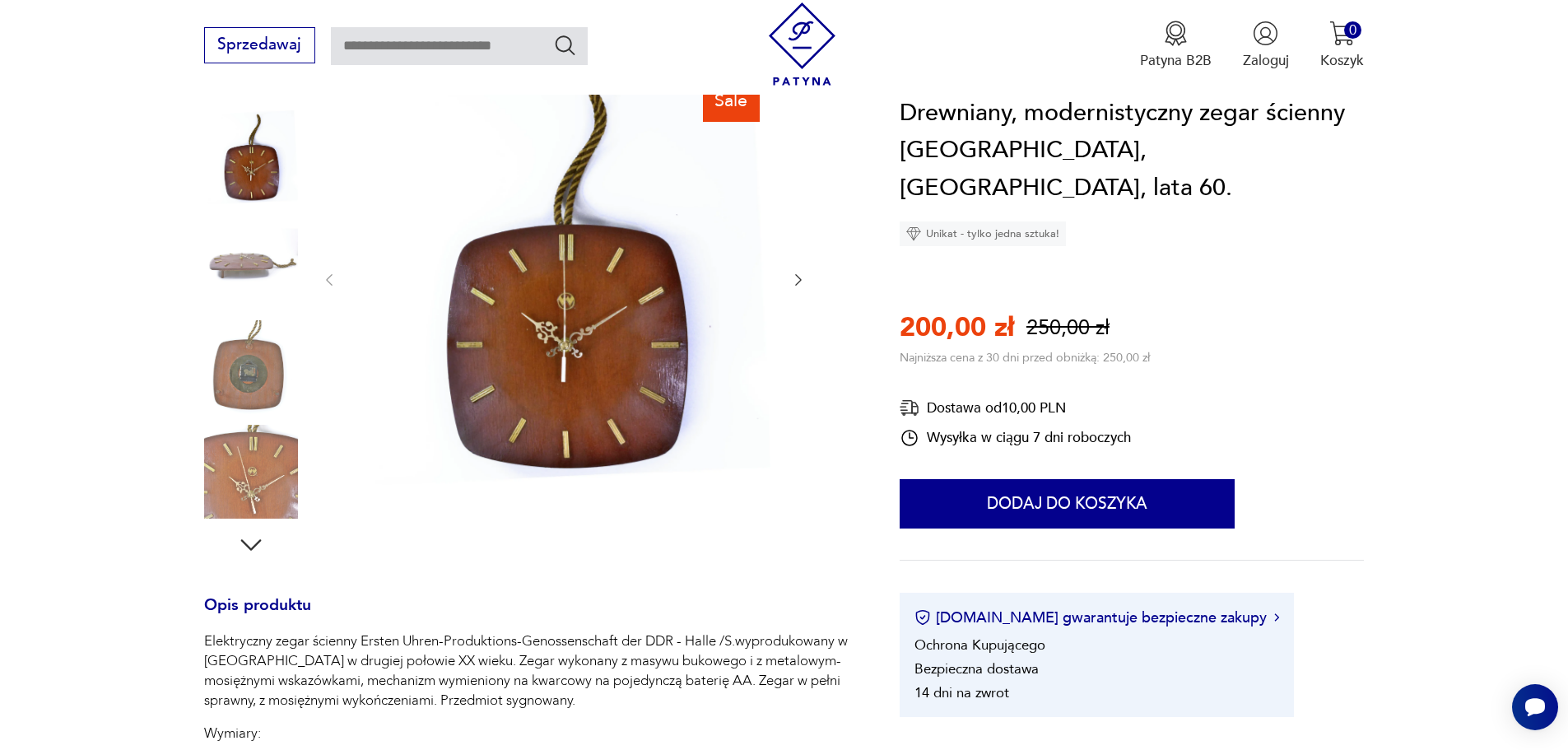
scroll to position [329, 0]
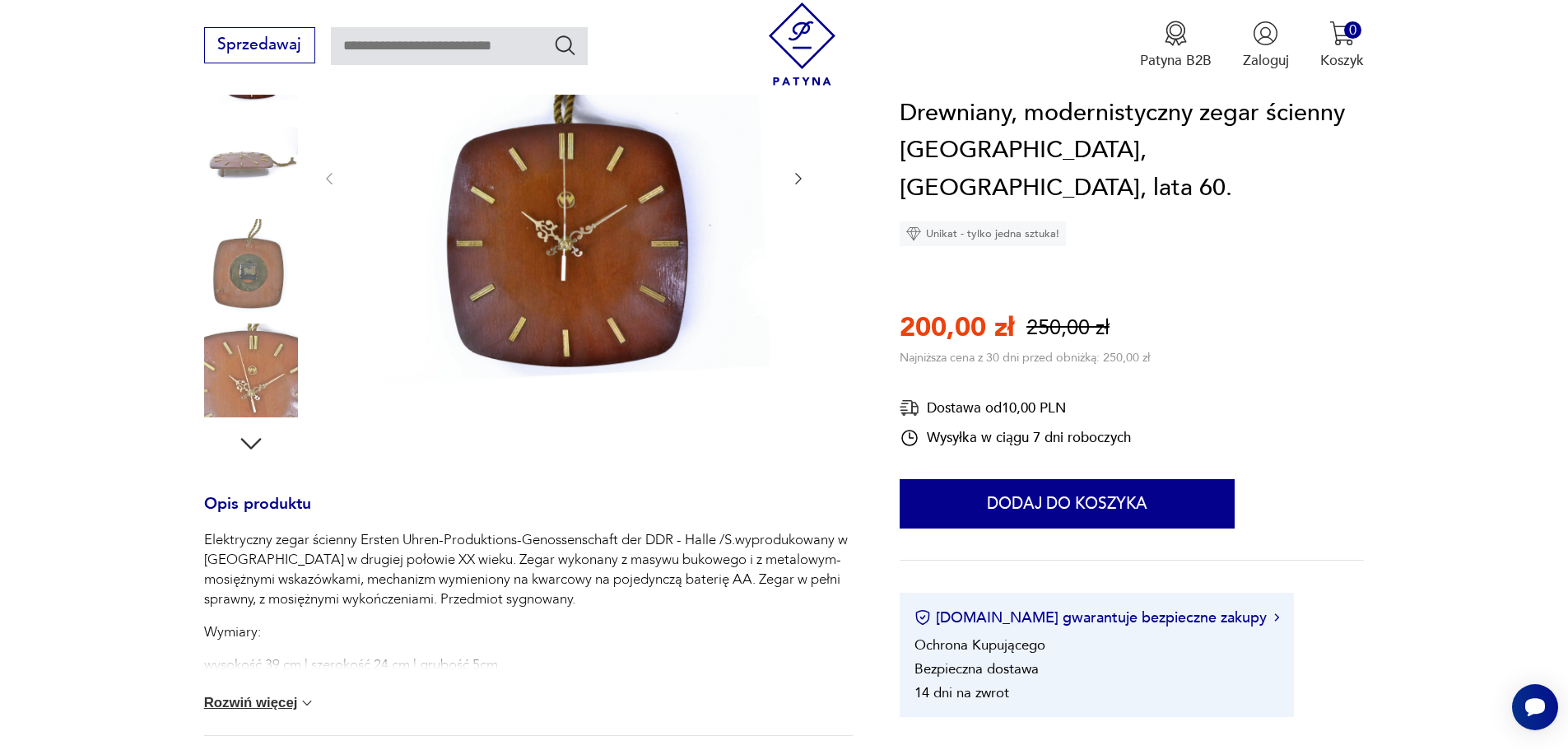
click at [279, 706] on button "Rozwiń więcej" at bounding box center [260, 703] width 112 height 16
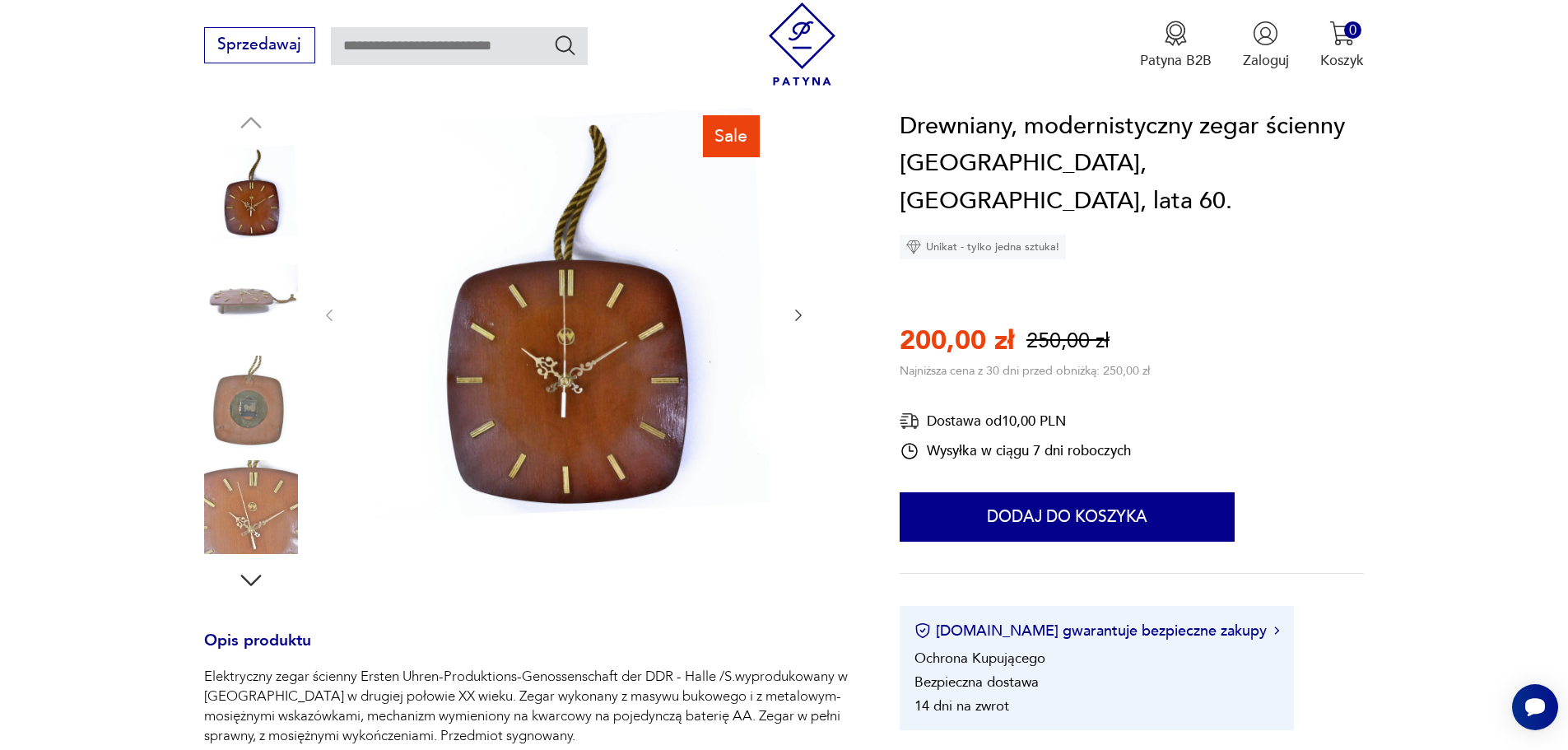
scroll to position [83, 0]
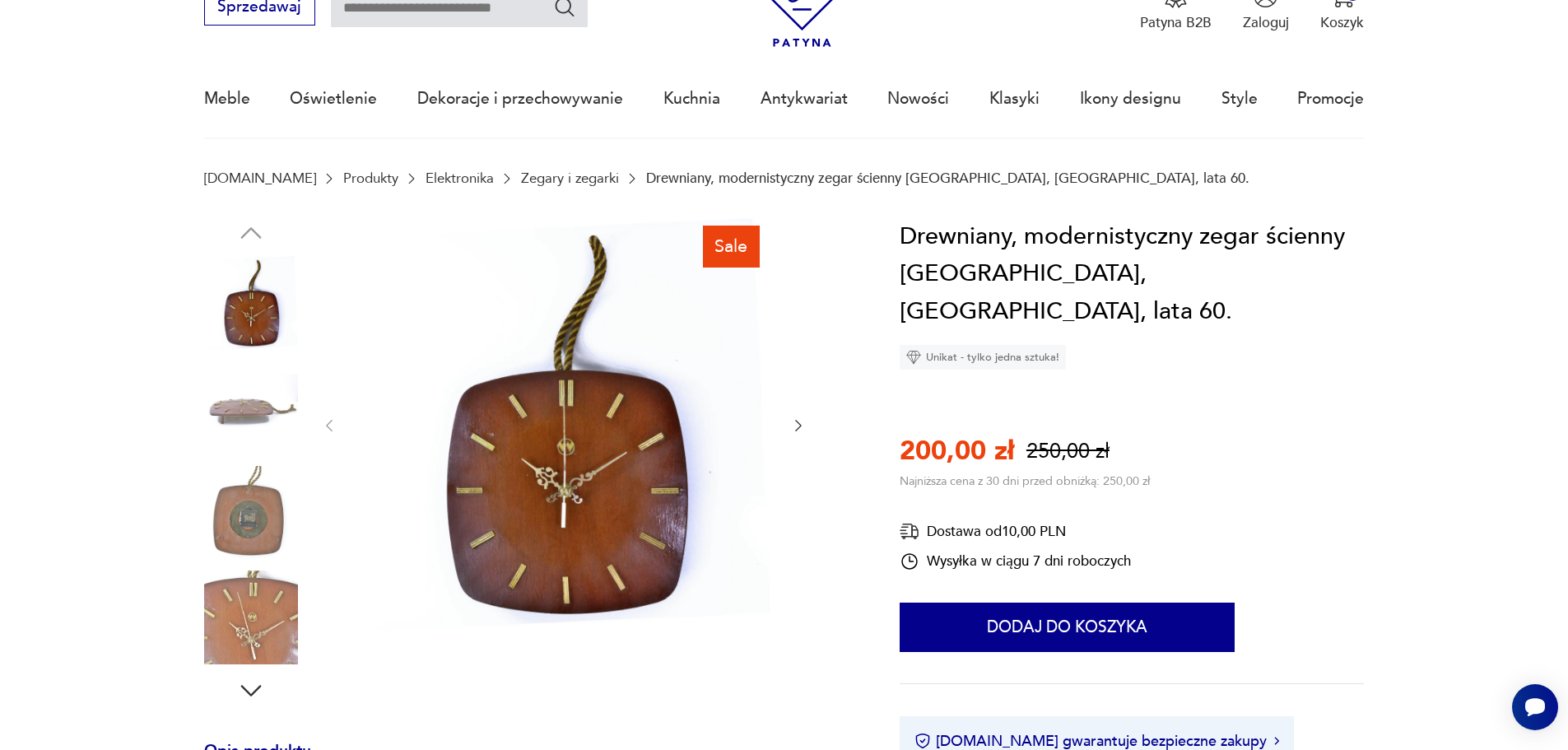
click at [793, 430] on icon "button" at bounding box center [798, 425] width 16 height 16
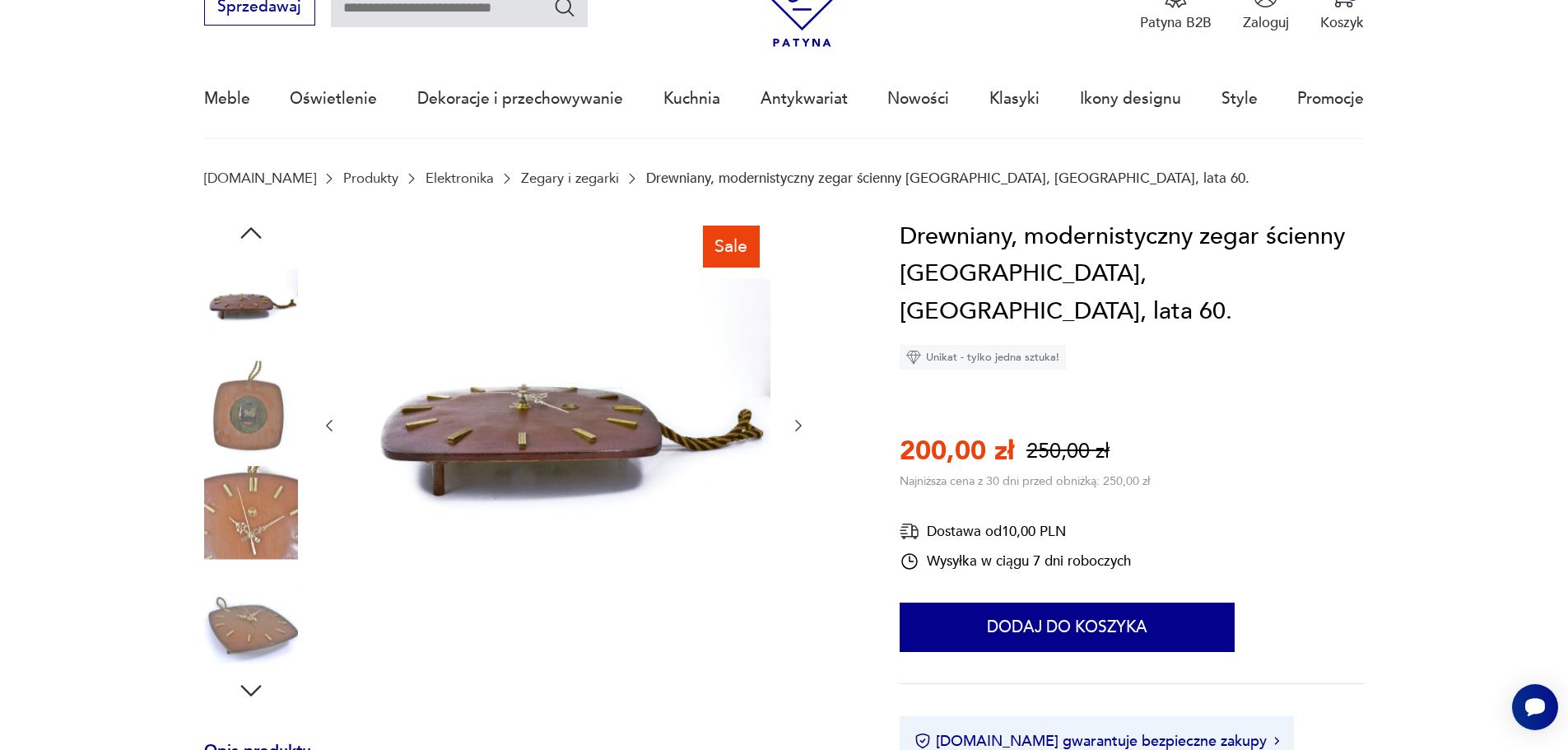
click at [793, 430] on icon "button" at bounding box center [798, 425] width 16 height 16
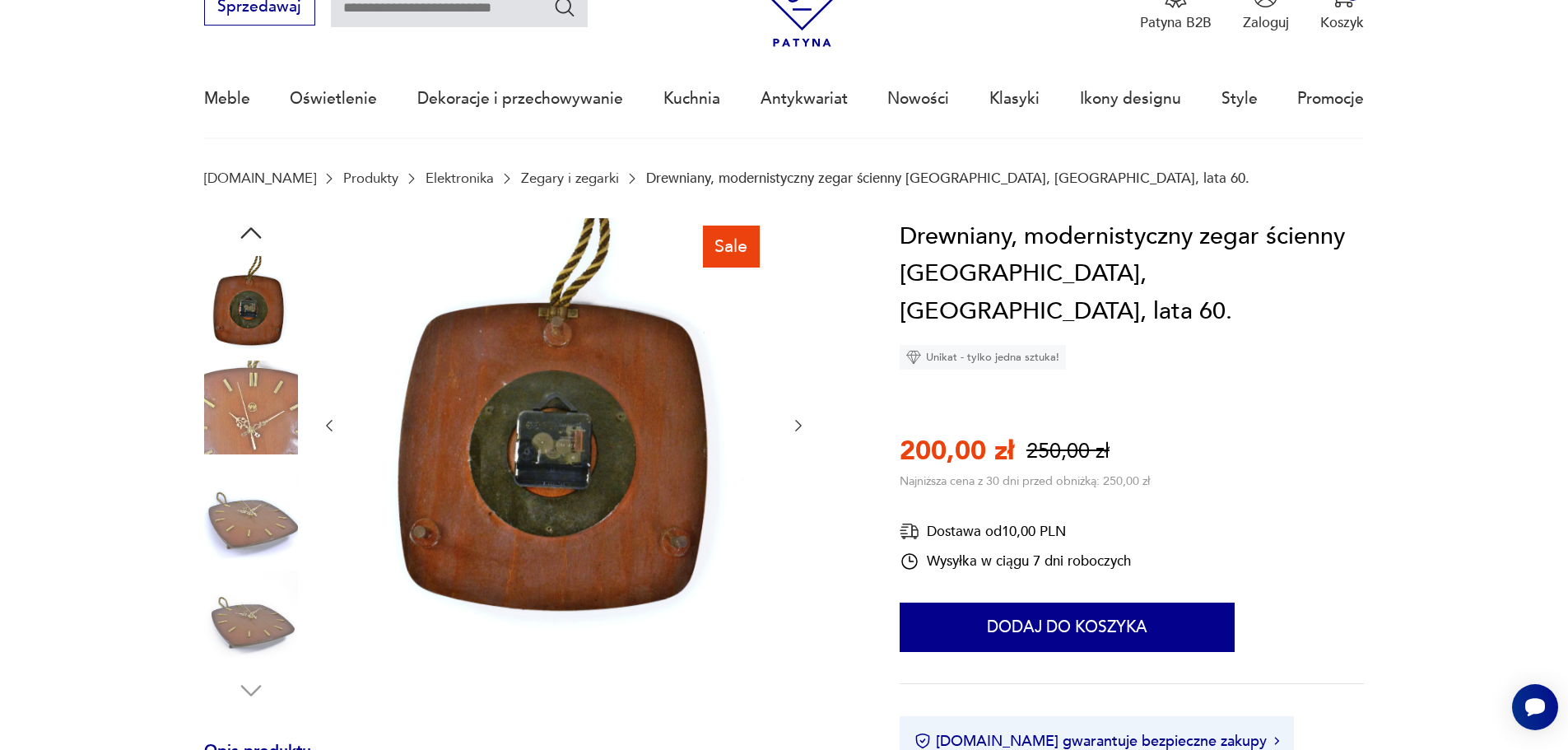
click at [793, 430] on icon "button" at bounding box center [798, 425] width 16 height 16
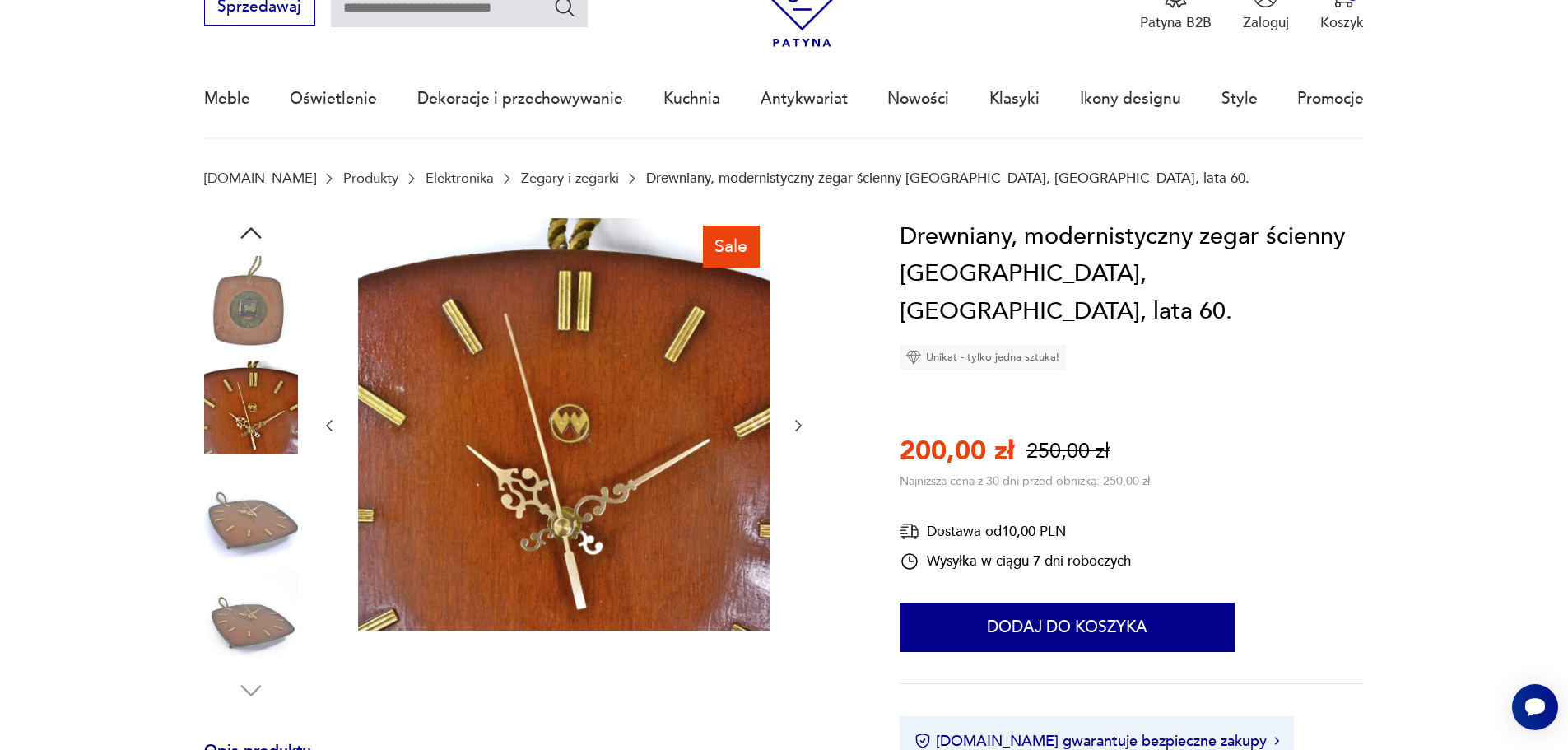
click at [793, 430] on icon "button" at bounding box center [798, 425] width 16 height 16
